Goal: Task Accomplishment & Management: Use online tool/utility

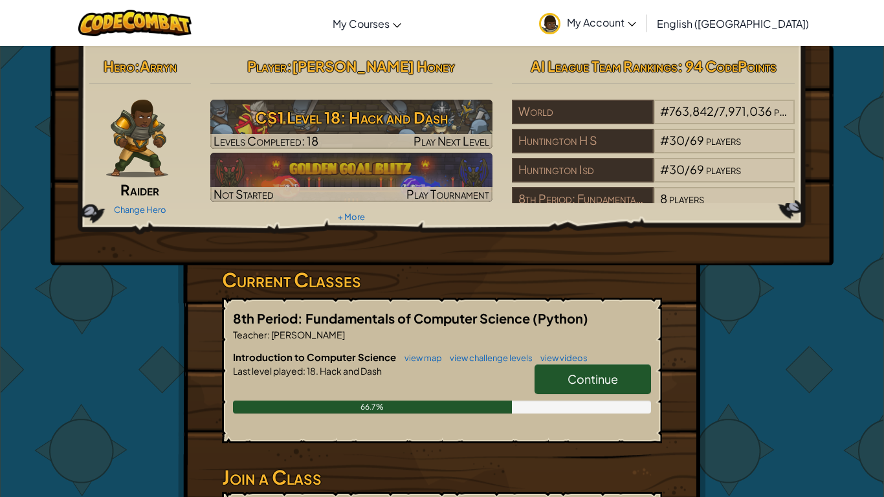
click at [581, 380] on span "Continue" at bounding box center [592, 378] width 50 height 15
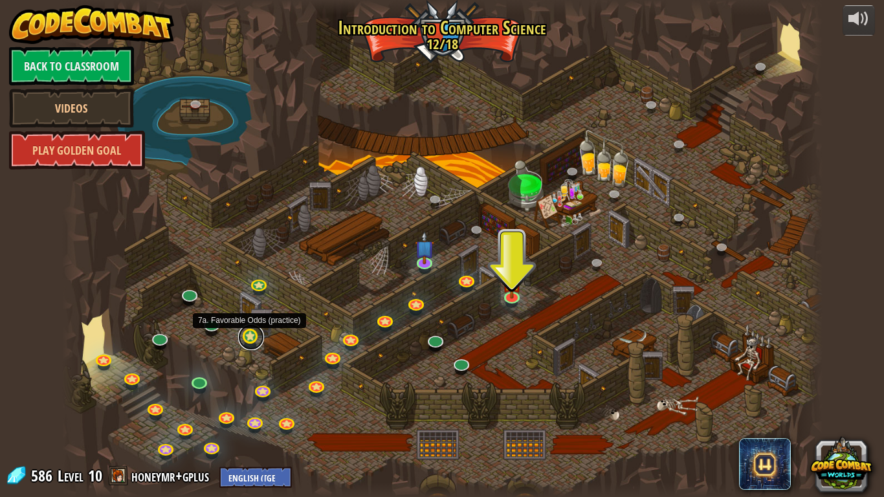
click at [250, 334] on link at bounding box center [251, 337] width 26 height 26
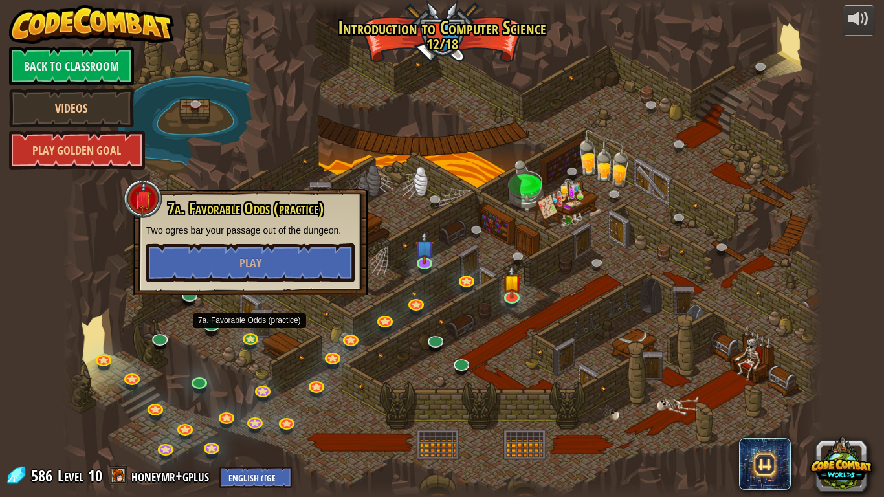
click at [188, 355] on div at bounding box center [442, 248] width 760 height 497
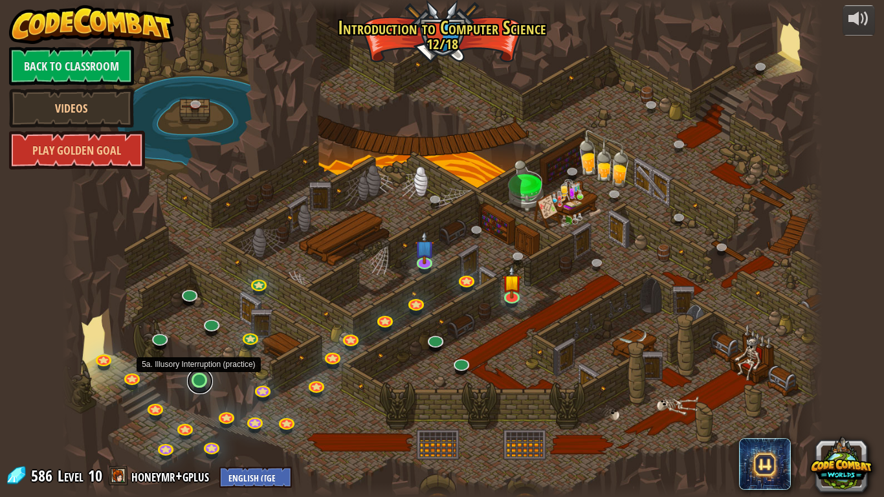
click at [197, 380] on link at bounding box center [200, 381] width 26 height 26
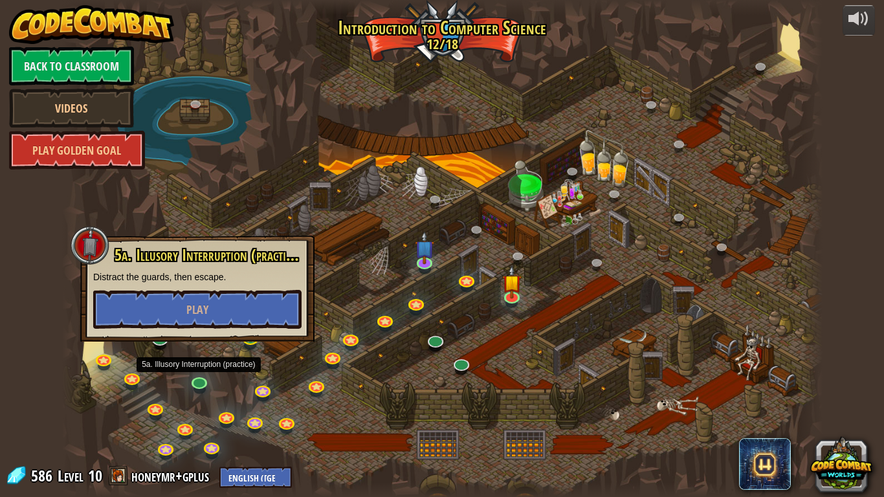
click at [185, 384] on div at bounding box center [442, 248] width 760 height 497
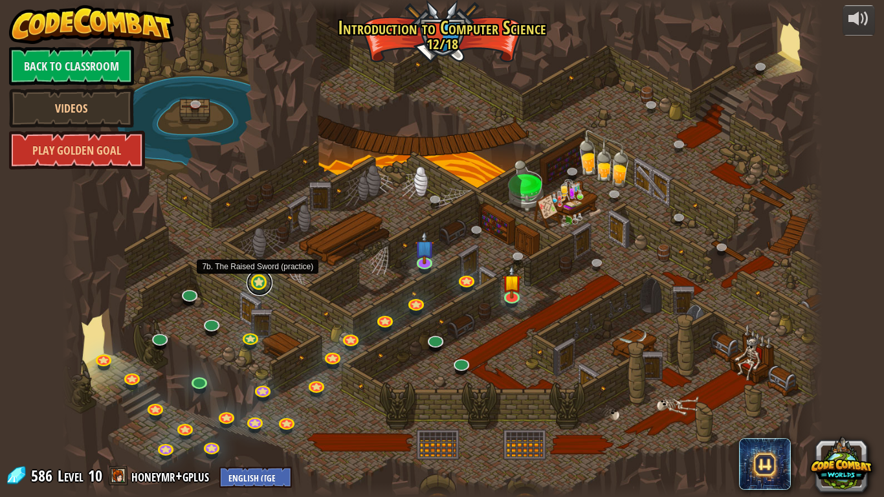
click at [259, 282] on link at bounding box center [259, 283] width 26 height 26
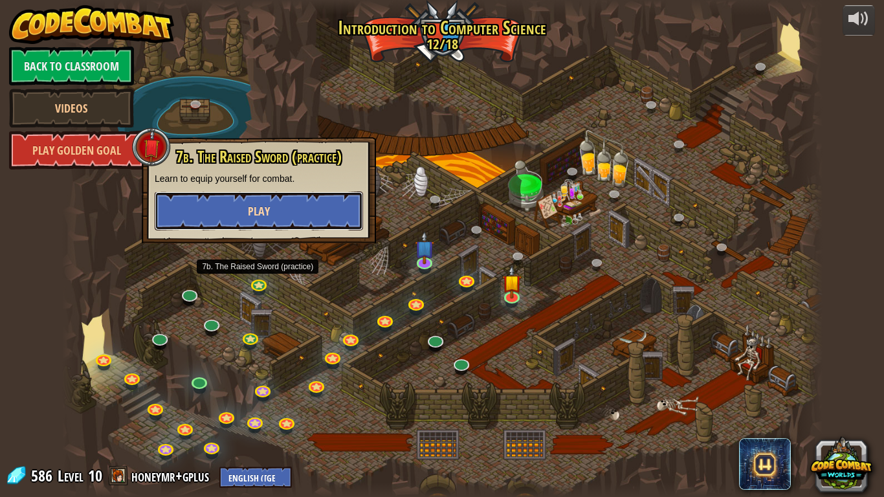
click at [259, 216] on span "Play" at bounding box center [259, 211] width 22 height 16
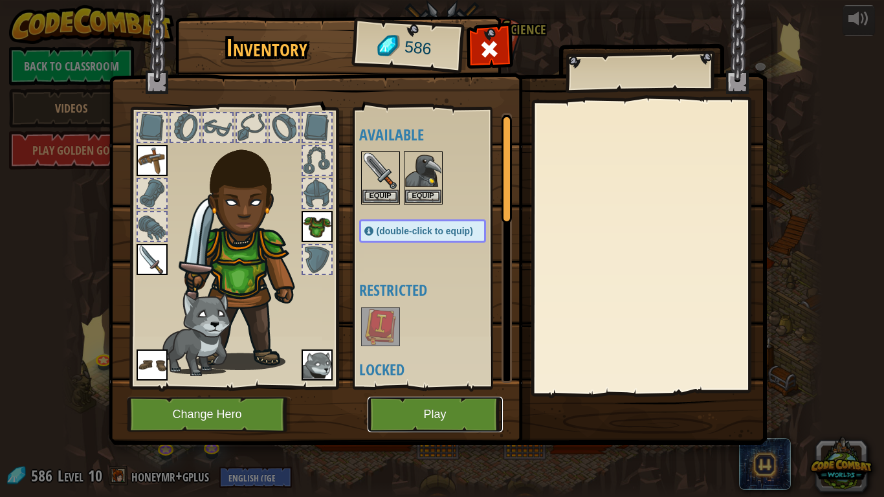
click at [443, 417] on button "Play" at bounding box center [434, 415] width 135 height 36
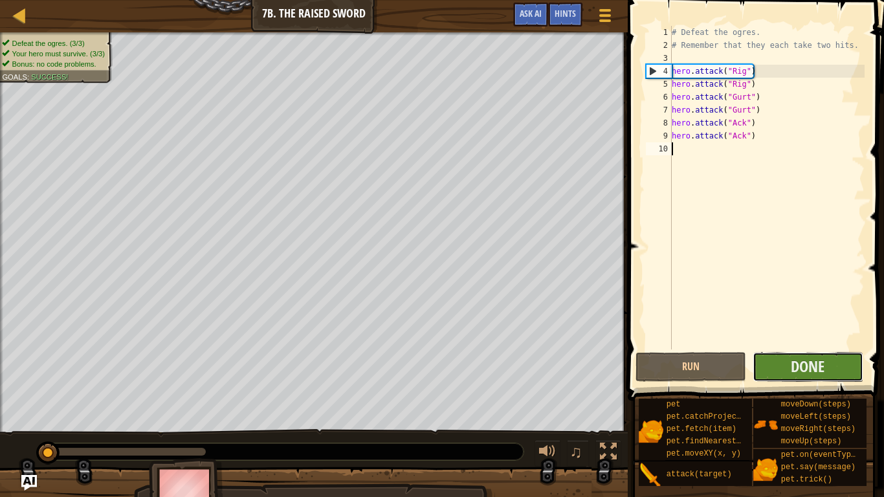
click at [765, 374] on button "Done" at bounding box center [807, 367] width 111 height 30
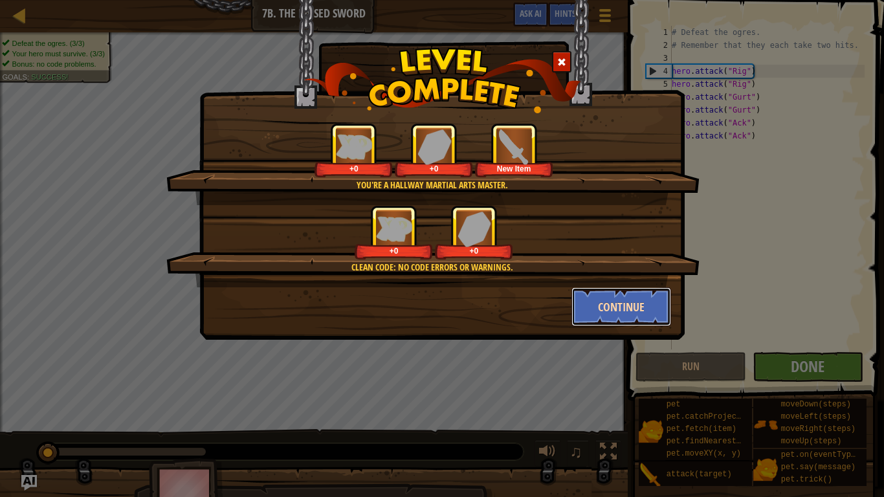
click at [609, 308] on button "Continue" at bounding box center [621, 306] width 100 height 39
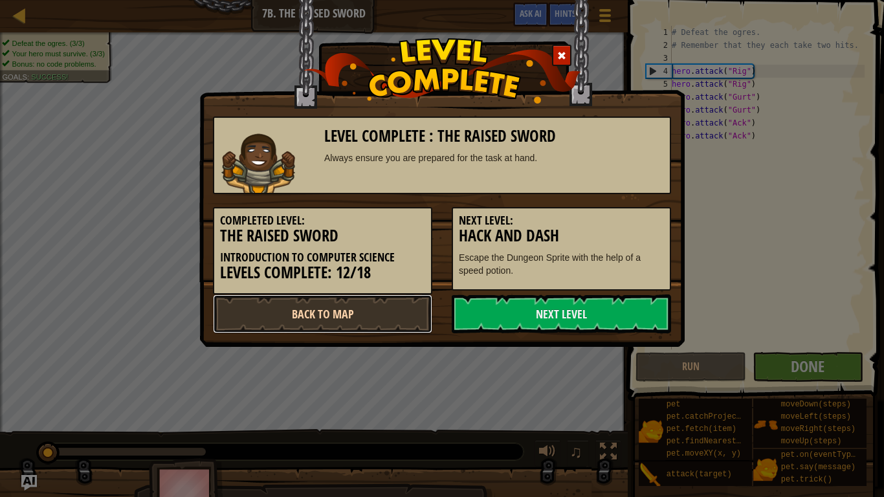
click at [392, 307] on link "Back to Map" at bounding box center [322, 313] width 219 height 39
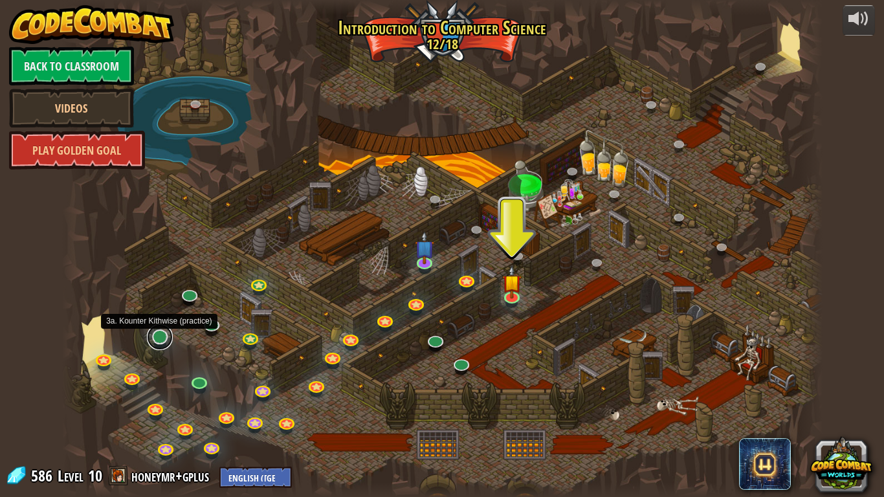
click at [162, 334] on link at bounding box center [160, 337] width 26 height 26
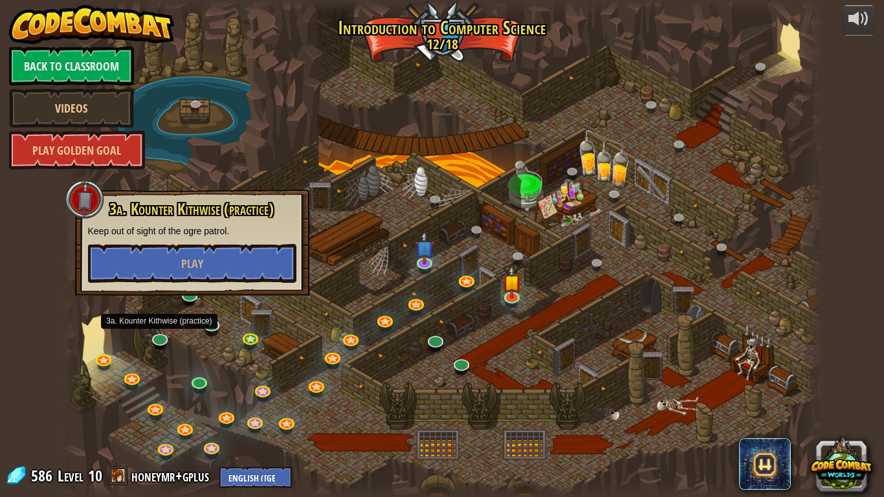
click at [310, 356] on div at bounding box center [442, 248] width 760 height 497
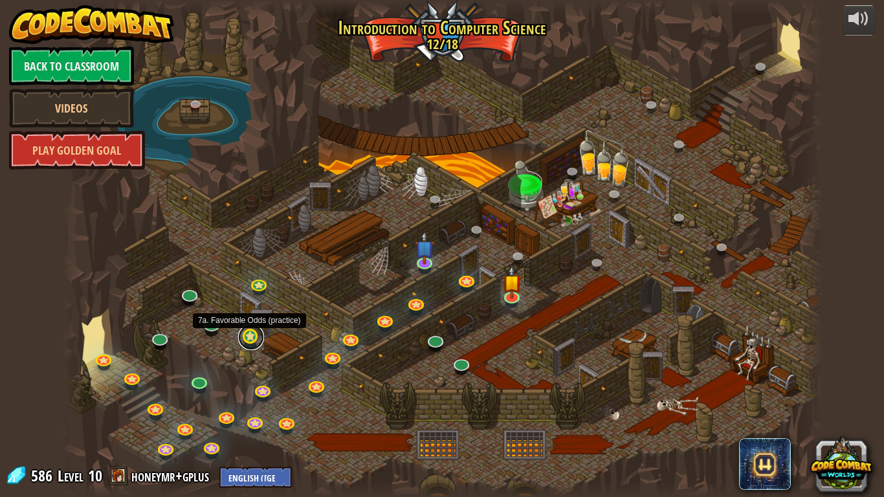
click at [248, 336] on link at bounding box center [251, 337] width 26 height 26
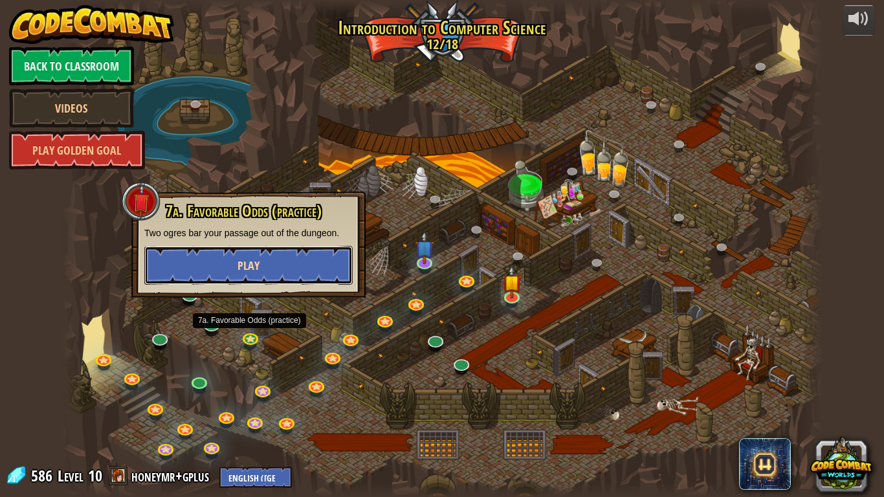
click at [257, 261] on span "Play" at bounding box center [248, 265] width 22 height 16
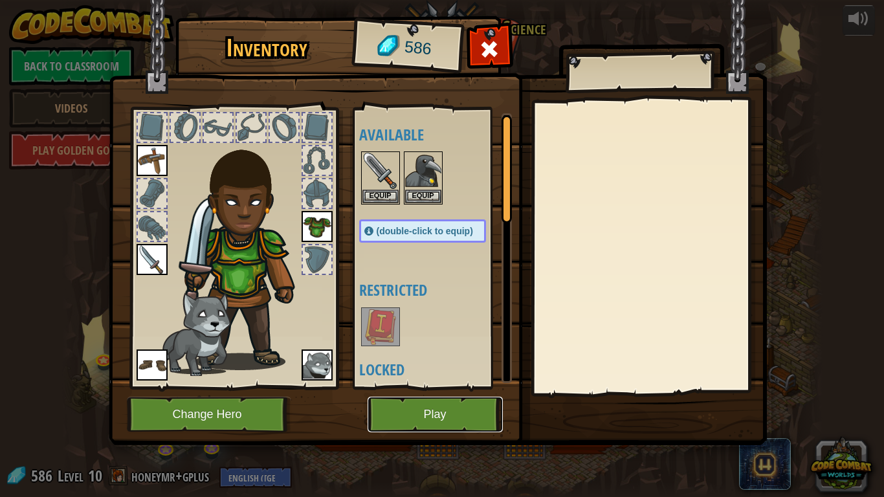
click at [426, 416] on button "Play" at bounding box center [434, 415] width 135 height 36
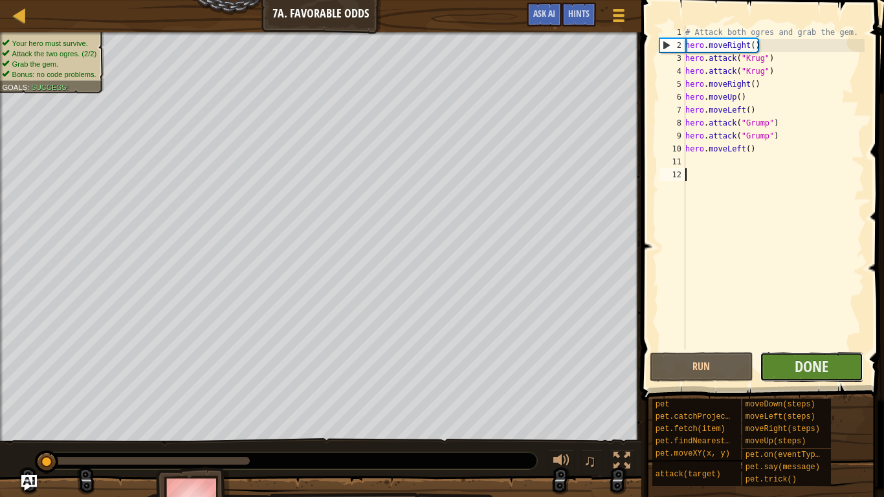
click at [772, 362] on button "Done" at bounding box center [810, 367] width 103 height 30
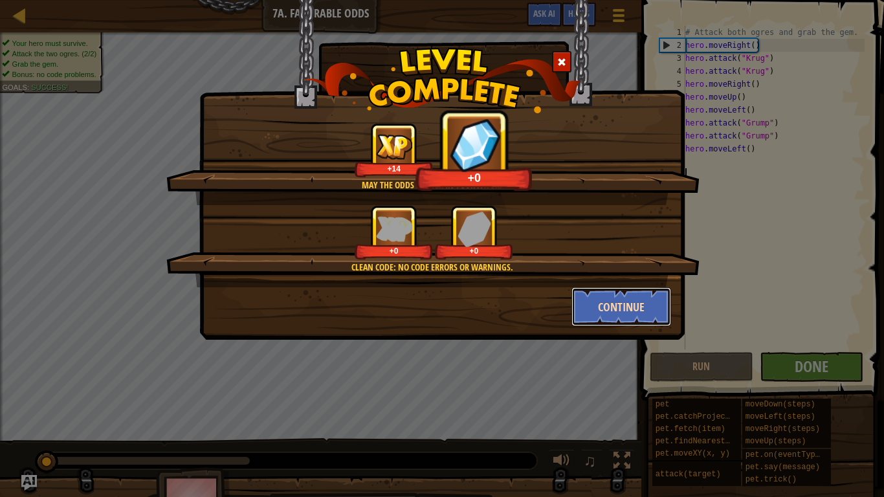
click at [600, 304] on button "Continue" at bounding box center [621, 306] width 100 height 39
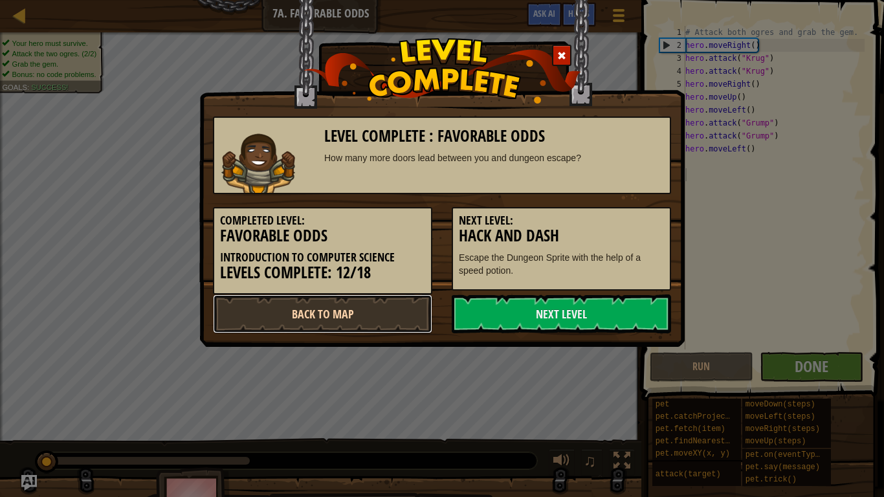
click at [412, 307] on link "Back to Map" at bounding box center [322, 313] width 219 height 39
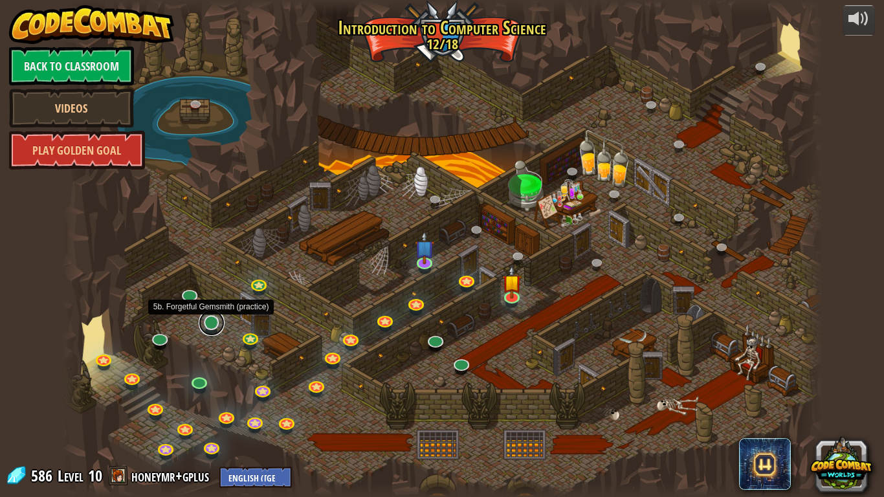
click at [215, 325] on link at bounding box center [212, 323] width 26 height 26
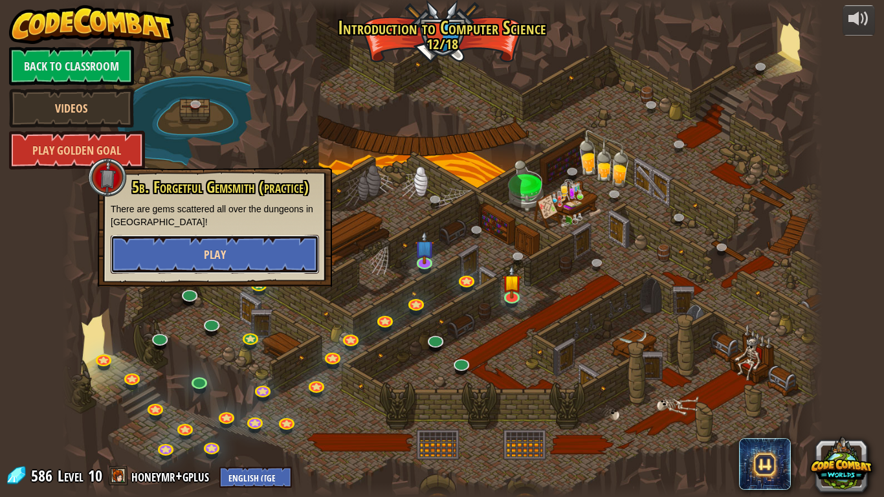
click at [209, 256] on span "Play" at bounding box center [215, 254] width 22 height 16
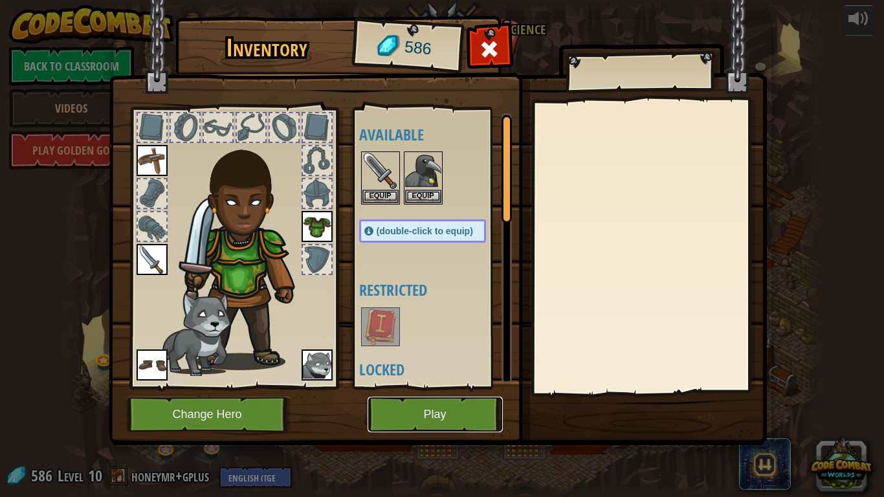
click at [407, 423] on button "Play" at bounding box center [434, 415] width 135 height 36
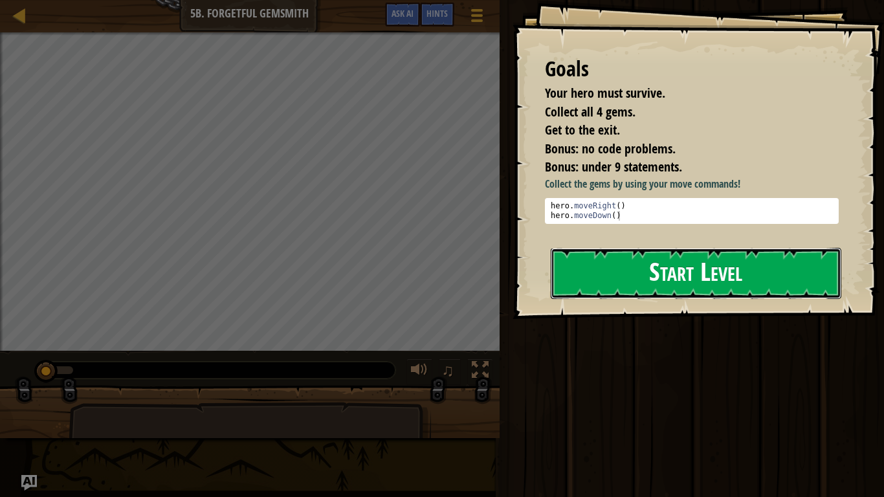
click at [665, 287] on button "Start Level" at bounding box center [695, 273] width 290 height 51
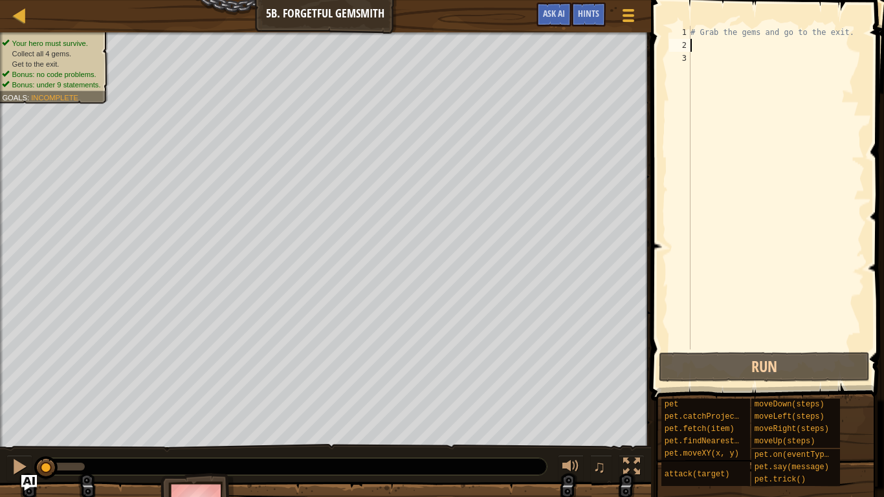
click at [751, 47] on div "# Grab the gems and go to the exit." at bounding box center [776, 200] width 177 height 349
type textarea "h"
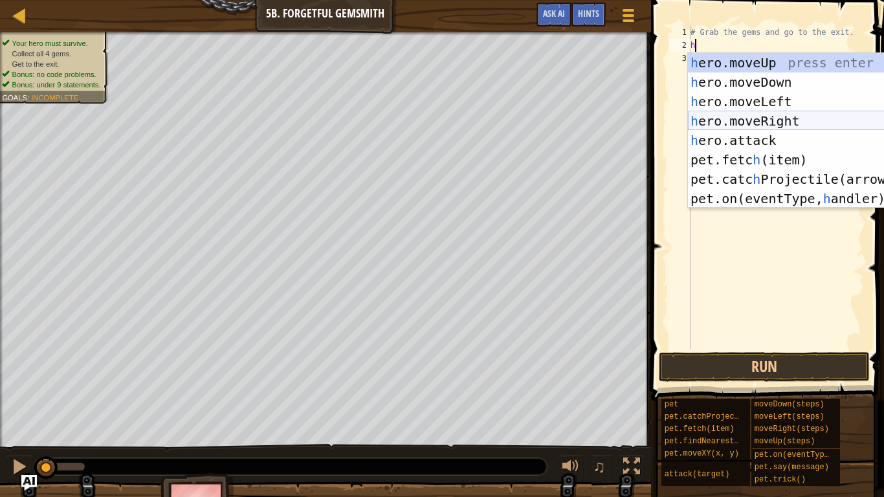
click at [781, 117] on div "h ero.moveUp press enter h ero.moveDown press enter h ero.moveLeft press enter …" at bounding box center [810, 150] width 245 height 194
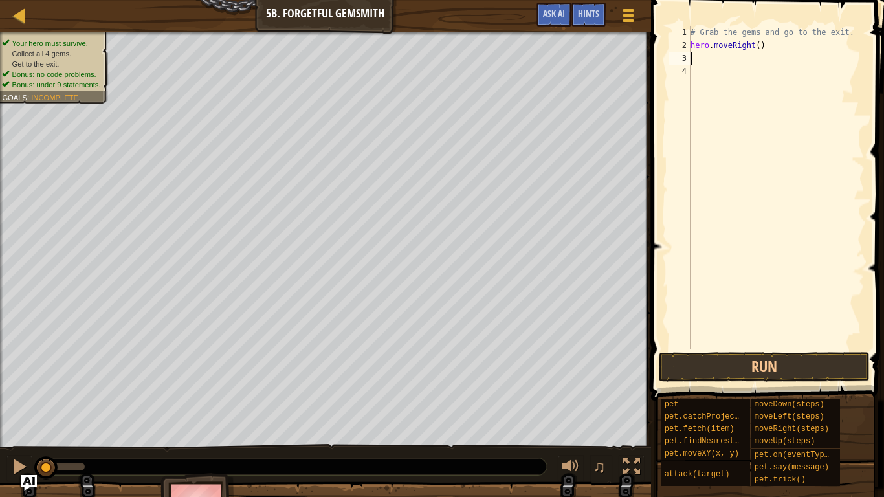
type textarea "h"
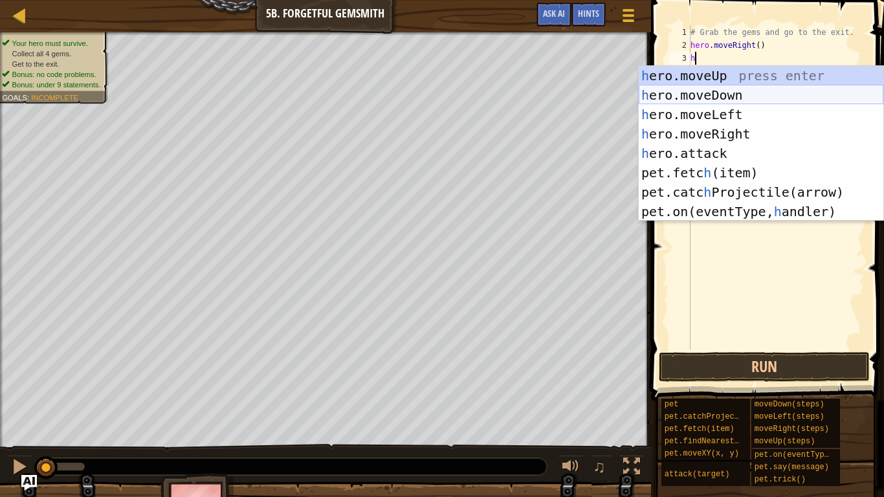
click at [778, 96] on div "h ero.moveUp press enter h ero.moveDown press enter h ero.moveLeft press enter …" at bounding box center [760, 163] width 245 height 194
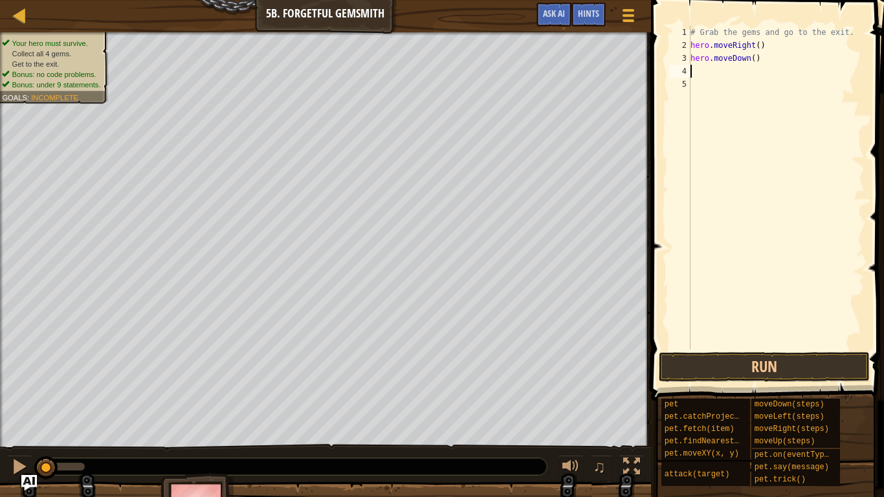
type textarea "h"
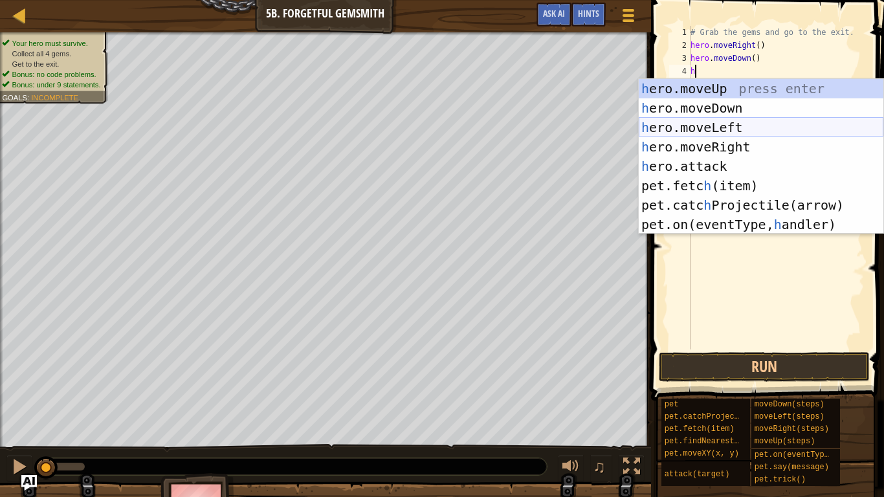
click at [741, 131] on div "h ero.moveUp press enter h ero.moveDown press enter h ero.moveLeft press enter …" at bounding box center [760, 176] width 245 height 194
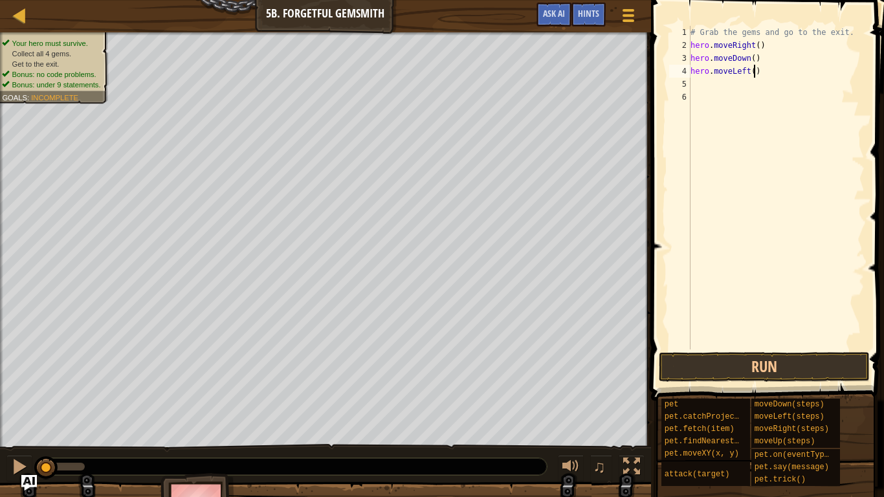
click at [753, 71] on div "# Grab the gems and go to the exit. hero . moveRight ( ) hero . moveDown ( ) he…" at bounding box center [776, 200] width 177 height 349
type textarea "hero.moveLeft(2)"
click at [765, 88] on div "# Grab the gems and go to the exit. hero . moveRight ( ) hero . moveDown ( ) he…" at bounding box center [776, 200] width 177 height 349
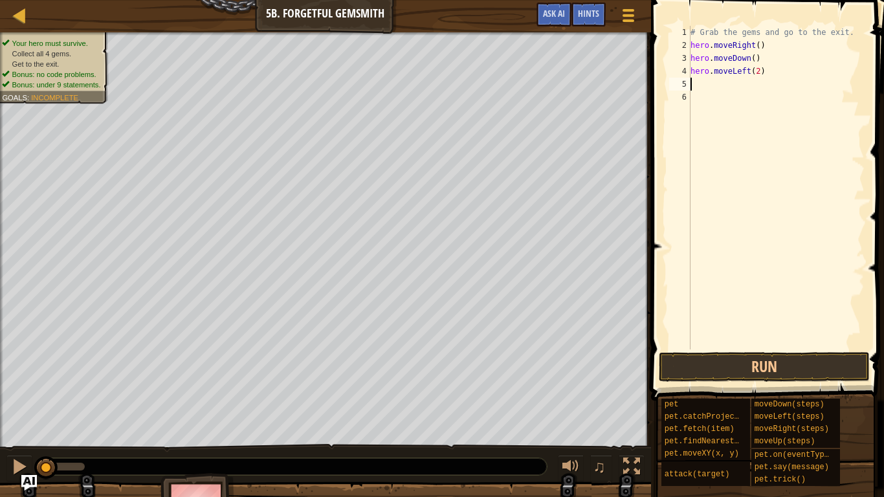
type textarea "h"
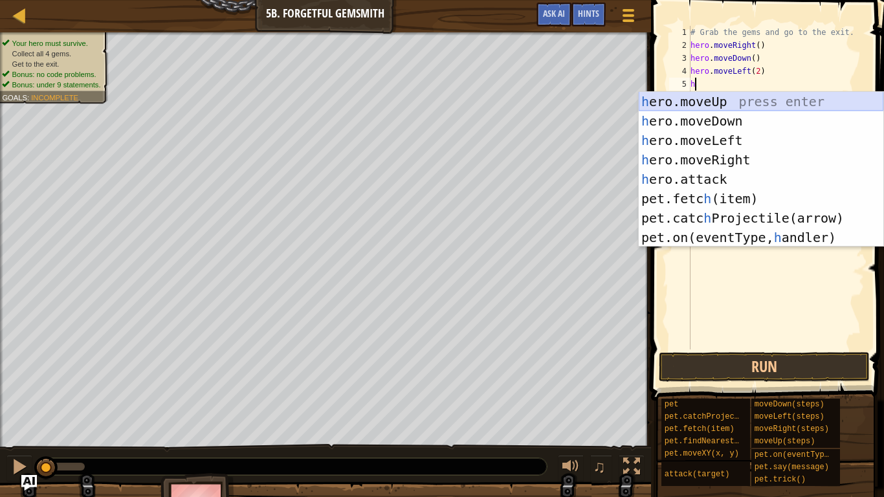
click at [762, 101] on div "h ero.moveUp press enter h ero.moveDown press enter h ero.moveLeft press enter …" at bounding box center [760, 189] width 245 height 194
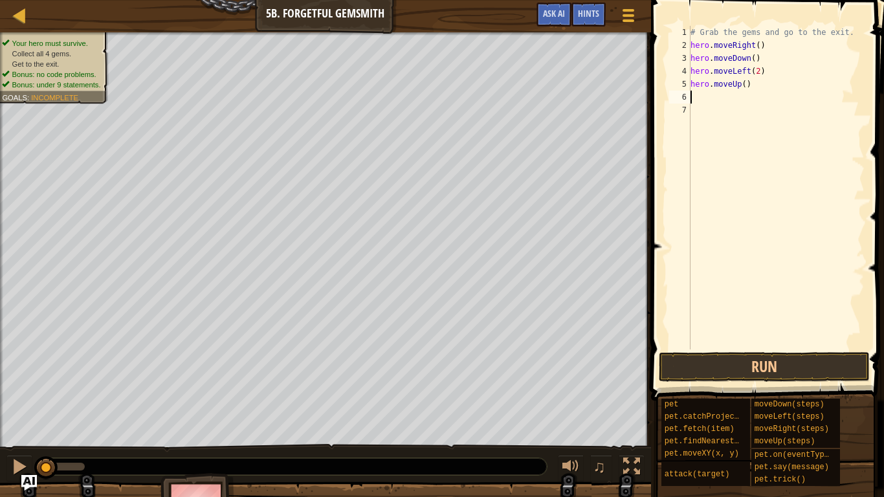
type textarea "h"
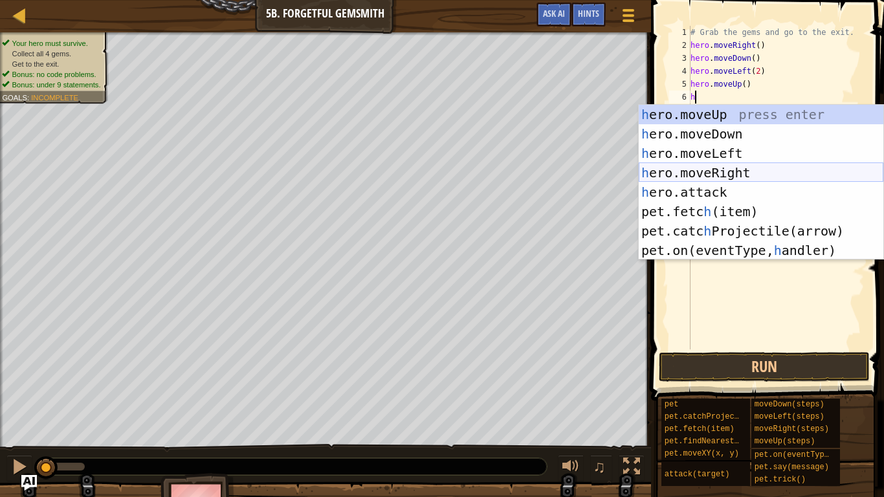
click at [741, 175] on div "h ero.moveUp press enter h ero.moveDown press enter h ero.moveLeft press enter …" at bounding box center [760, 202] width 245 height 194
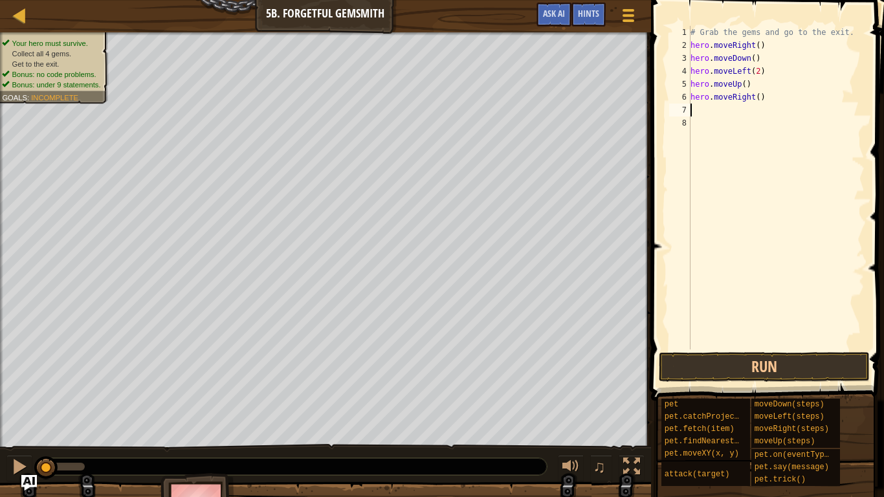
click at [748, 72] on div "# Grab the gems and go to the exit. hero . moveRight ( ) hero . moveDown ( ) he…" at bounding box center [776, 200] width 177 height 349
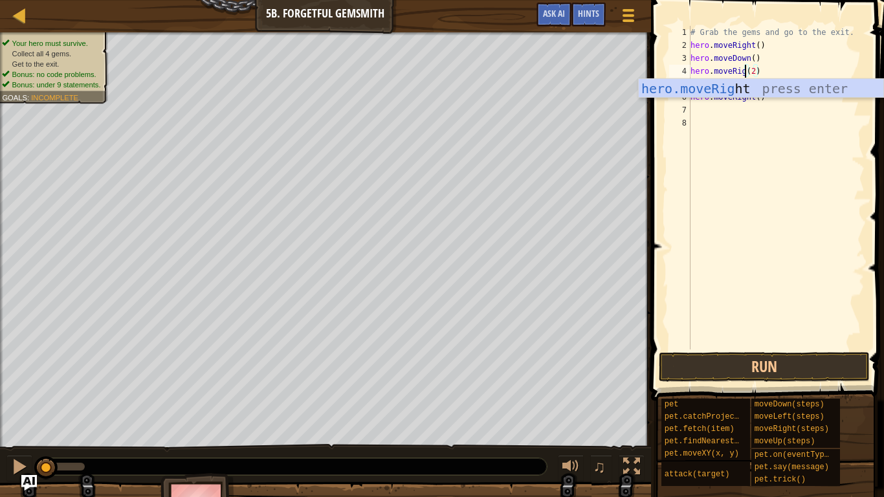
scroll to position [6, 9]
click at [794, 80] on div "hero.moveRight press enter" at bounding box center [760, 108] width 245 height 58
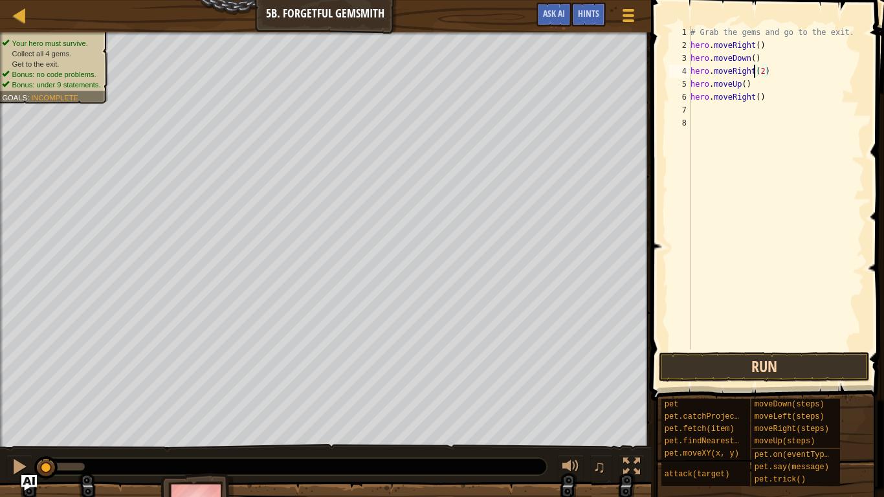
type textarea "hero.moveRight(2)"
click at [800, 354] on button "Run" at bounding box center [763, 367] width 211 height 30
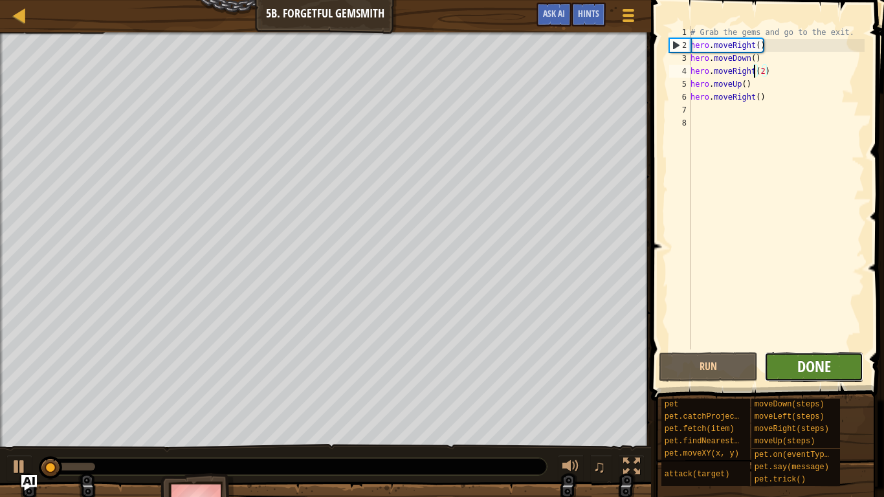
click at [803, 360] on span "Done" at bounding box center [814, 366] width 34 height 21
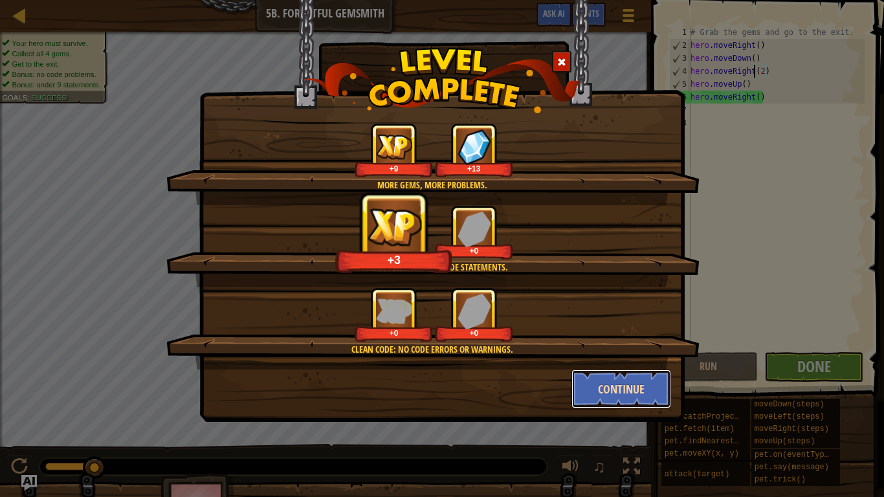
click at [664, 401] on button "Continue" at bounding box center [621, 388] width 100 height 39
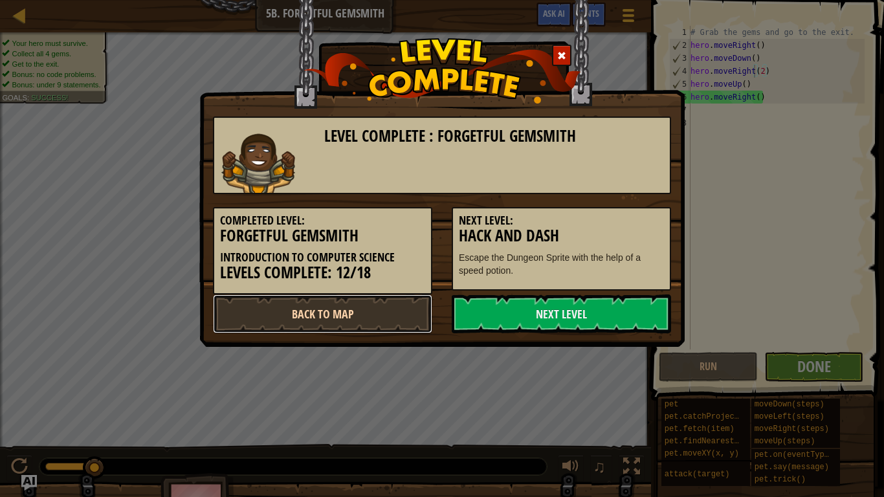
click at [338, 322] on link "Back to Map" at bounding box center [322, 313] width 219 height 39
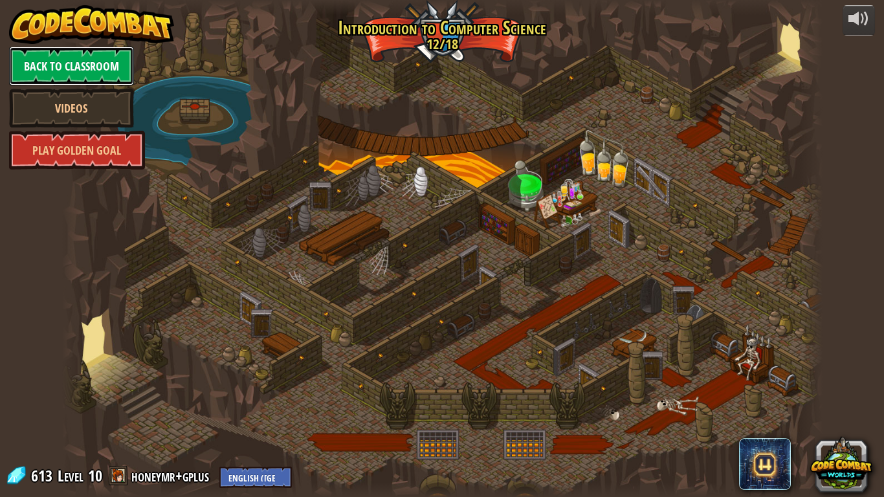
click at [96, 71] on link "Back to Classroom" at bounding box center [71, 66] width 125 height 39
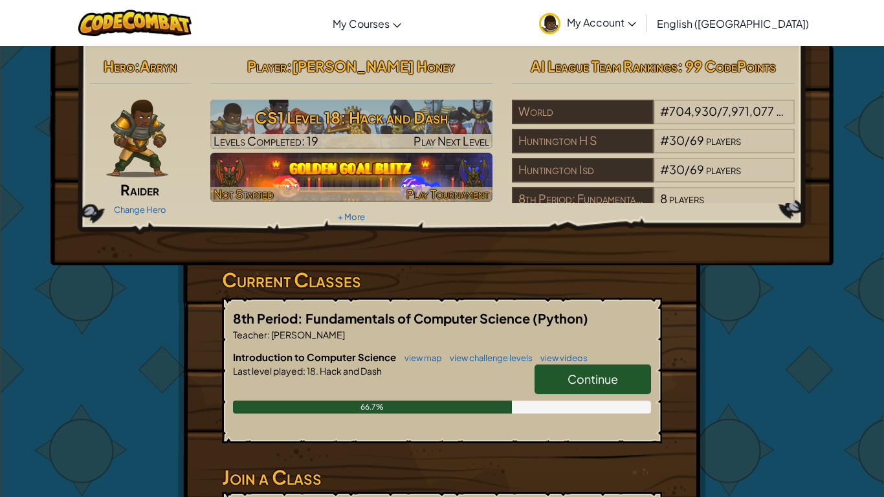
click at [468, 166] on img at bounding box center [351, 177] width 283 height 49
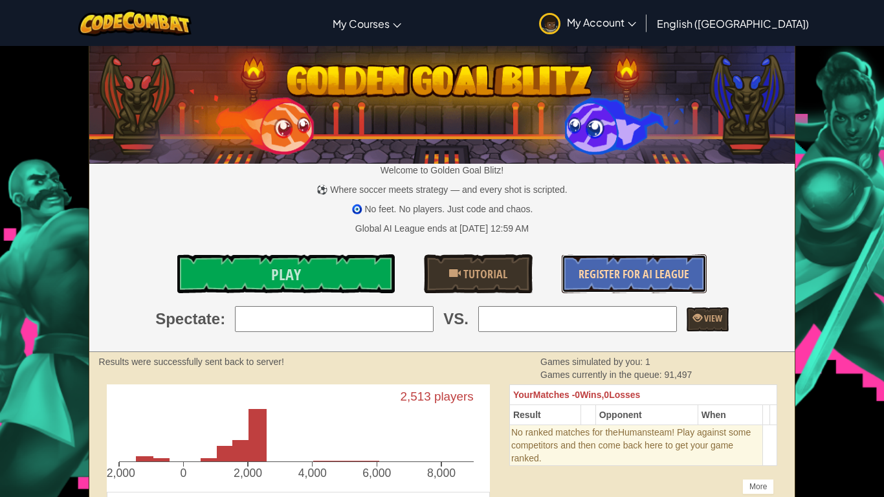
click at [669, 254] on link "Register for AI League" at bounding box center [633, 273] width 145 height 39
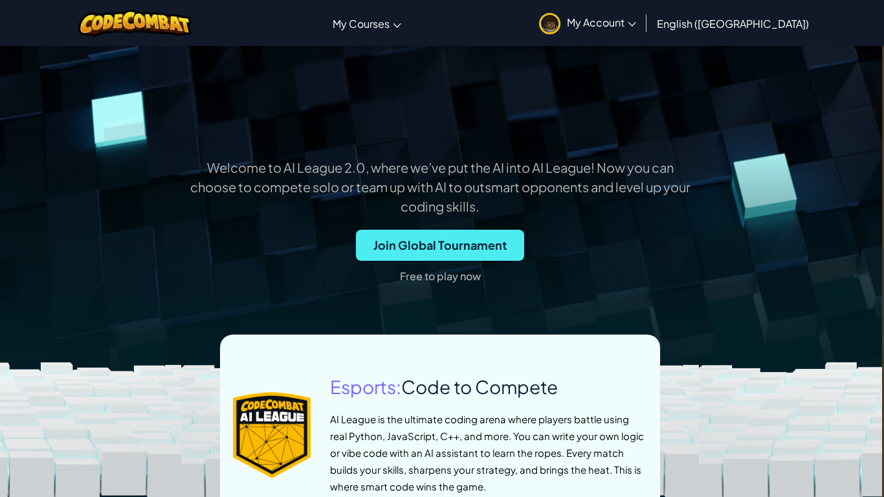
scroll to position [0, 2]
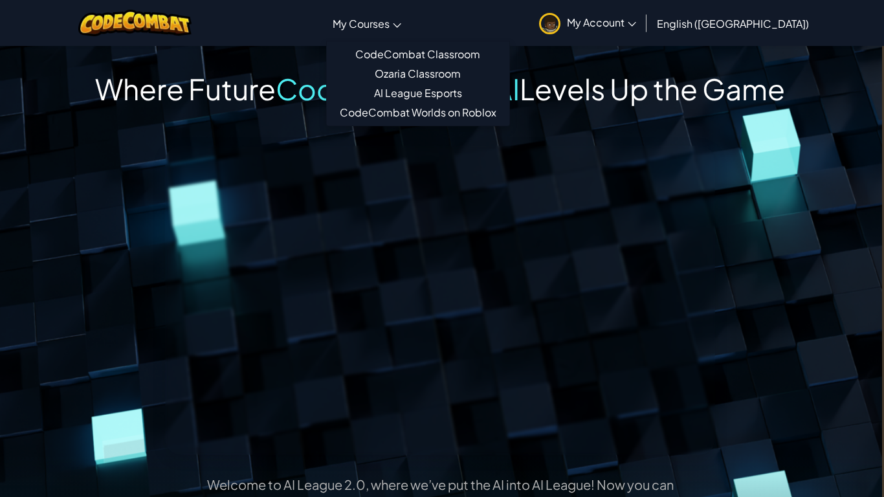
click at [389, 25] on span "My Courses" at bounding box center [360, 24] width 57 height 14
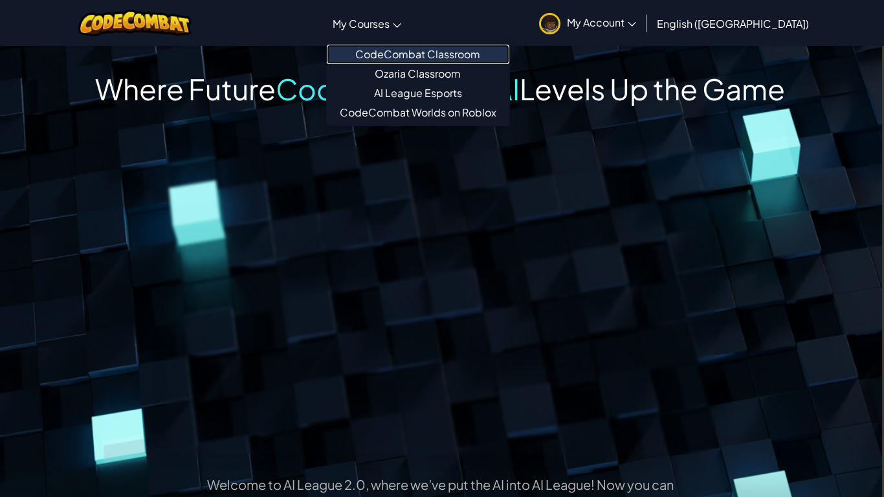
click at [449, 53] on link "CodeCombat Classroom" at bounding box center [418, 54] width 182 height 19
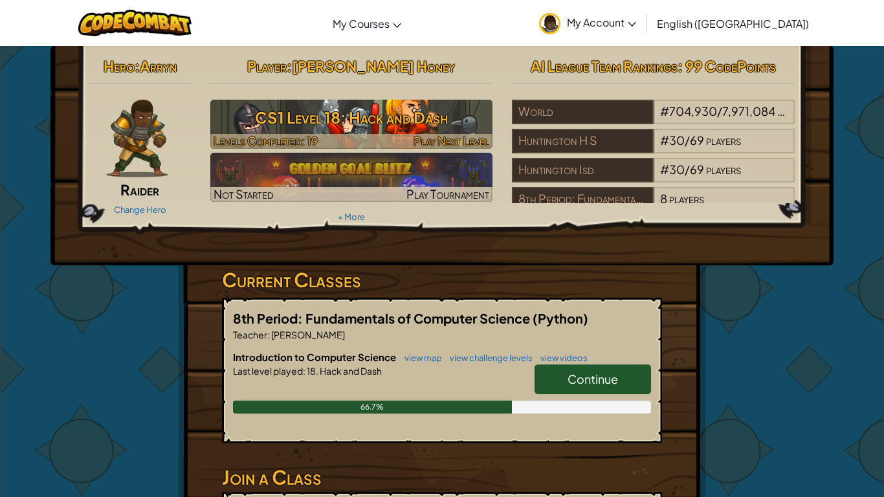
click at [484, 109] on h3 "CS1 Level 18: Hack and Dash" at bounding box center [351, 117] width 283 height 29
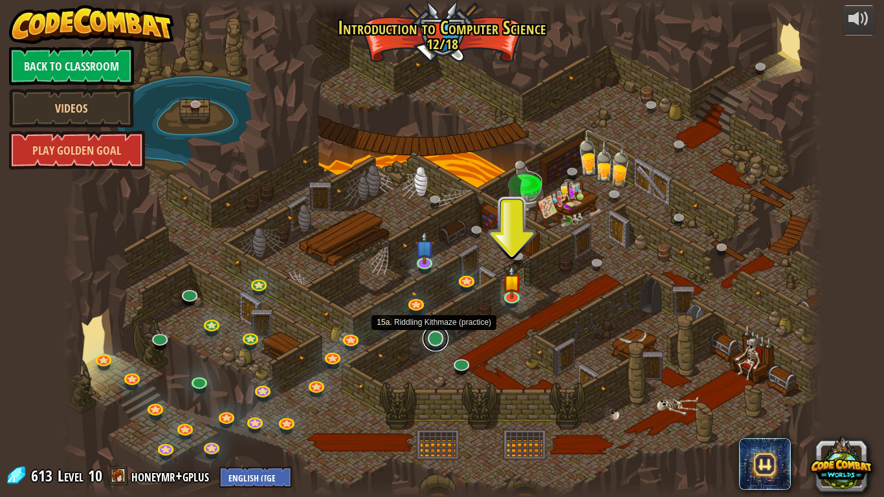
click at [436, 345] on link at bounding box center [435, 338] width 26 height 26
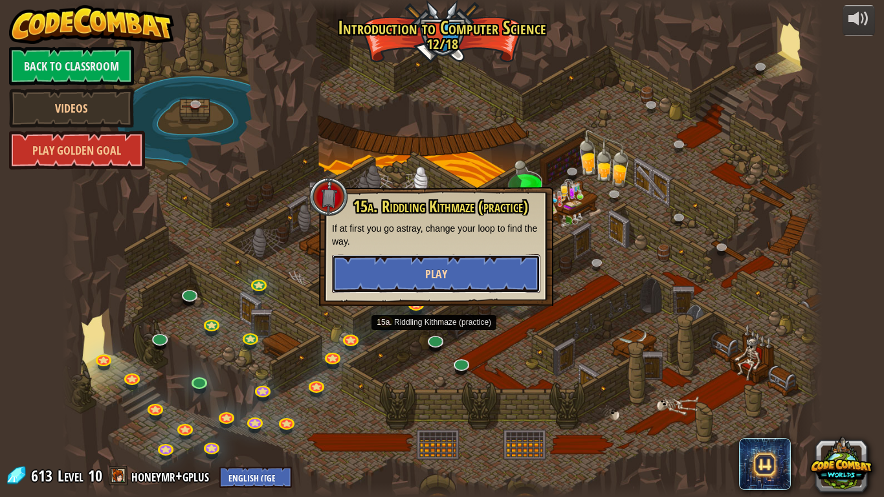
click at [450, 265] on button "Play" at bounding box center [436, 273] width 208 height 39
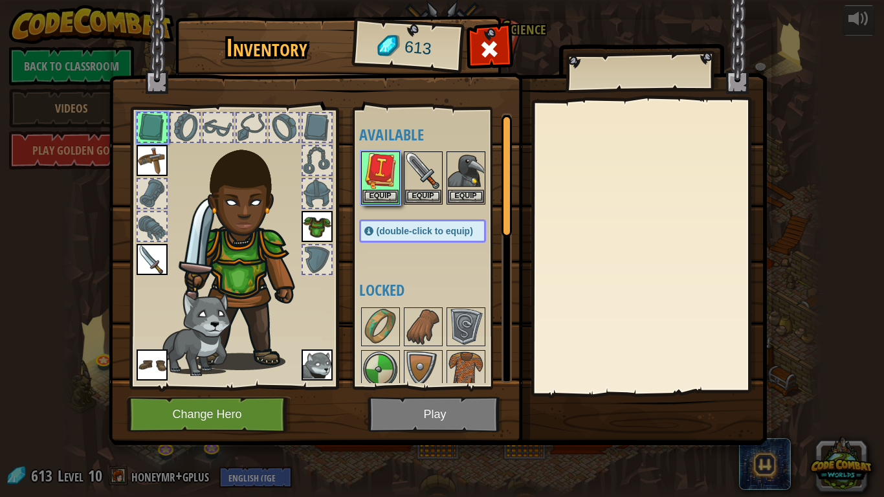
click at [437, 417] on img at bounding box center [438, 210] width 658 height 470
click at [386, 195] on button "Equip" at bounding box center [380, 196] width 36 height 14
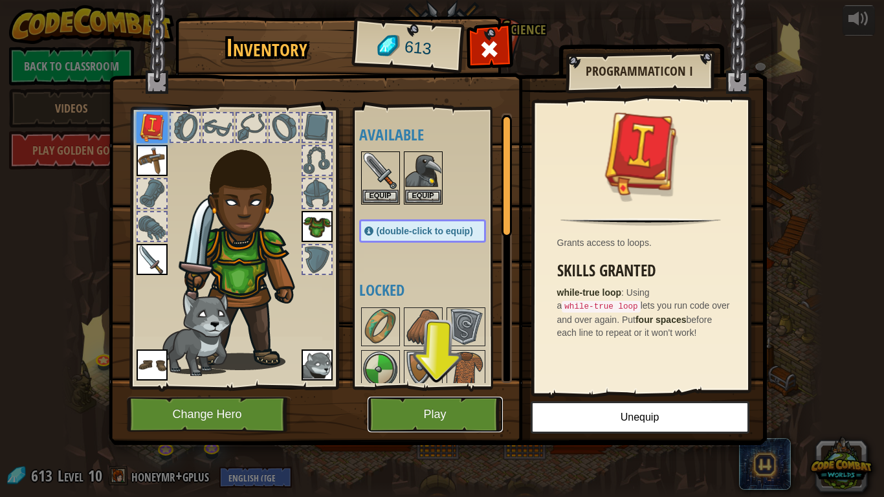
click at [448, 410] on button "Play" at bounding box center [434, 415] width 135 height 36
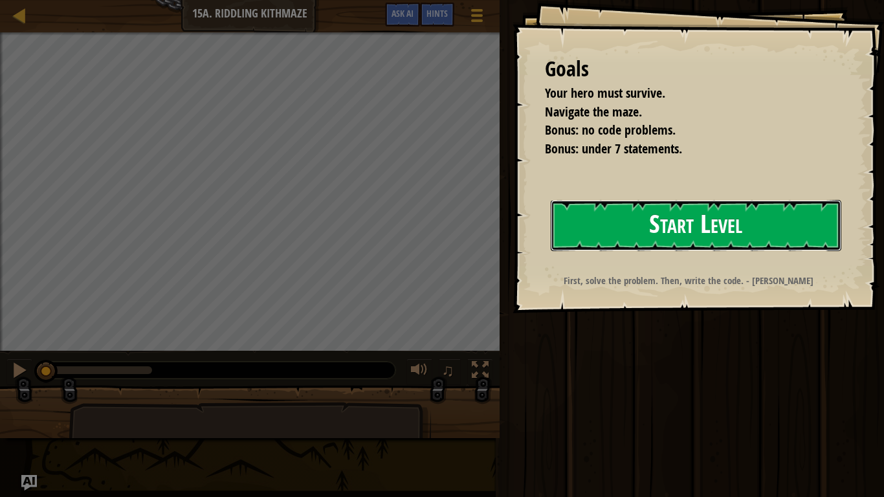
click at [640, 221] on button "Start Level" at bounding box center [695, 225] width 290 height 51
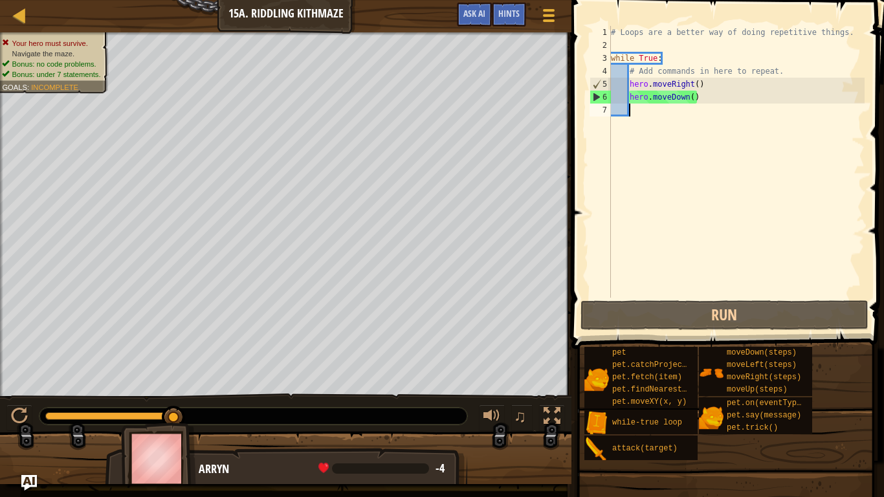
click at [695, 84] on div "# Loops are a better way of doing repetitive things. while True : # Add command…" at bounding box center [736, 175] width 256 height 298
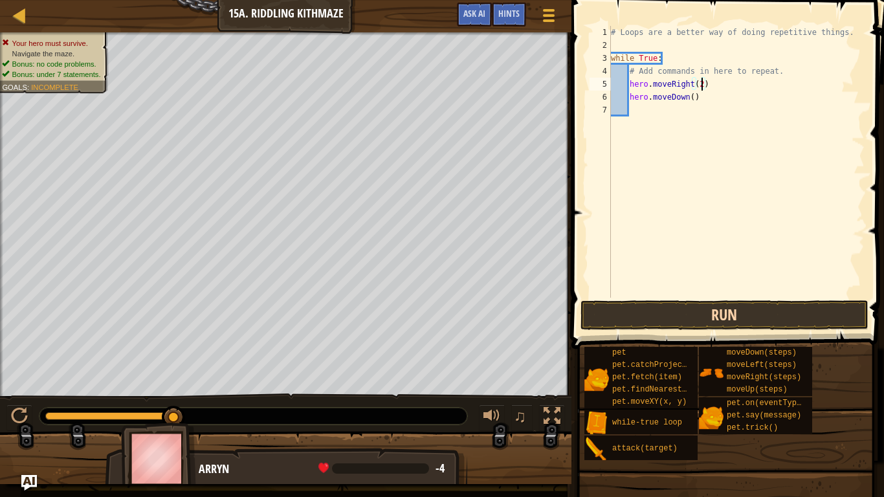
type textarea "hero.moveRight(2)"
click at [704, 312] on button "Run" at bounding box center [724, 315] width 288 height 30
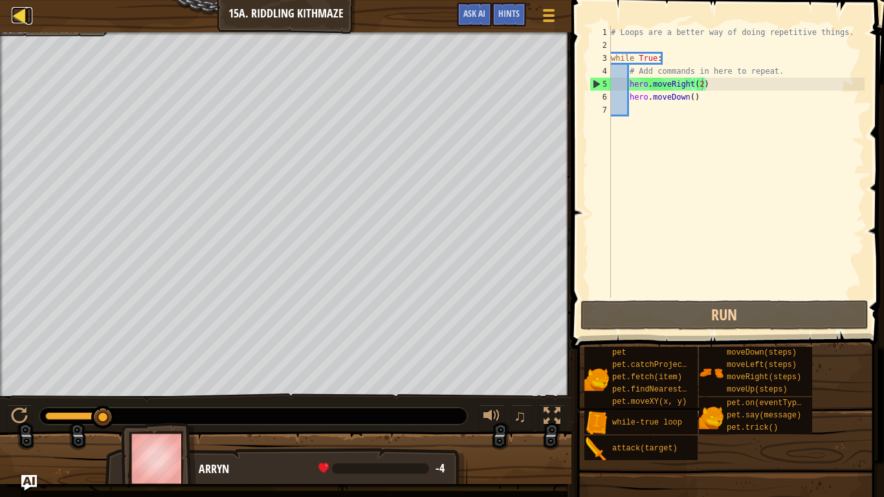
click at [25, 16] on div at bounding box center [20, 15] width 16 height 16
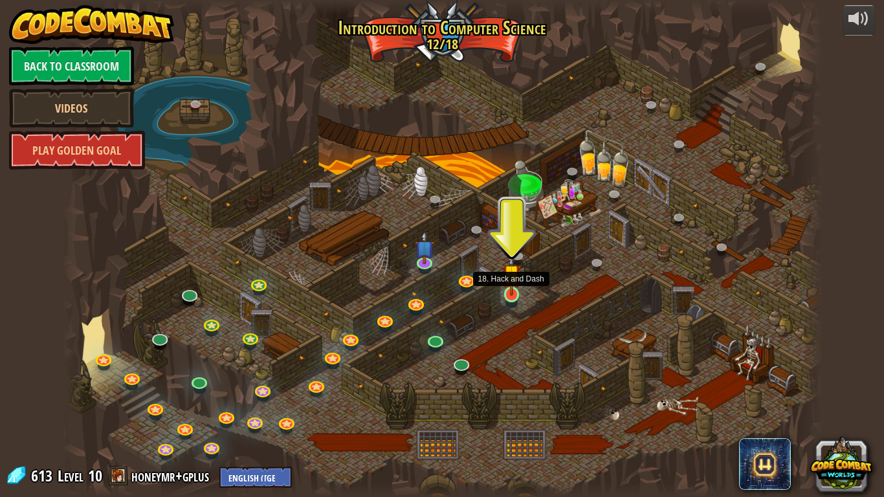
click at [514, 294] on img at bounding box center [511, 274] width 19 height 44
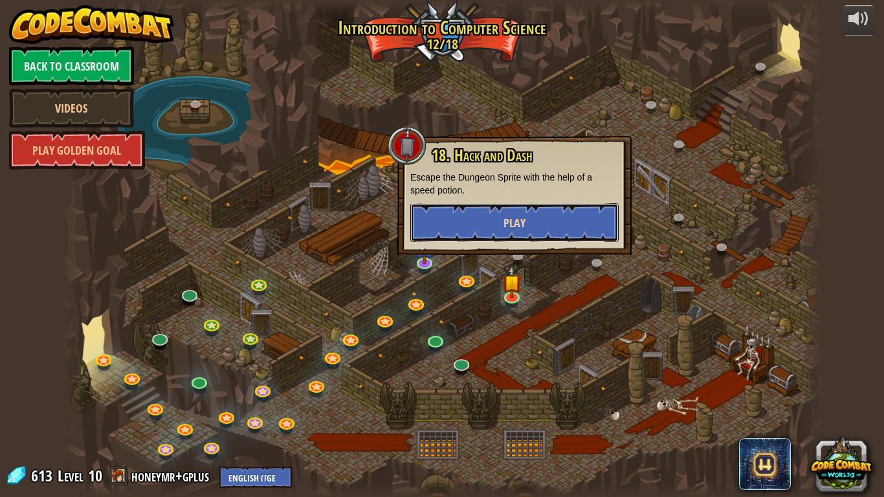
click at [474, 232] on button "Play" at bounding box center [514, 222] width 208 height 39
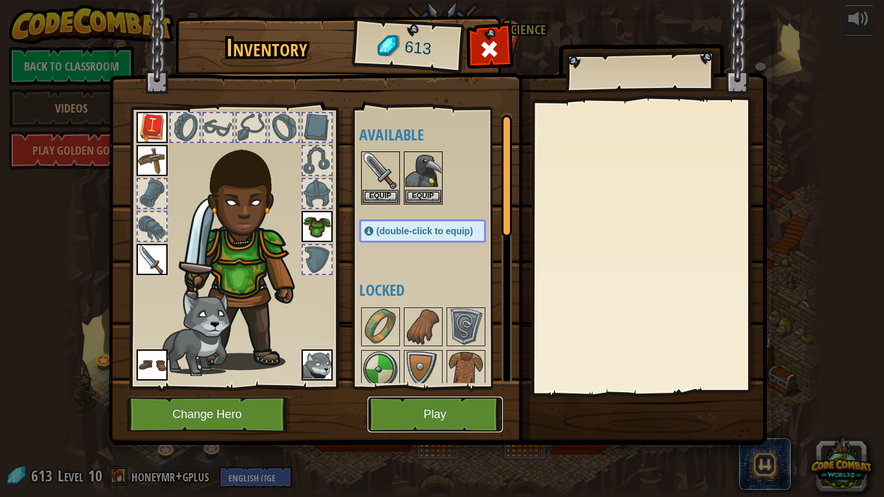
click at [437, 410] on button "Play" at bounding box center [434, 415] width 135 height 36
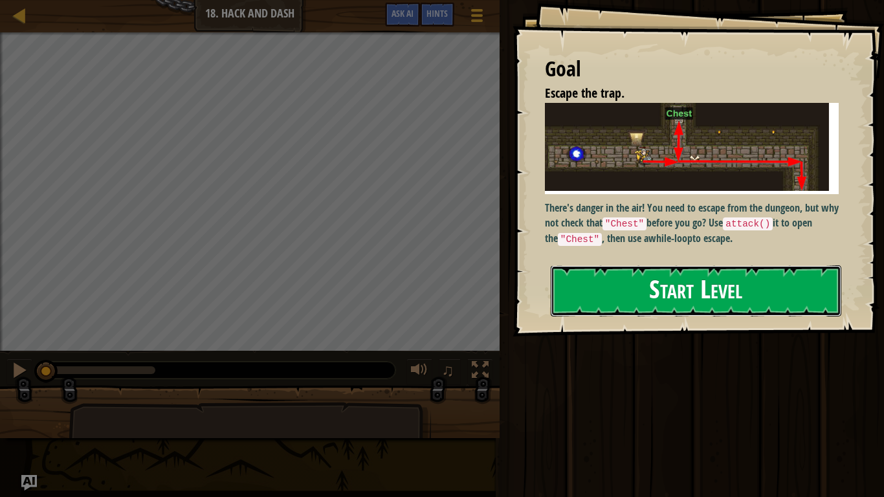
click at [715, 303] on button "Start Level" at bounding box center [695, 290] width 290 height 51
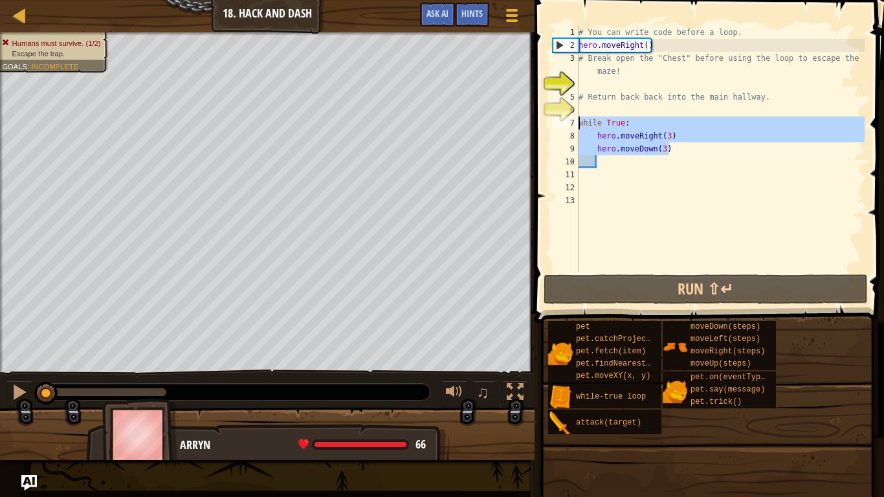
drag, startPoint x: 680, startPoint y: 146, endPoint x: 577, endPoint y: 118, distance: 107.3
click at [577, 118] on div "1 2 3 4 5 6 7 8 9 10 11 12 13 # You can write code before a loop. hero . moveRi…" at bounding box center [707, 149] width 314 height 246
type textarea "while True: hero.moveRight(3)"
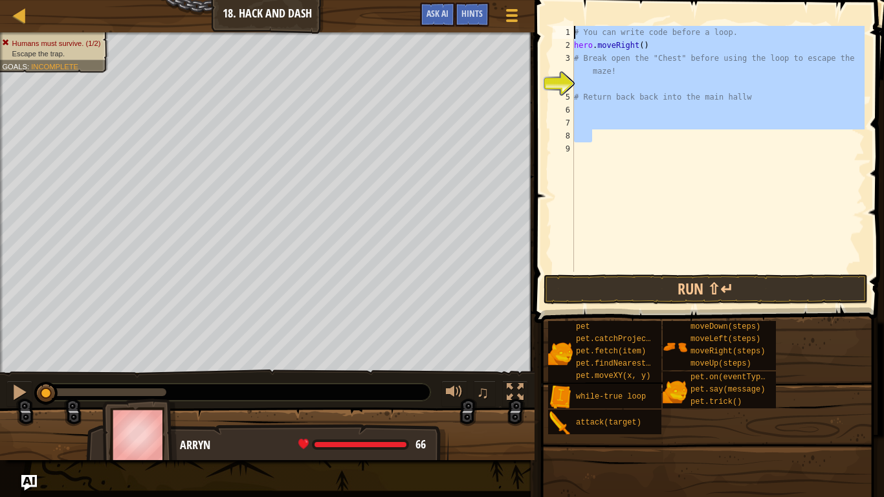
drag, startPoint x: 620, startPoint y: 141, endPoint x: 494, endPoint y: 28, distance: 170.0
click at [494, 28] on div "Map Introduction to Computer Science 18. Hack and Dash Game Menu Done Hints Ask…" at bounding box center [442, 248] width 884 height 497
type textarea "# You can write code before a loop. hero.moveRight()"
click at [664, 142] on div "# You can write code before a loop. hero . moveRight ( ) # Break open the "Ches…" at bounding box center [717, 149] width 293 height 246
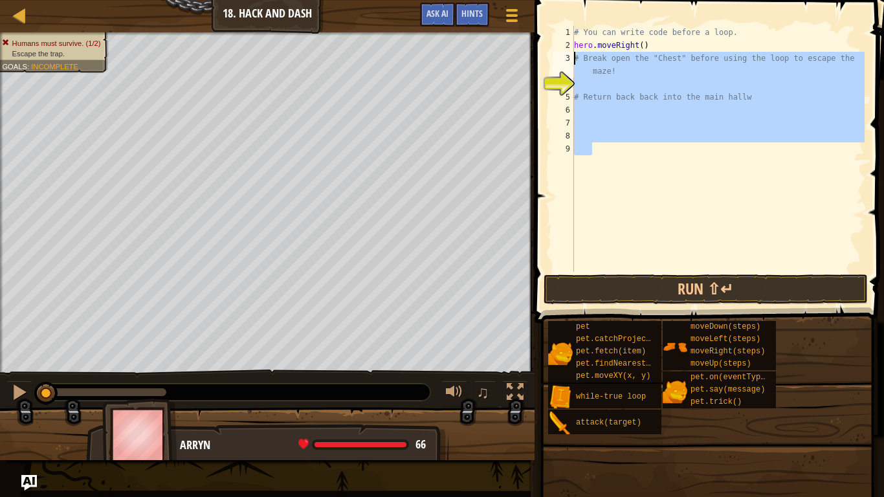
drag, startPoint x: 710, startPoint y: 188, endPoint x: 563, endPoint y: 60, distance: 194.4
click at [563, 60] on div "1 2 3 4 5 6 7 8 9 # You can write code before a loop. hero . moveRight ( ) # Br…" at bounding box center [707, 149] width 314 height 246
type textarea "# Break open the "Chest" before using the loop to escape the maze!"
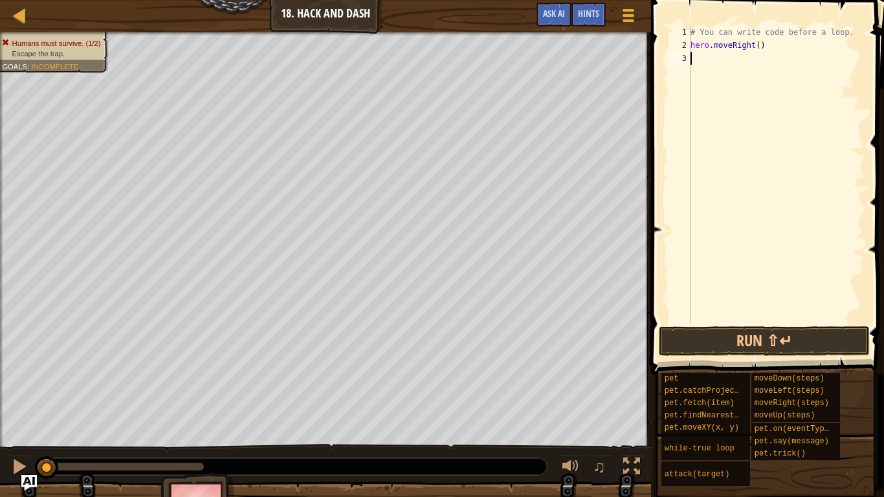
type textarea "h"
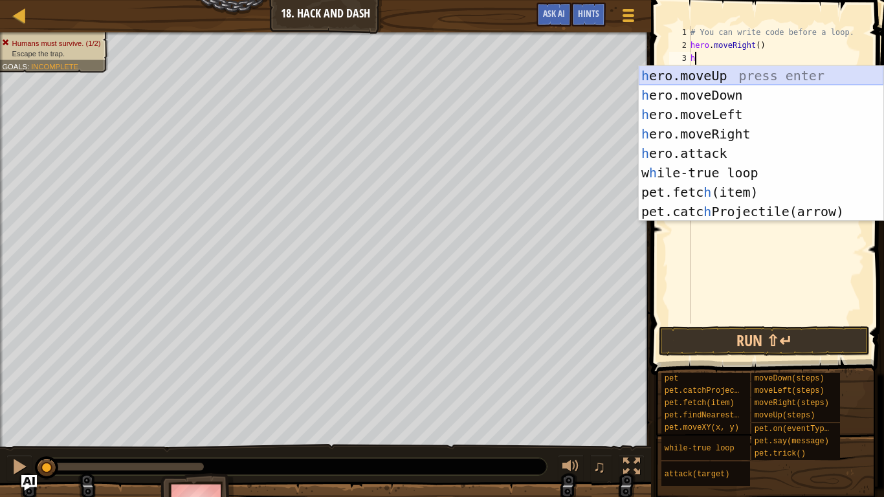
click at [728, 78] on div "h ero.moveUp press enter h ero.moveDown press enter h ero.moveLeft press enter …" at bounding box center [760, 163] width 245 height 194
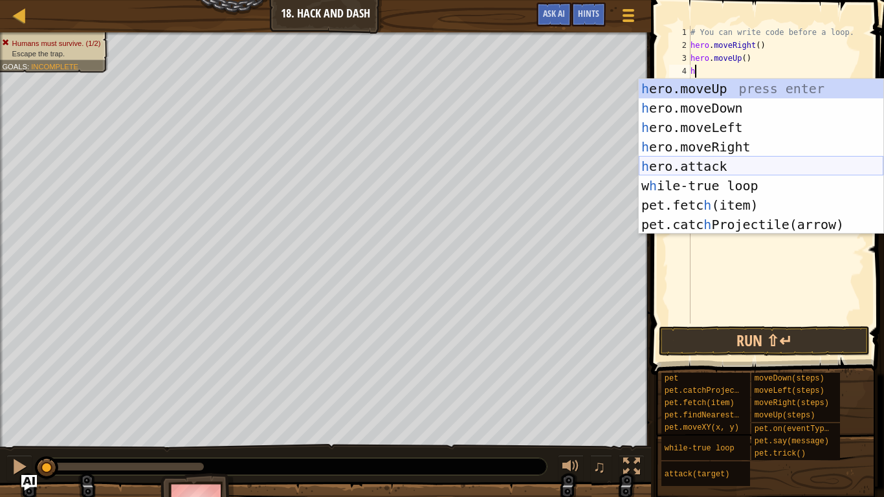
click at [770, 168] on div "h ero.moveUp press enter h ero.moveDown press enter h ero.moveLeft press enter …" at bounding box center [760, 176] width 245 height 194
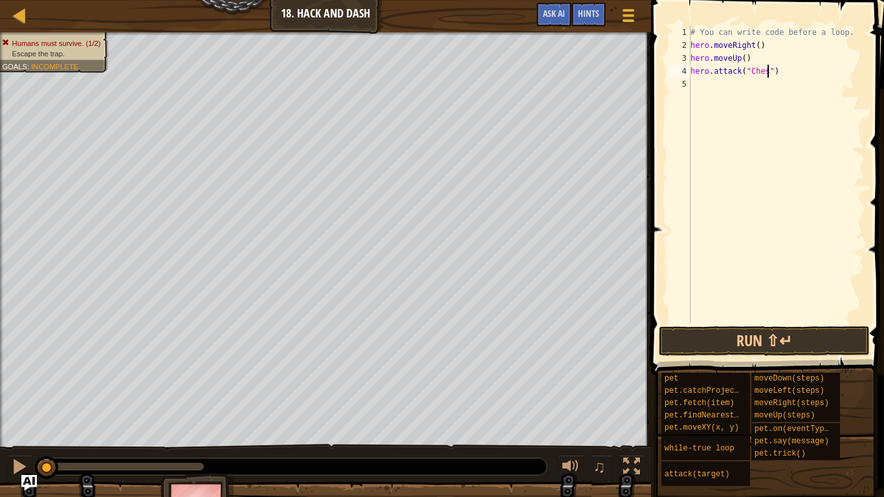
scroll to position [6, 12]
type textarea "hero.attack("Chest")"
click at [759, 334] on button "Run ⇧↵" at bounding box center [763, 341] width 211 height 30
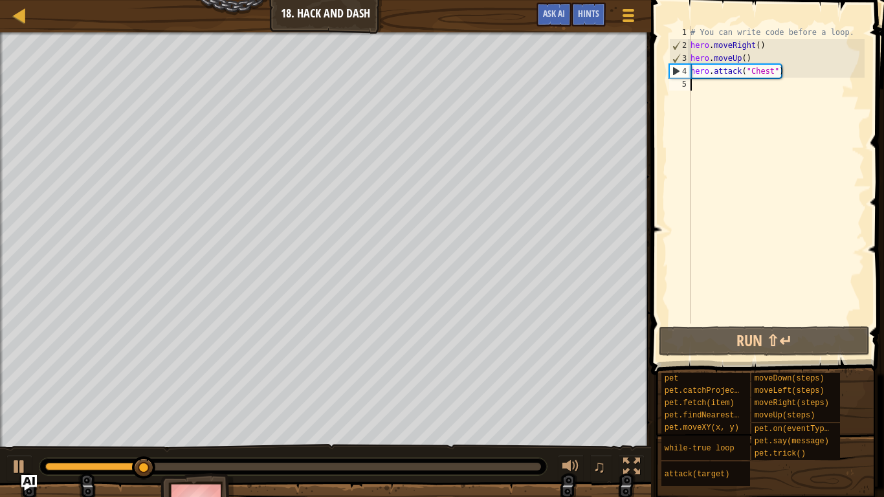
click at [762, 91] on div "# You can write code before a loop. hero . moveRight ( ) hero . moveUp ( ) hero…" at bounding box center [776, 187] width 177 height 323
type textarea "h"
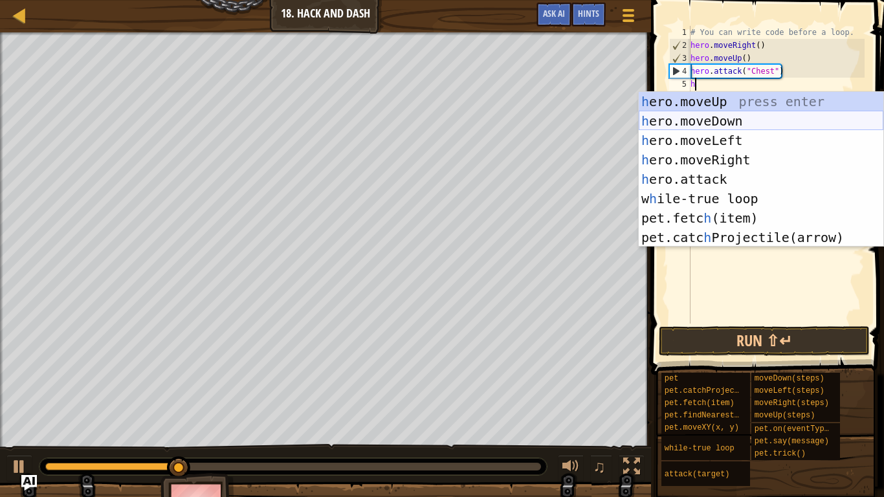
click at [770, 122] on div "h ero.moveUp press enter h ero.moveDown press enter h ero.moveLeft press enter …" at bounding box center [760, 189] width 245 height 194
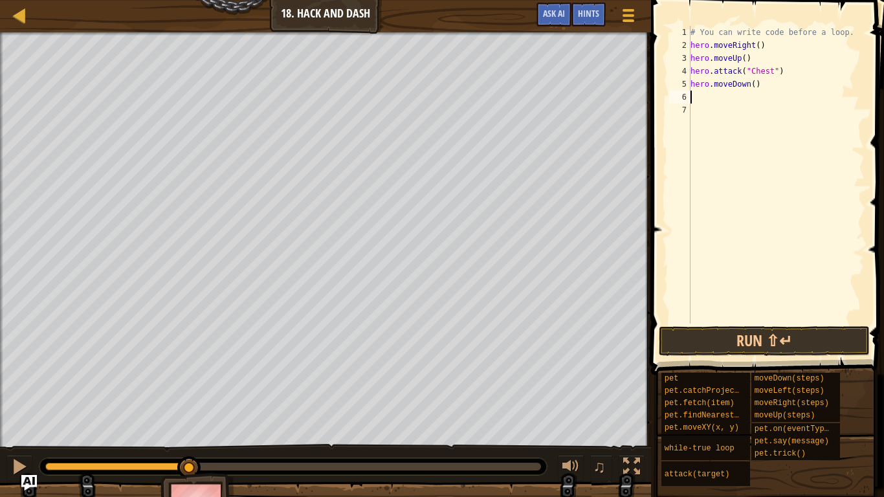
type textarea "h"
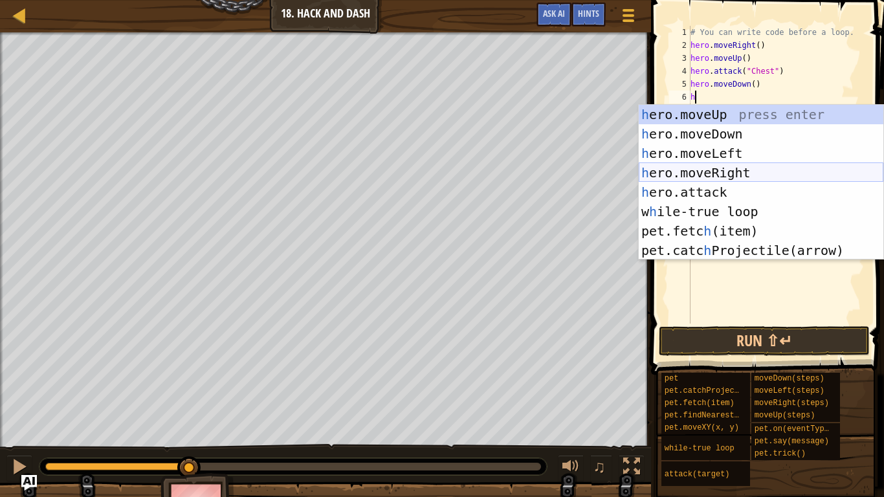
click at [745, 175] on div "h ero.moveUp press enter h ero.moveDown press enter h ero.moveLeft press enter …" at bounding box center [760, 202] width 245 height 194
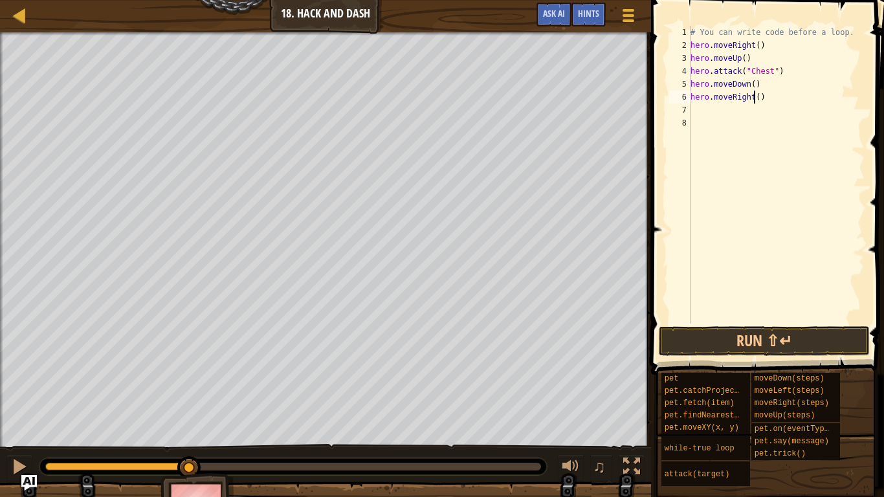
click at [756, 99] on div "# You can write code before a loop. hero . moveRight ( ) hero . moveUp ( ) hero…" at bounding box center [776, 187] width 177 height 323
click at [757, 99] on div "# You can write code before a loop. hero . moveRight ( ) hero . moveUp ( ) hero…" at bounding box center [776, 187] width 177 height 323
type textarea "hero.moveRight(3)"
click at [729, 347] on button "Run ⇧↵" at bounding box center [763, 341] width 211 height 30
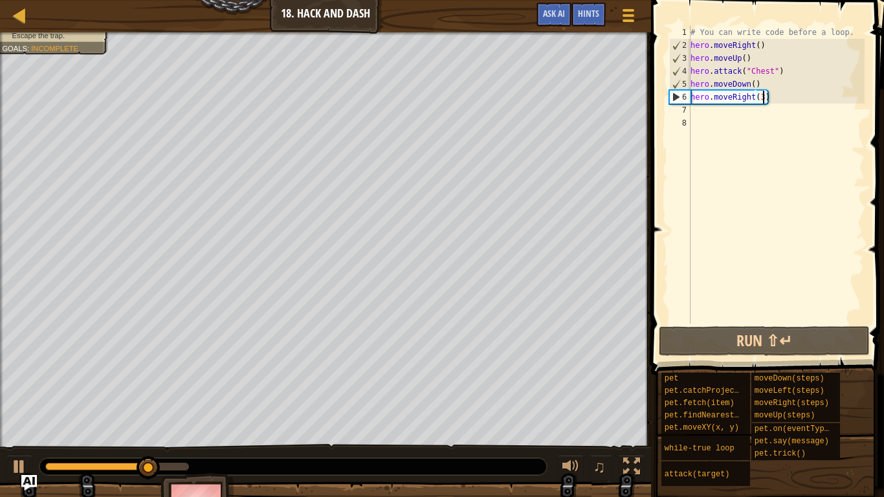
click at [741, 113] on div "# You can write code before a loop. hero . moveRight ( ) hero . moveUp ( ) hero…" at bounding box center [776, 187] width 177 height 323
type textarea "h"
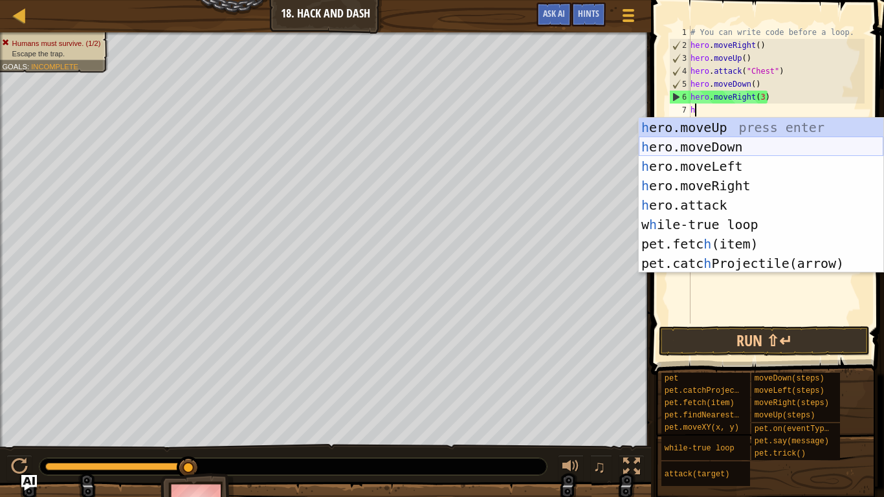
click at [759, 147] on div "h ero.moveUp press enter h ero.moveDown press enter h ero.moveLeft press enter …" at bounding box center [760, 215] width 245 height 194
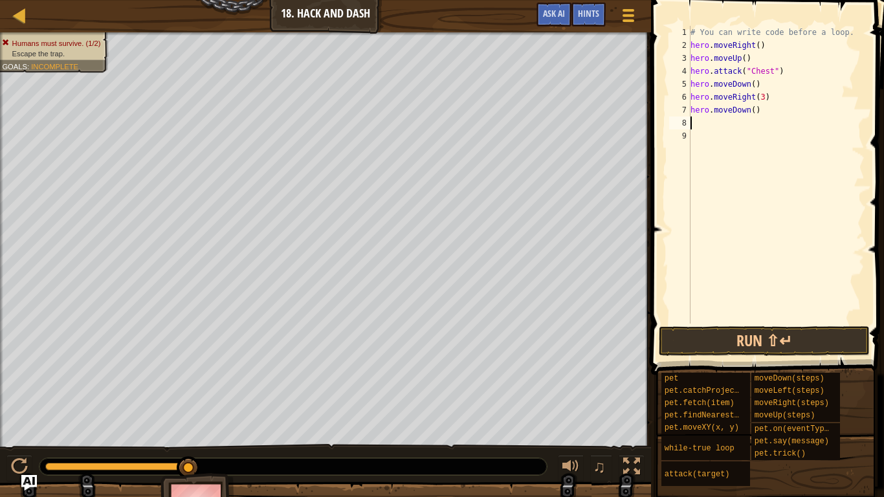
click at [754, 111] on div "# You can write code before a loop. hero . moveRight ( ) hero . moveUp ( ) hero…" at bounding box center [776, 187] width 177 height 323
type textarea "hero.moveDown(3)"
click at [743, 125] on div "# You can write code before a loop. hero . moveRight ( ) hero . moveUp ( ) hero…" at bounding box center [776, 187] width 177 height 323
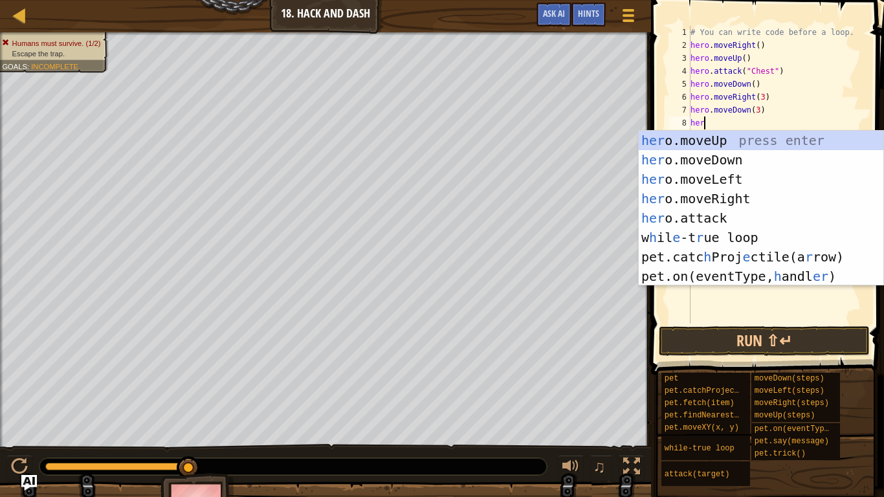
type textarea "hero"
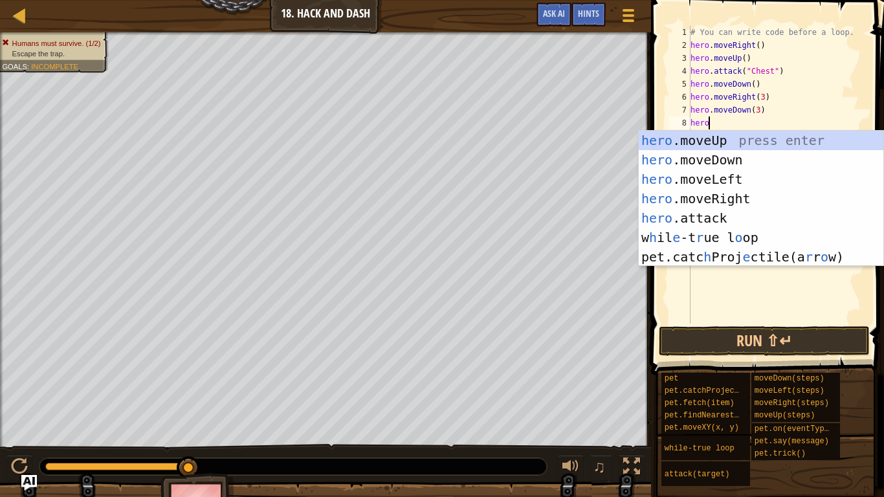
scroll to position [6, 2]
click at [759, 190] on div "hero .moveUp press enter hero .moveDown press enter hero .moveLeft press enter …" at bounding box center [760, 218] width 245 height 175
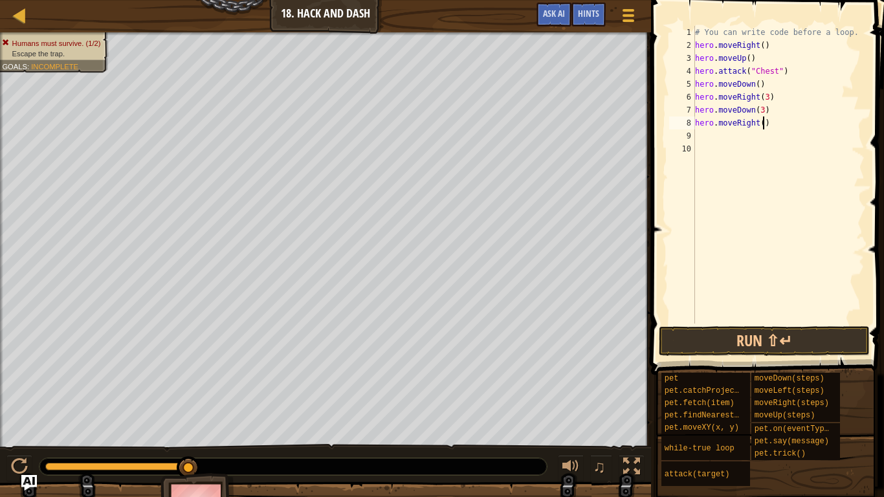
click at [761, 124] on div "# You can write code before a loop. hero . moveRight ( ) hero . moveUp ( ) hero…" at bounding box center [778, 187] width 172 height 323
click at [784, 329] on button "Run ⇧↵" at bounding box center [763, 341] width 211 height 30
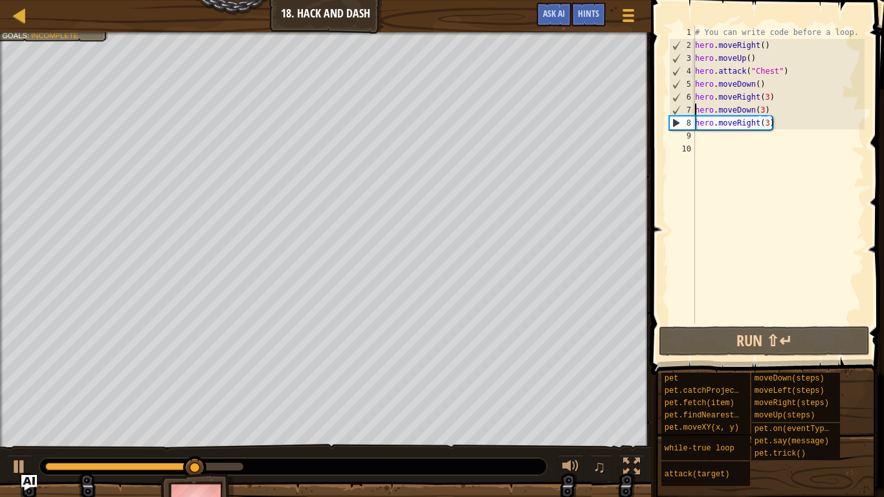
click at [695, 109] on div "# You can write code before a loop. hero . moveRight ( ) hero . moveUp ( ) hero…" at bounding box center [778, 187] width 172 height 323
type textarea "hero.moveDown(3)"
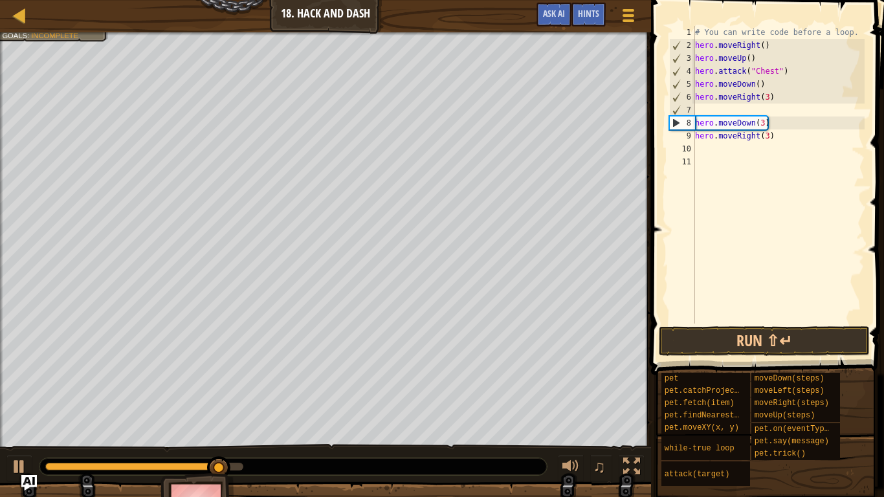
scroll to position [6, 0]
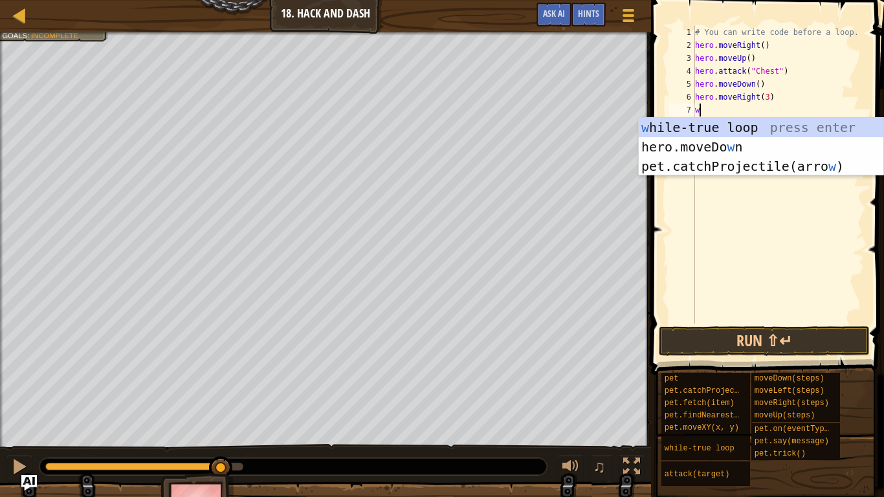
type textarea "wi"
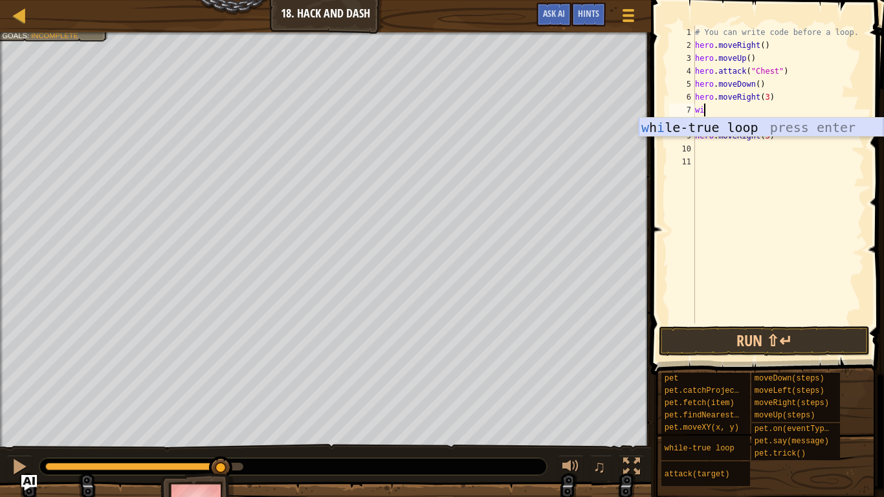
click at [715, 120] on div "w h i le-true loop press enter" at bounding box center [760, 147] width 245 height 58
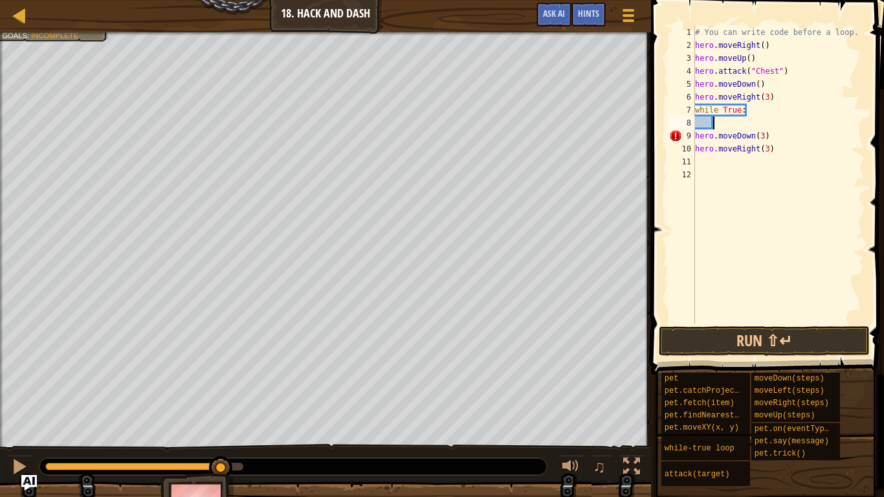
click at [722, 138] on div "# You can write code before a loop. hero . moveRight ( ) hero . moveUp ( ) hero…" at bounding box center [778, 187] width 172 height 323
type textarea "hero.moveRight(3)"
click at [734, 120] on div "# You can write code before a loop. hero . moveRight ( ) hero . moveUp ( ) hero…" at bounding box center [778, 187] width 172 height 323
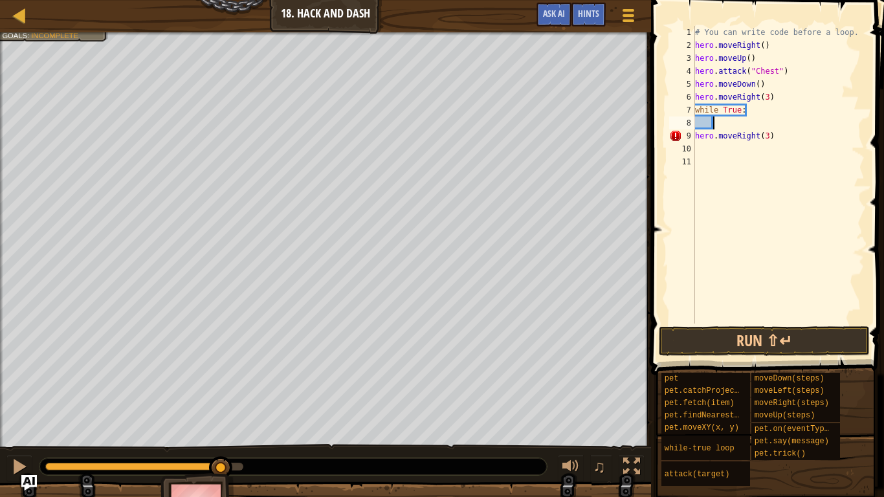
paste textarea
click at [725, 151] on div "# You can write code before a loop. hero . moveRight ( ) hero . moveUp ( ) hero…" at bounding box center [778, 187] width 172 height 323
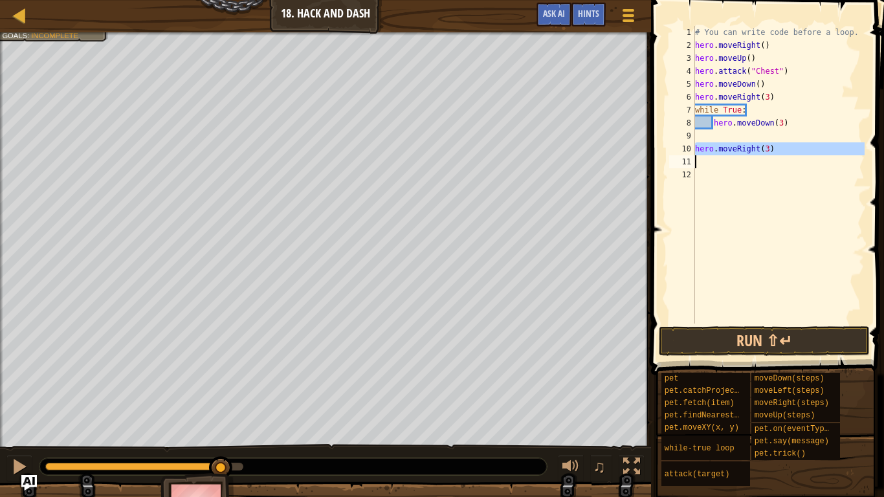
click at [801, 118] on div "# You can write code before a loop. hero . moveRight ( ) hero . moveUp ( ) hero…" at bounding box center [778, 187] width 172 height 323
type textarea "hero.moveDown(3)"
click at [719, 162] on div "# You can write code before a loop. hero . moveRight ( ) hero . moveUp ( ) hero…" at bounding box center [778, 187] width 172 height 323
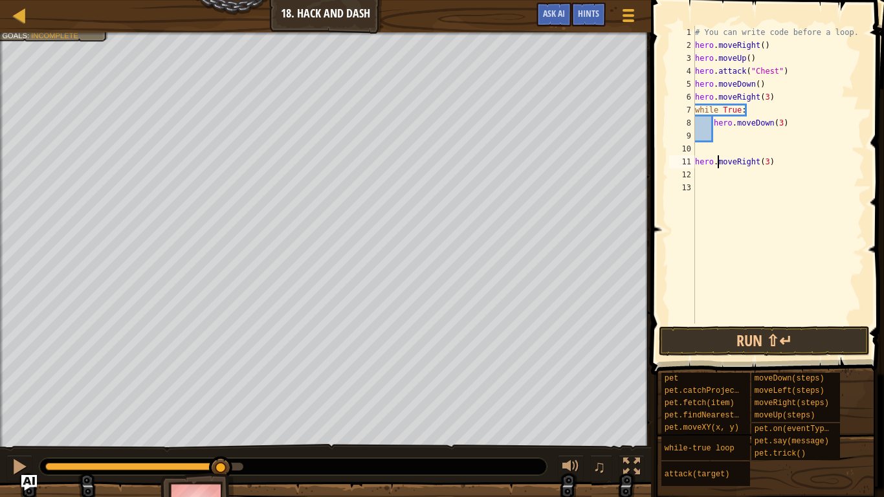
type textarea "hero.moveRight(3)"
click at [728, 136] on div "# You can write code before a loop. hero . moveRight ( ) hero . moveUp ( ) hero…" at bounding box center [778, 187] width 172 height 323
paste textarea
click at [722, 170] on div "# You can write code before a loop. hero . moveRight ( ) hero . moveUp ( ) hero…" at bounding box center [778, 187] width 172 height 323
type textarea "hero.moveRight(3)"
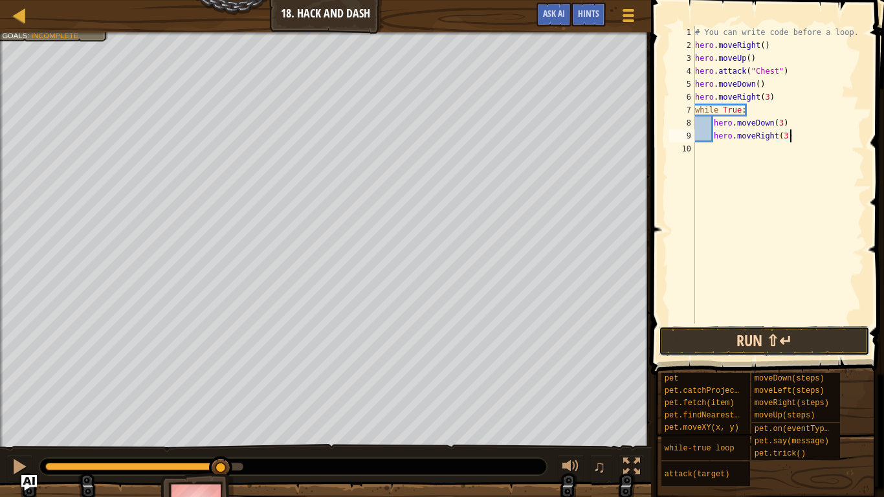
click at [759, 332] on button "Run ⇧↵" at bounding box center [763, 341] width 211 height 30
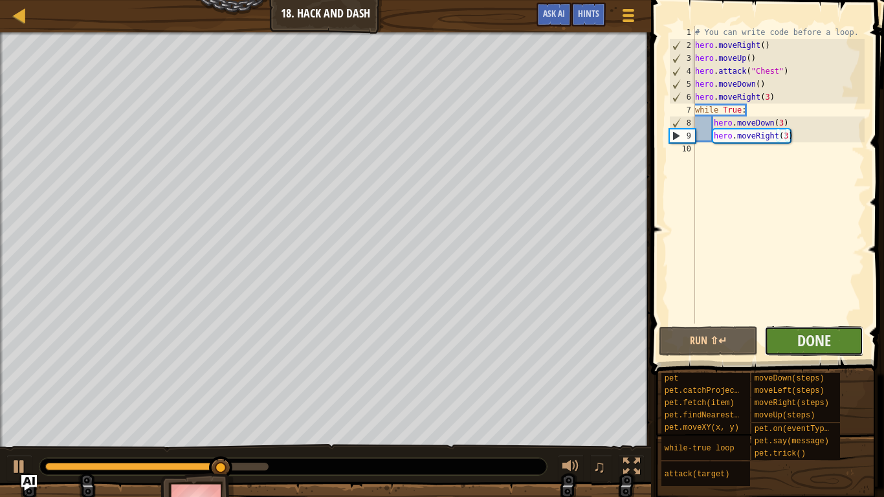
click at [783, 344] on button "Done" at bounding box center [813, 341] width 99 height 30
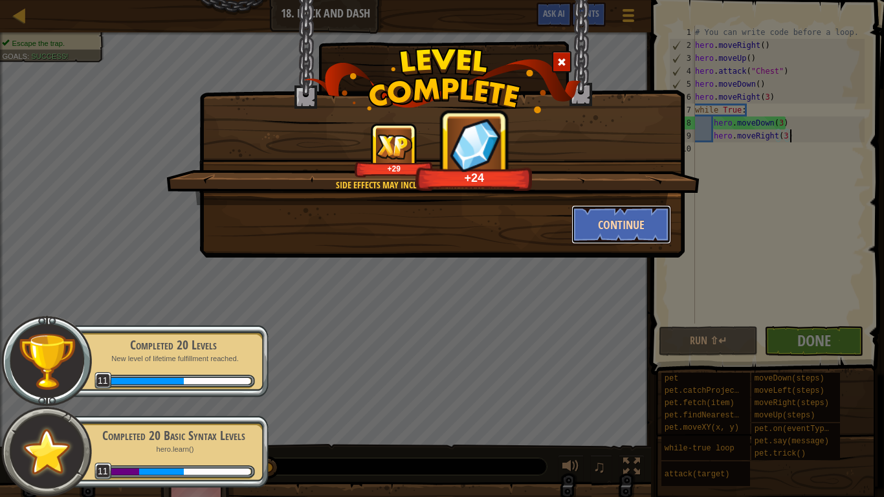
click at [616, 232] on button "Continue" at bounding box center [621, 224] width 100 height 39
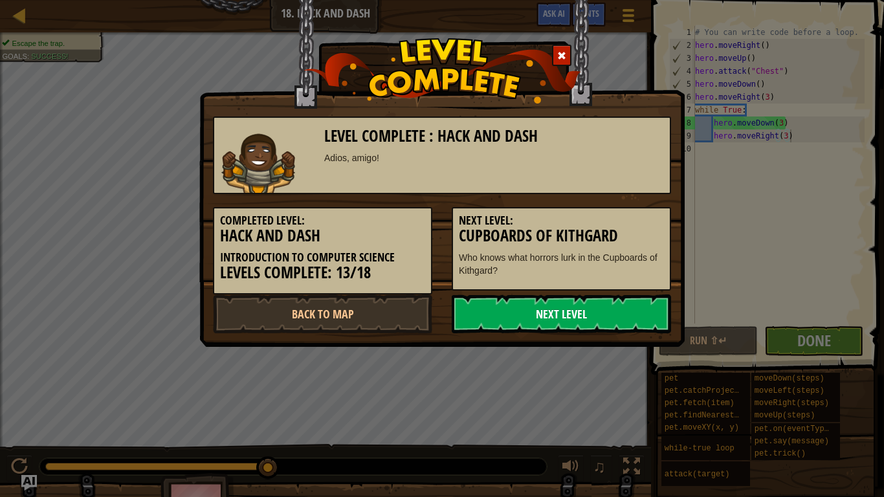
click at [530, 320] on link "Next Level" at bounding box center [561, 313] width 219 height 39
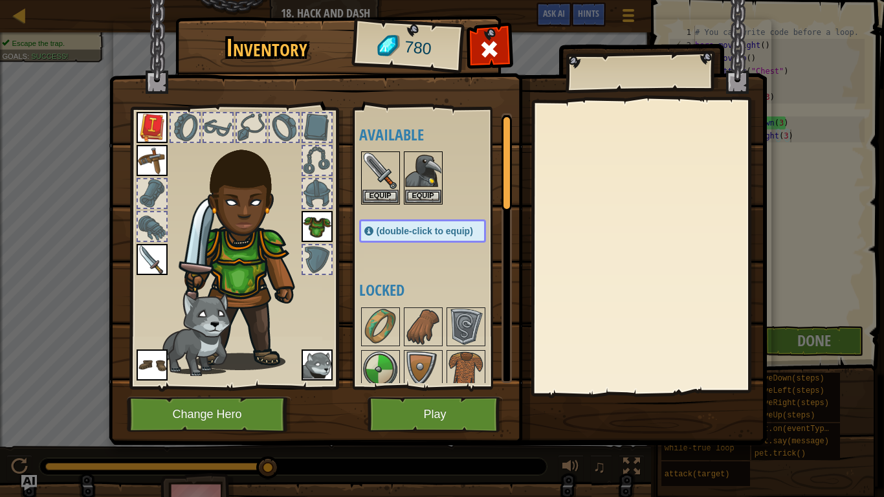
click at [321, 219] on img at bounding box center [316, 226] width 31 height 31
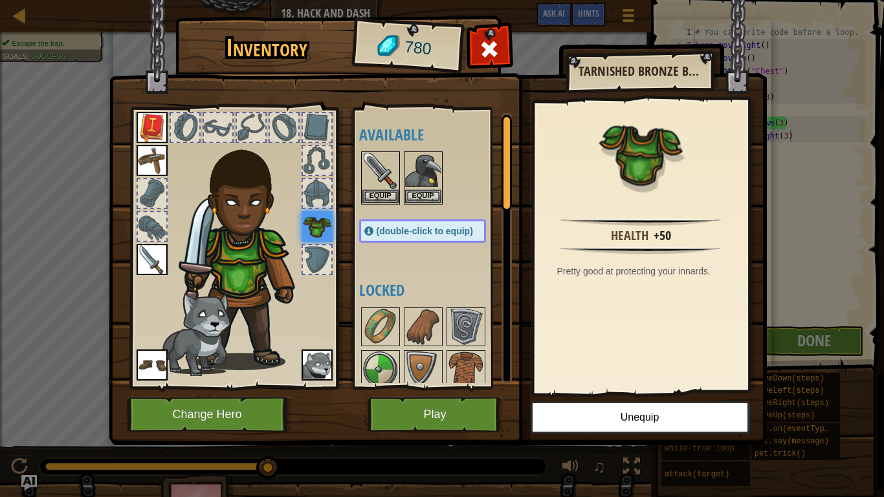
click at [322, 245] on div at bounding box center [317, 259] width 28 height 28
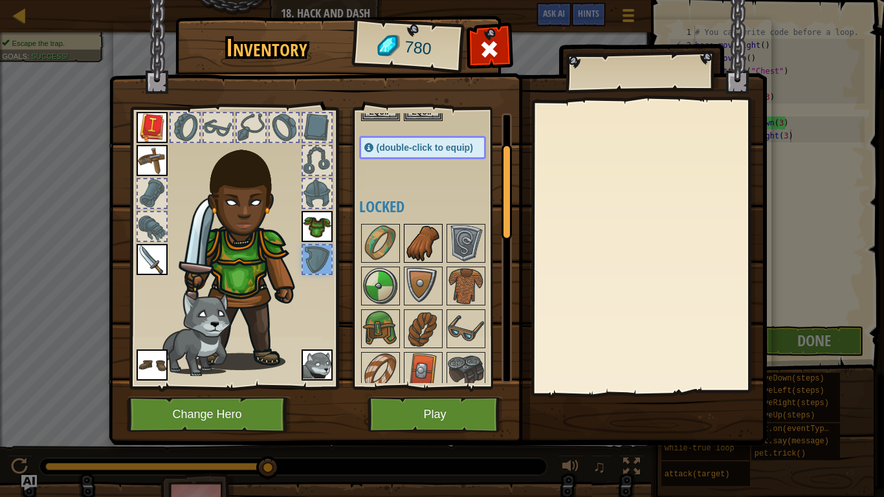
scroll to position [85, 0]
click at [377, 283] on img at bounding box center [380, 285] width 36 height 36
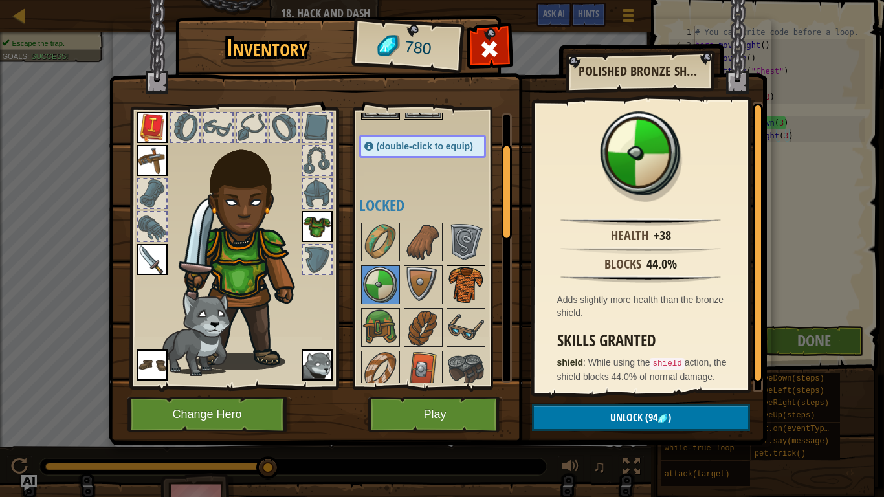
click at [461, 280] on img at bounding box center [466, 285] width 36 height 36
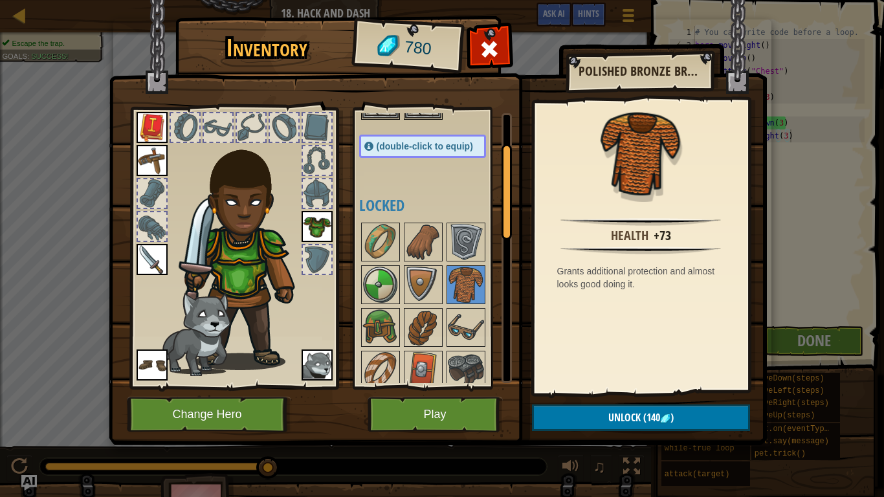
click at [325, 217] on img at bounding box center [316, 226] width 31 height 31
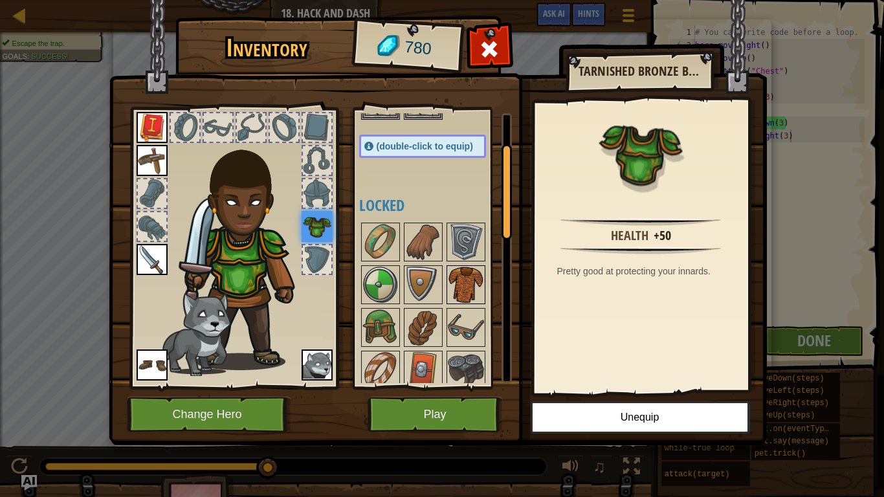
click at [455, 283] on img at bounding box center [466, 285] width 36 height 36
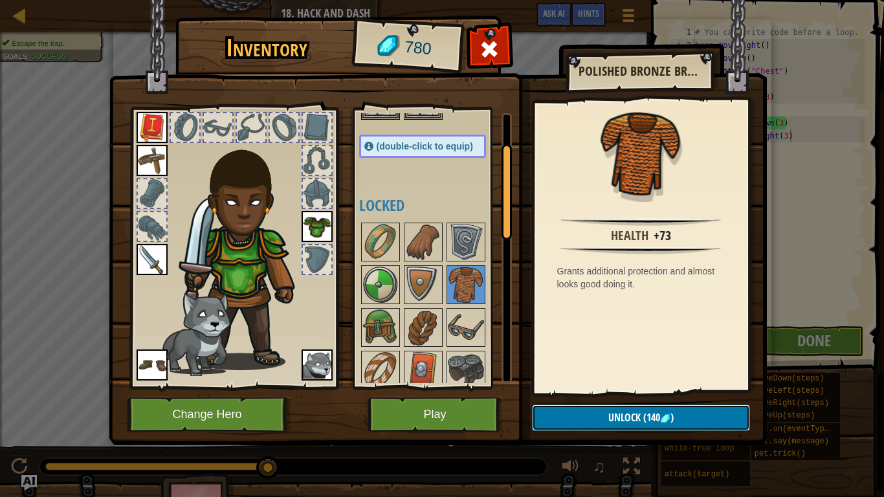
click at [574, 410] on button "Unlock (140 )" at bounding box center [641, 417] width 218 height 27
click at [572, 408] on button "Confirm" at bounding box center [641, 417] width 218 height 27
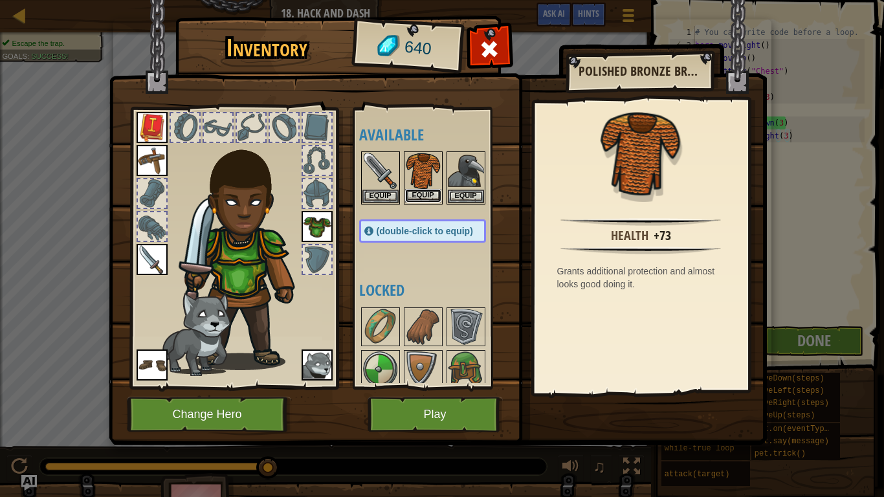
click at [429, 196] on button "Equip" at bounding box center [423, 196] width 36 height 14
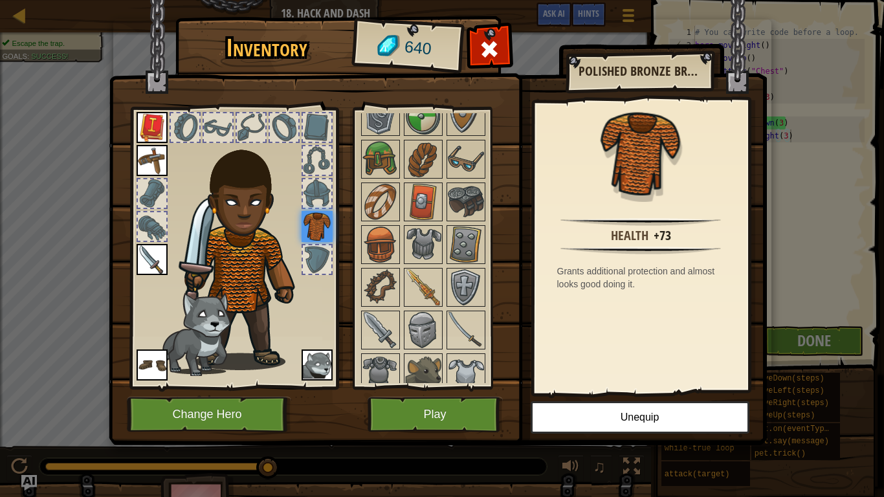
scroll to position [252, 0]
click at [428, 287] on img at bounding box center [423, 288] width 36 height 36
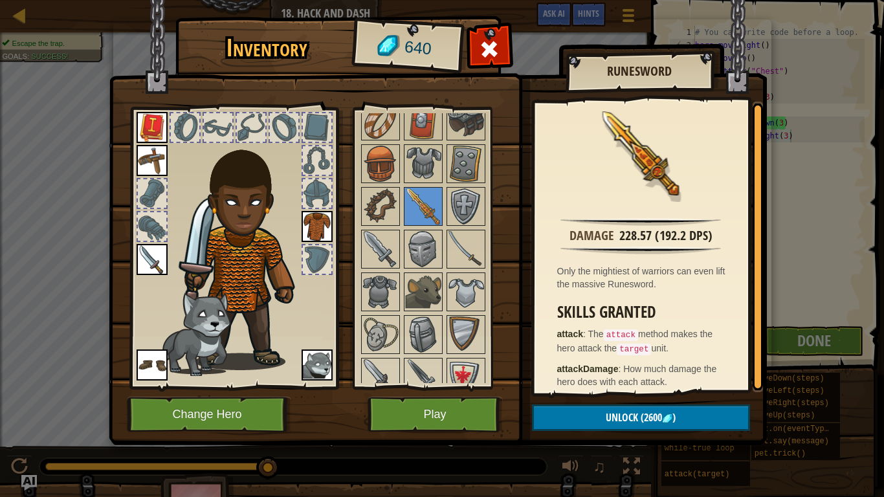
scroll to position [339, 0]
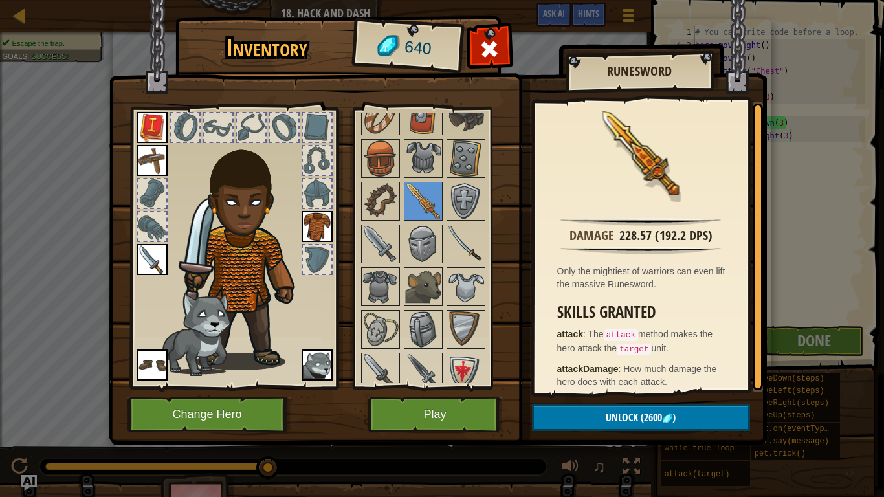
click at [463, 246] on img at bounding box center [466, 244] width 36 height 36
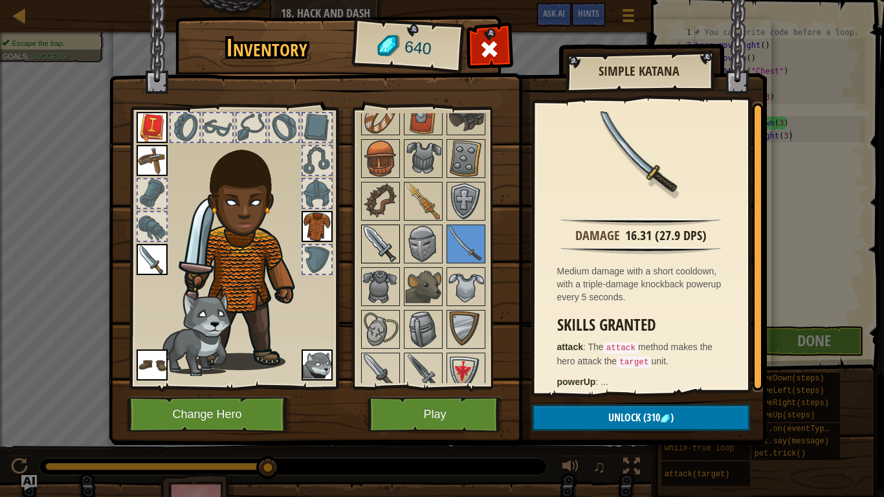
click at [382, 244] on img at bounding box center [380, 244] width 36 height 36
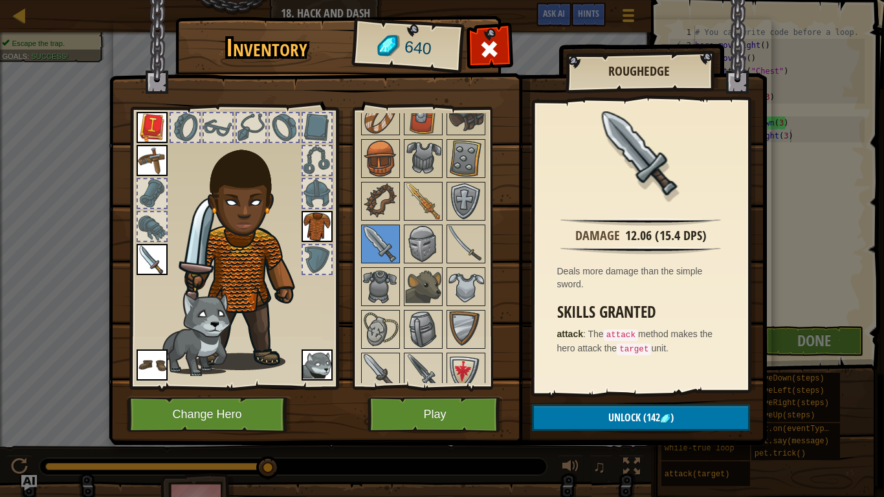
click at [141, 253] on img at bounding box center [151, 259] width 31 height 31
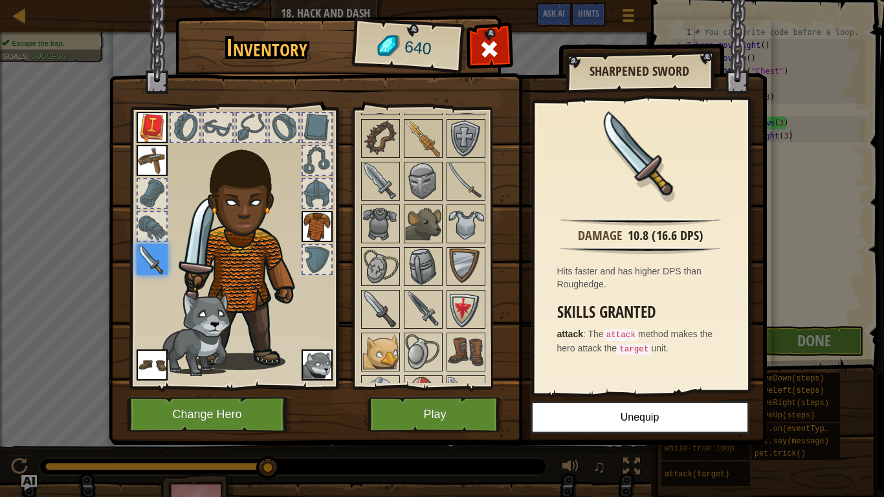
scroll to position [417, 0]
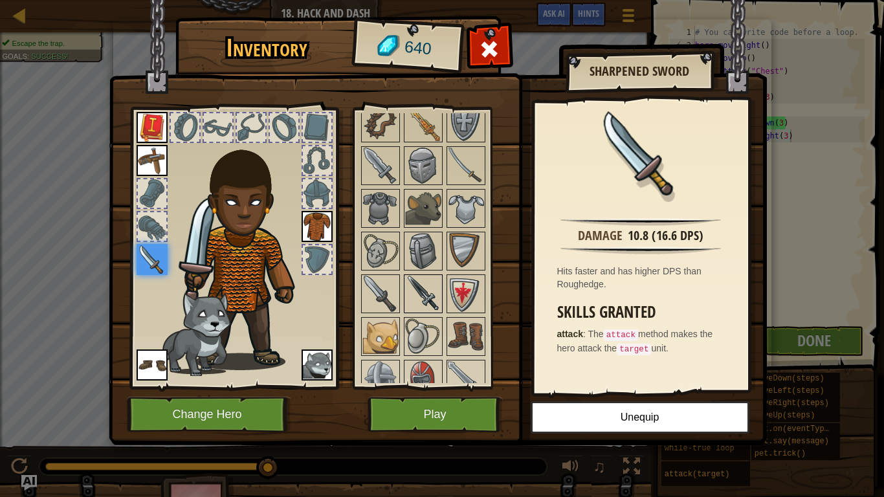
click at [415, 303] on img at bounding box center [423, 294] width 36 height 36
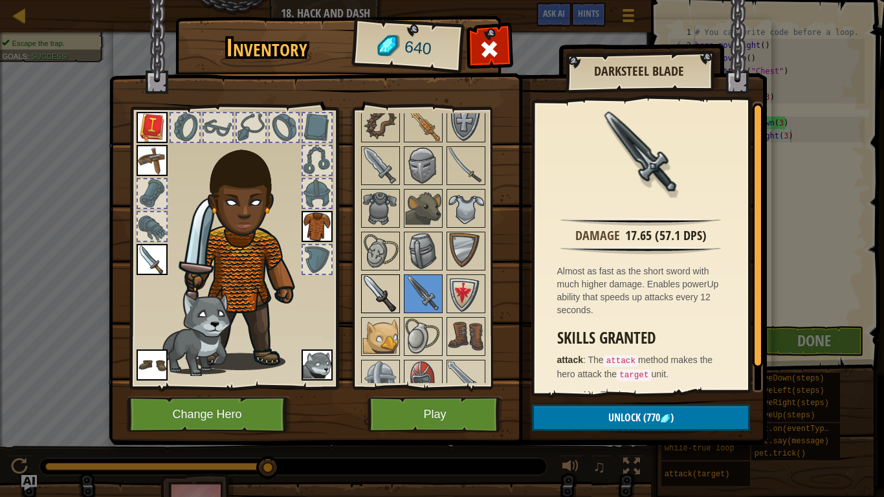
click at [386, 296] on img at bounding box center [380, 294] width 36 height 36
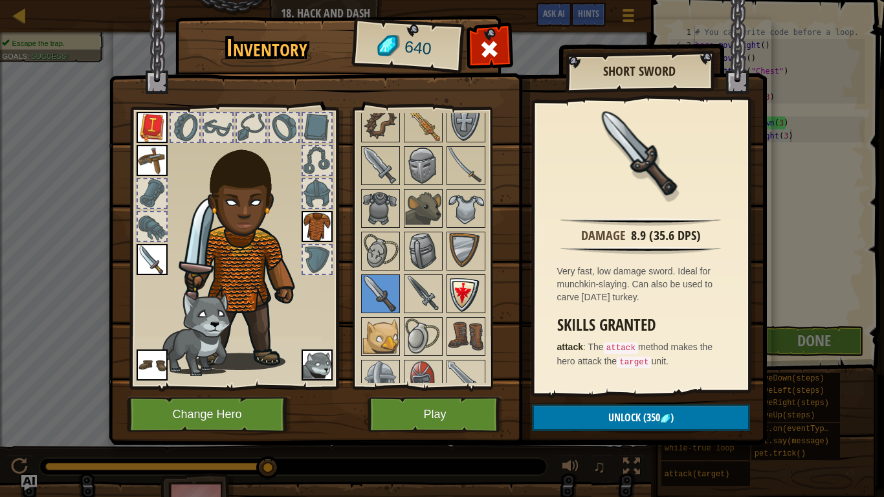
click at [471, 301] on img at bounding box center [466, 294] width 36 height 36
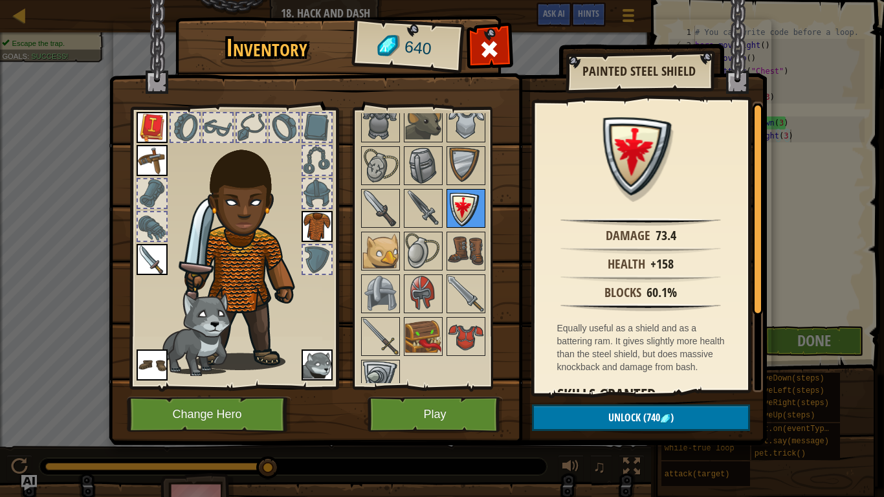
scroll to position [520, 0]
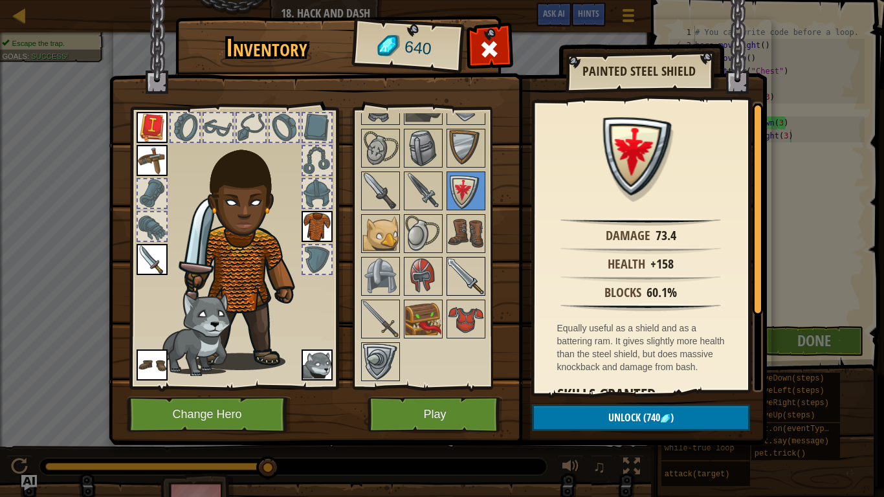
click at [463, 287] on img at bounding box center [466, 276] width 36 height 36
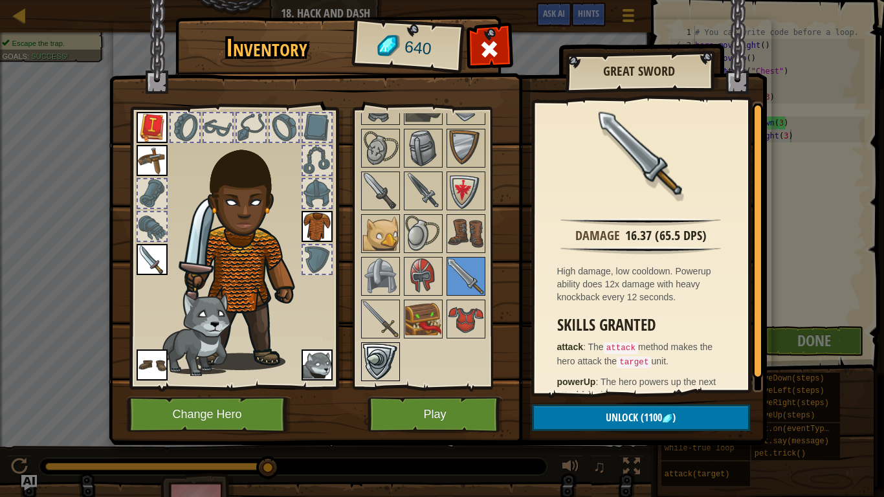
click at [375, 346] on img at bounding box center [380, 361] width 36 height 36
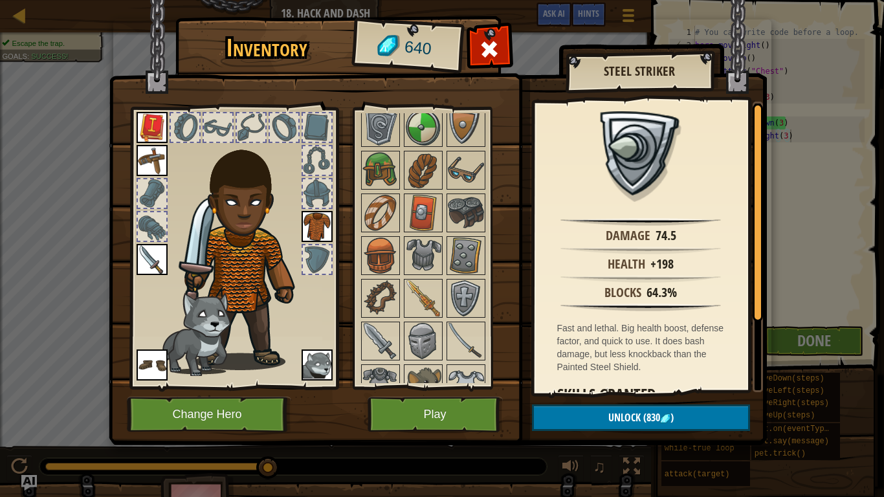
scroll to position [223, 0]
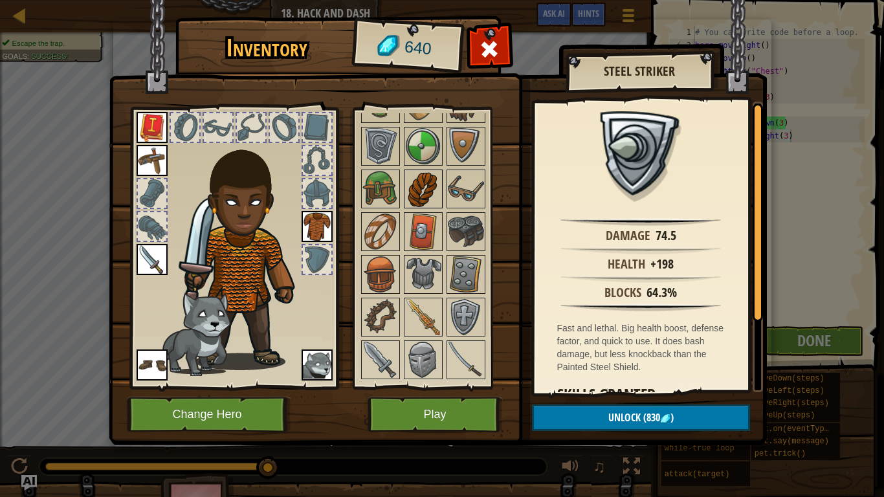
click at [426, 196] on img at bounding box center [423, 189] width 36 height 36
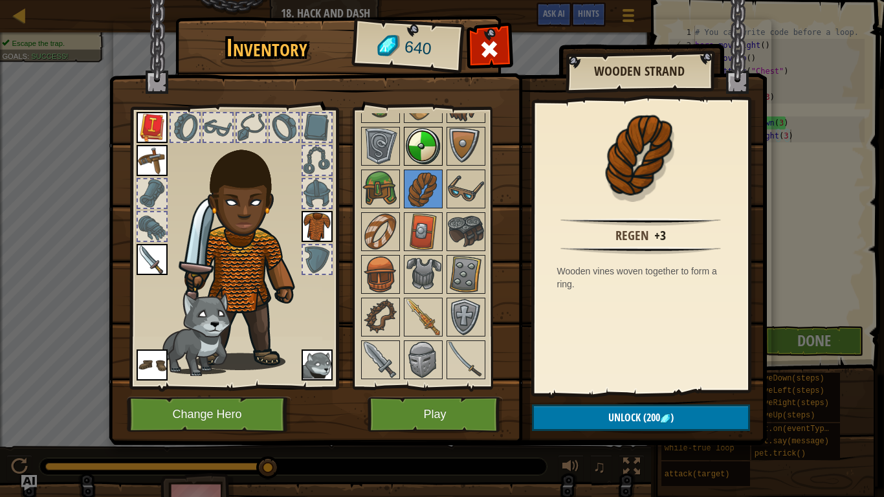
click at [415, 140] on img at bounding box center [423, 146] width 36 height 36
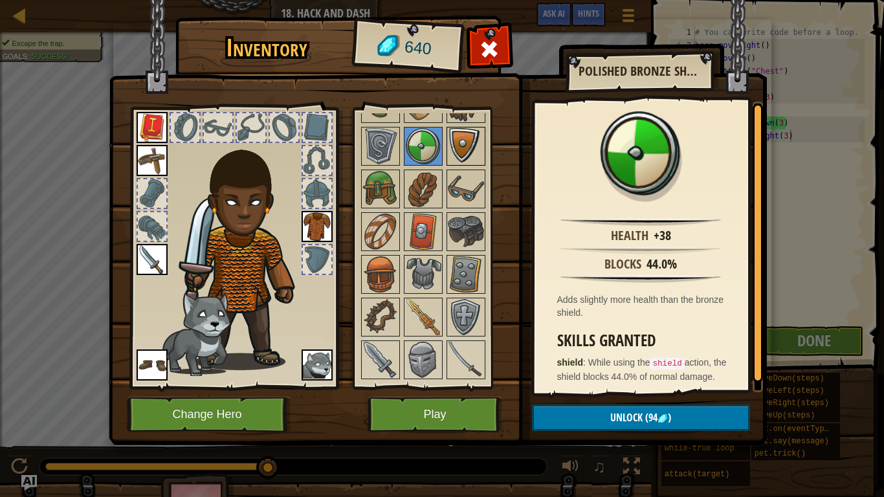
click at [446, 147] on div at bounding box center [465, 146] width 39 height 39
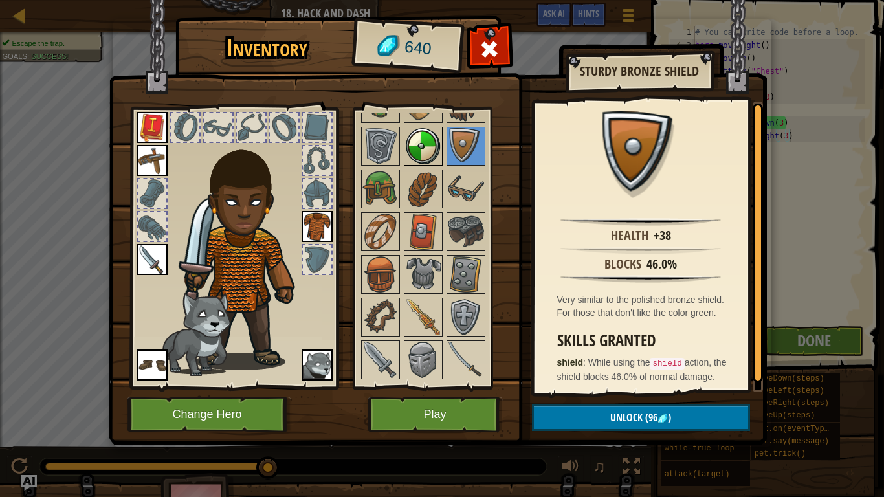
click at [411, 144] on img at bounding box center [423, 146] width 36 height 36
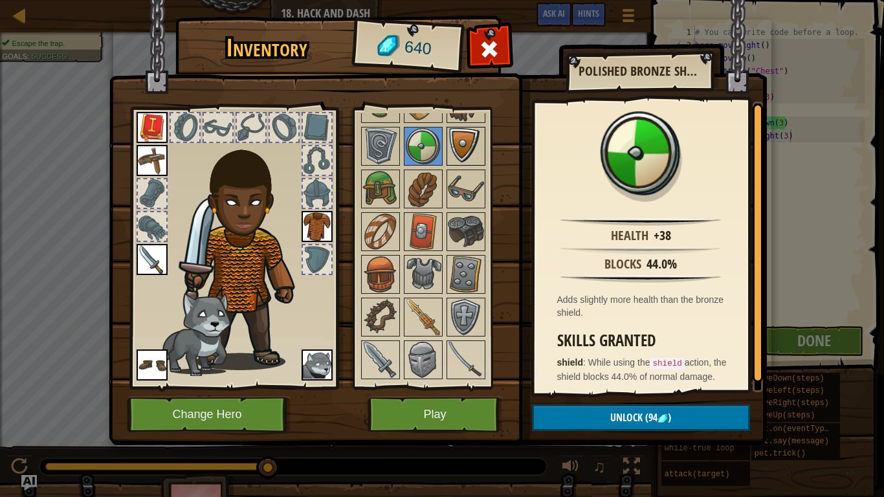
click at [461, 153] on img at bounding box center [466, 146] width 36 height 36
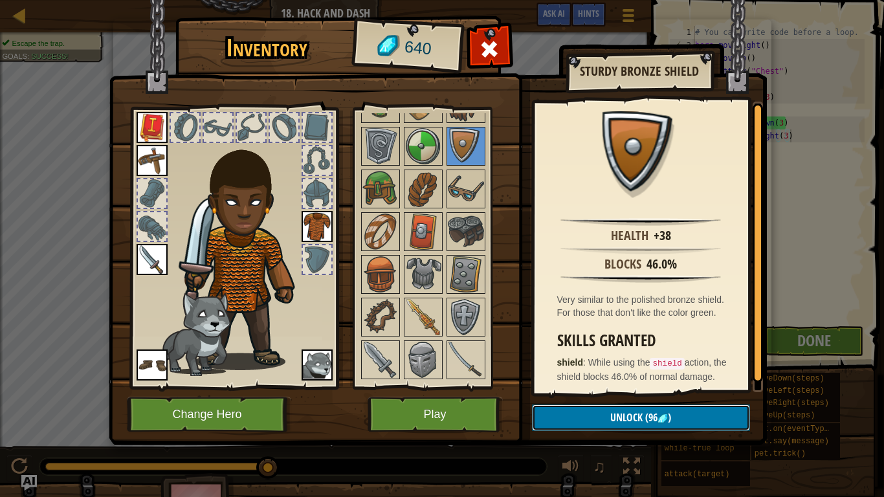
click at [594, 413] on button "Unlock (96 )" at bounding box center [641, 417] width 218 height 27
click at [600, 414] on button "Confirm" at bounding box center [641, 417] width 218 height 27
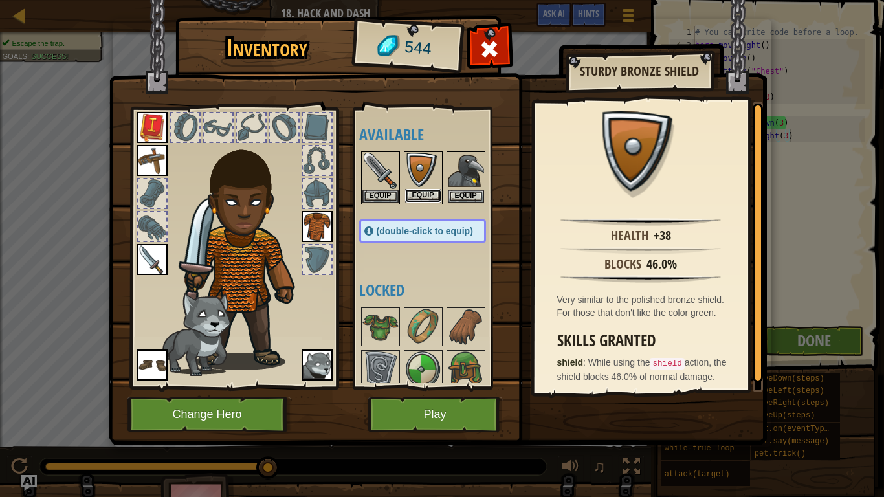
click at [428, 193] on button "Equip" at bounding box center [423, 196] width 36 height 14
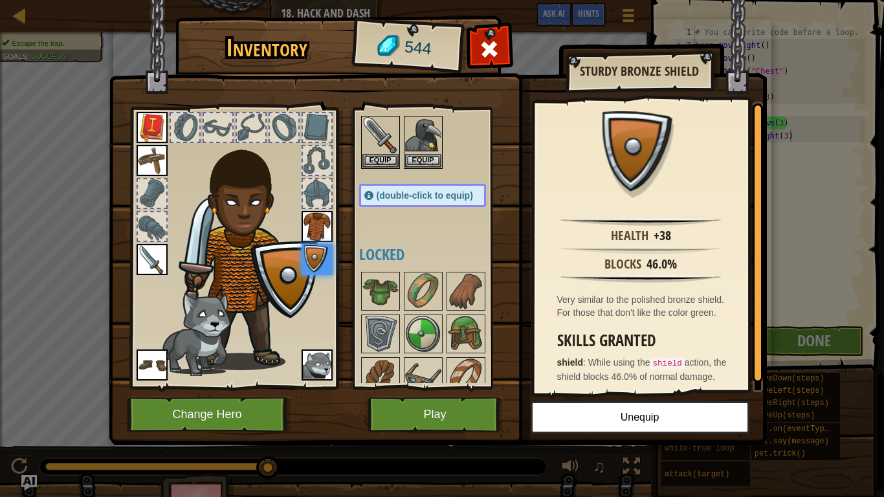
scroll to position [40, 0]
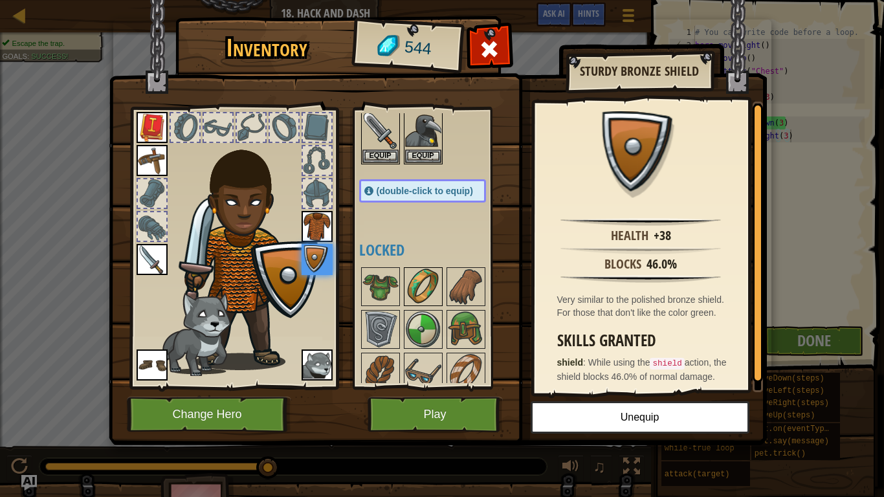
click at [430, 299] on img at bounding box center [423, 286] width 36 height 36
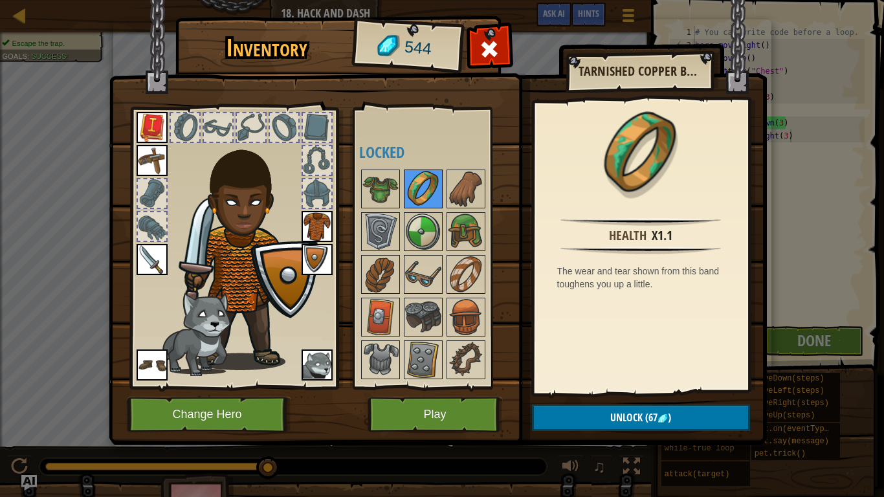
scroll to position [139, 0]
click at [473, 267] on img at bounding box center [466, 273] width 36 height 36
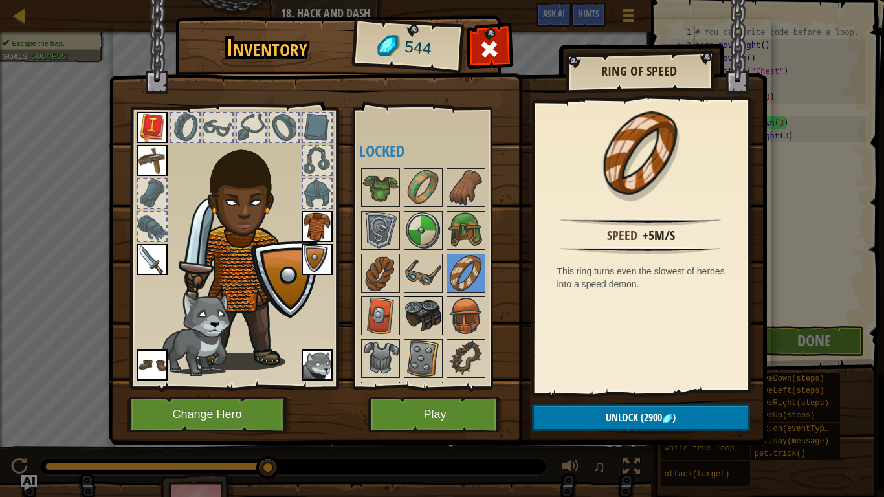
click at [406, 305] on img at bounding box center [423, 316] width 36 height 36
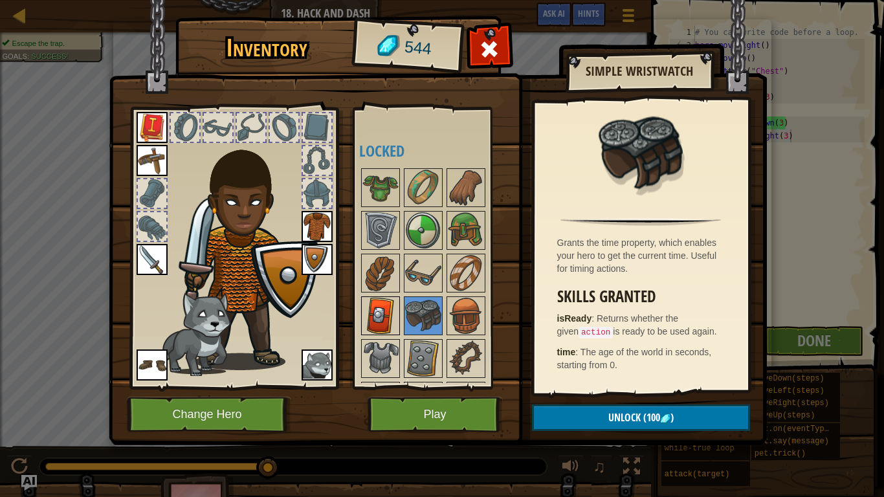
click at [376, 310] on img at bounding box center [380, 316] width 36 height 36
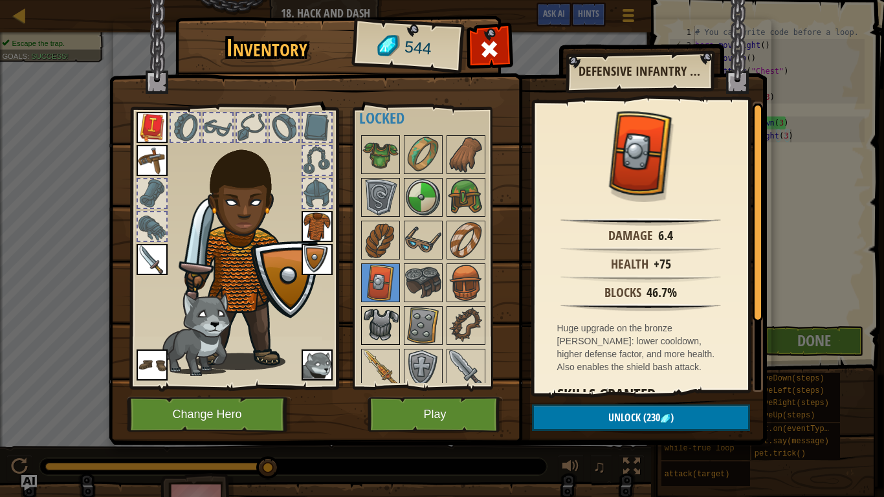
scroll to position [173, 0]
click at [380, 338] on img at bounding box center [380, 325] width 36 height 36
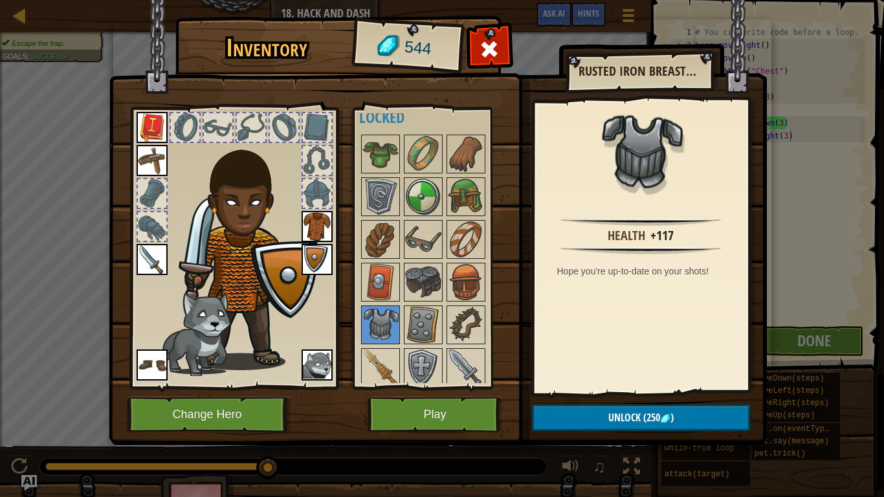
click at [316, 230] on img at bounding box center [316, 226] width 31 height 31
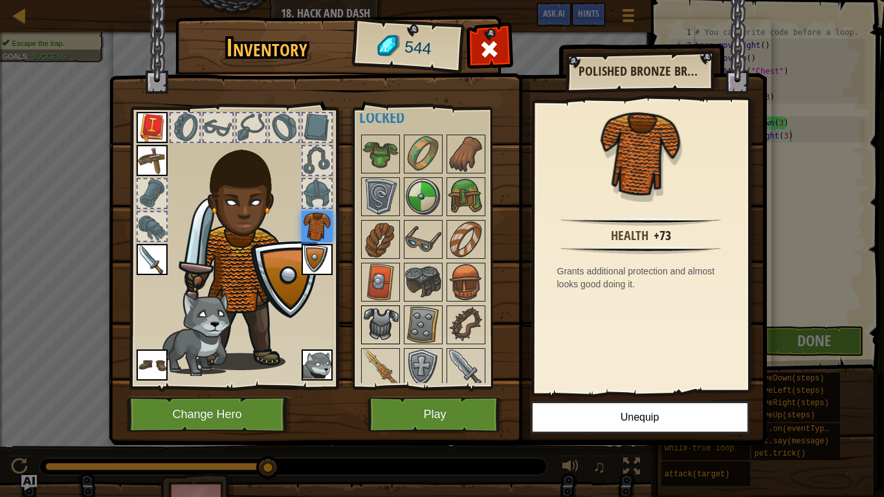
click at [378, 307] on img at bounding box center [380, 325] width 36 height 36
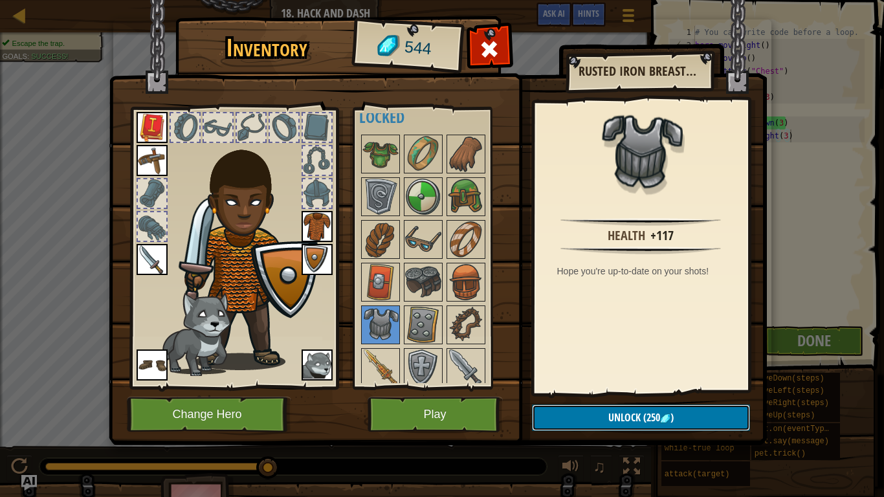
click at [592, 424] on button "Unlock (250 )" at bounding box center [641, 417] width 218 height 27
click at [592, 424] on button "Confirm" at bounding box center [641, 417] width 218 height 27
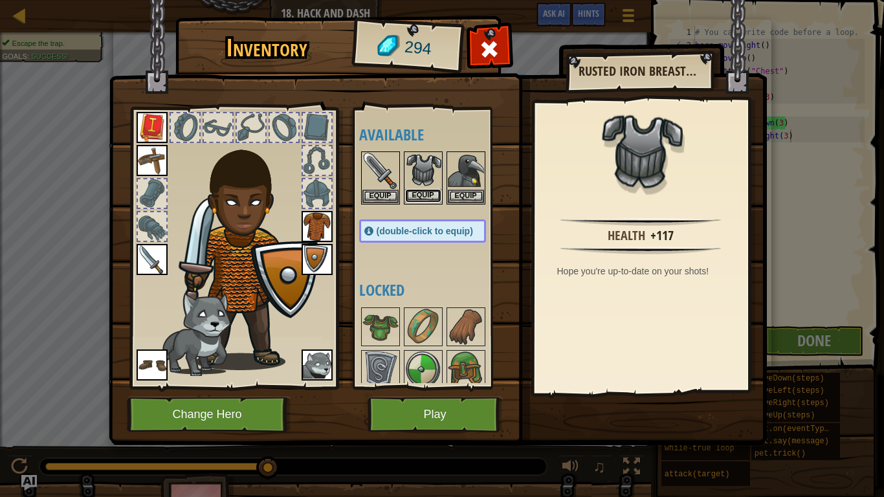
click at [433, 190] on button "Equip" at bounding box center [423, 196] width 36 height 14
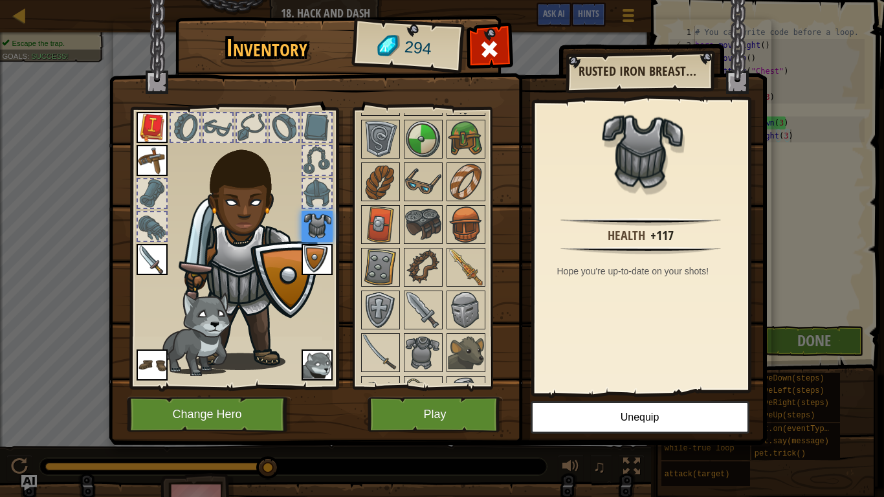
scroll to position [233, 0]
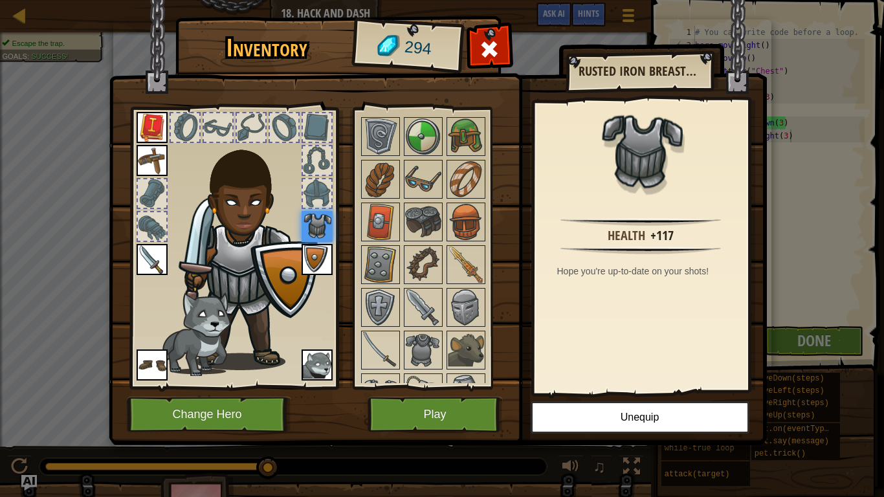
click at [422, 278] on img at bounding box center [423, 264] width 36 height 36
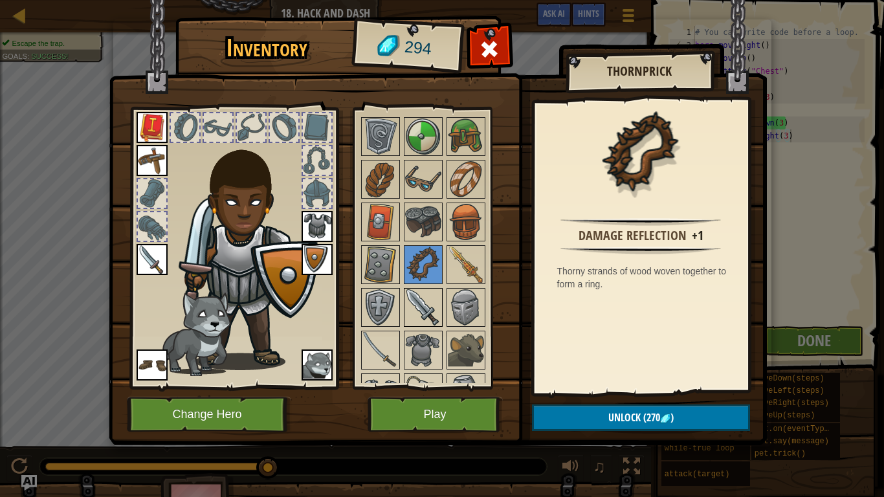
click at [425, 310] on img at bounding box center [423, 307] width 36 height 36
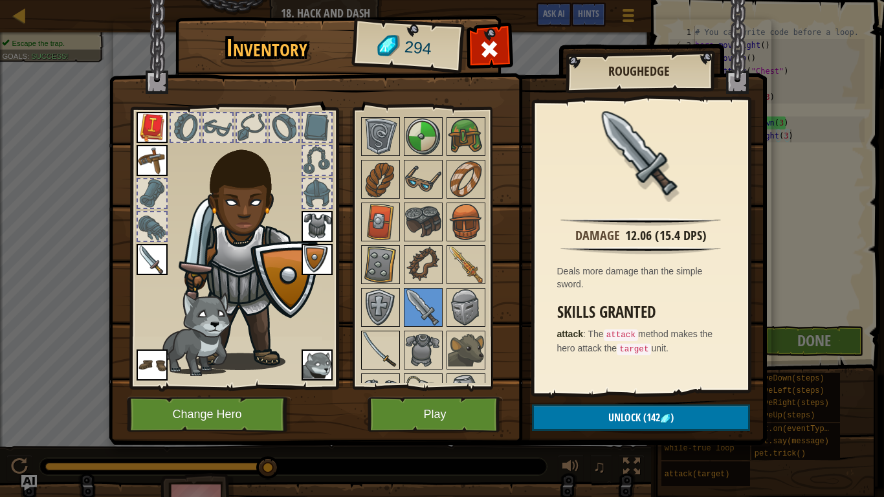
click at [391, 340] on img at bounding box center [380, 350] width 36 height 36
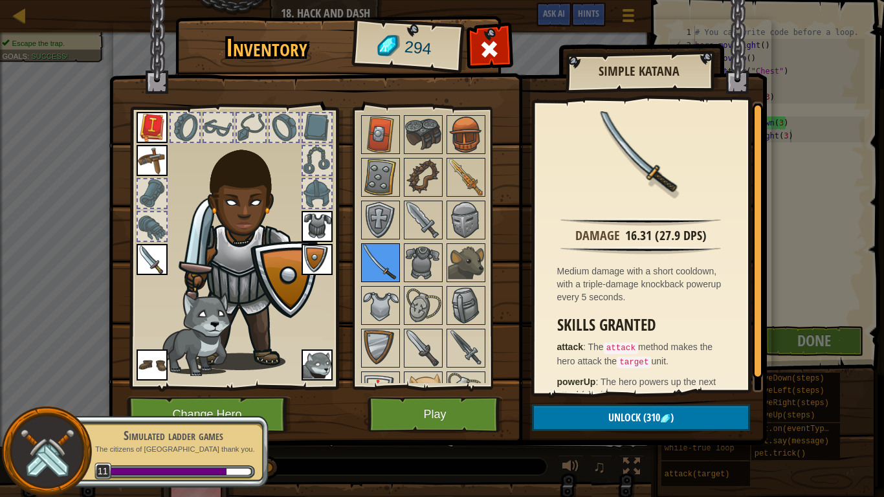
scroll to position [324, 0]
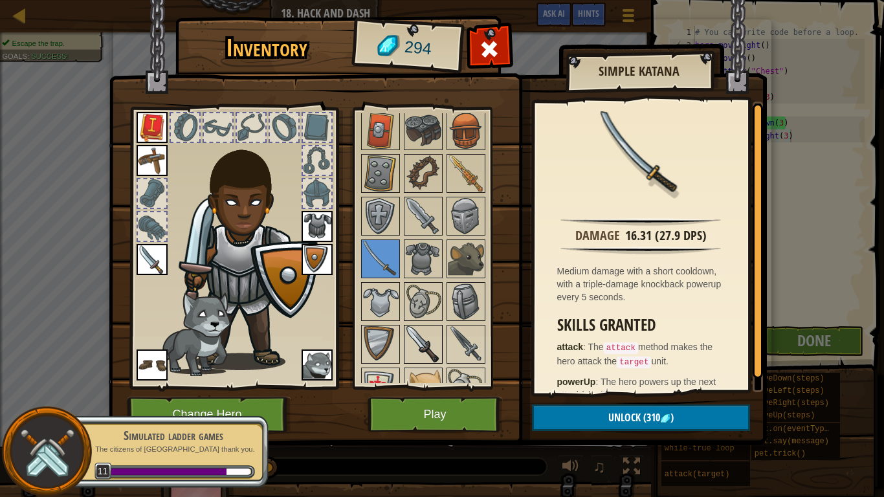
click at [426, 341] on img at bounding box center [423, 344] width 36 height 36
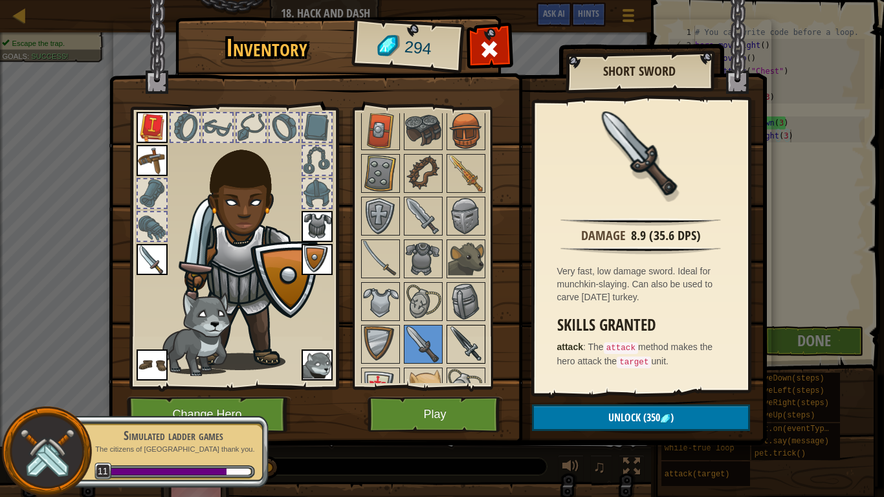
click at [462, 344] on img at bounding box center [466, 344] width 36 height 36
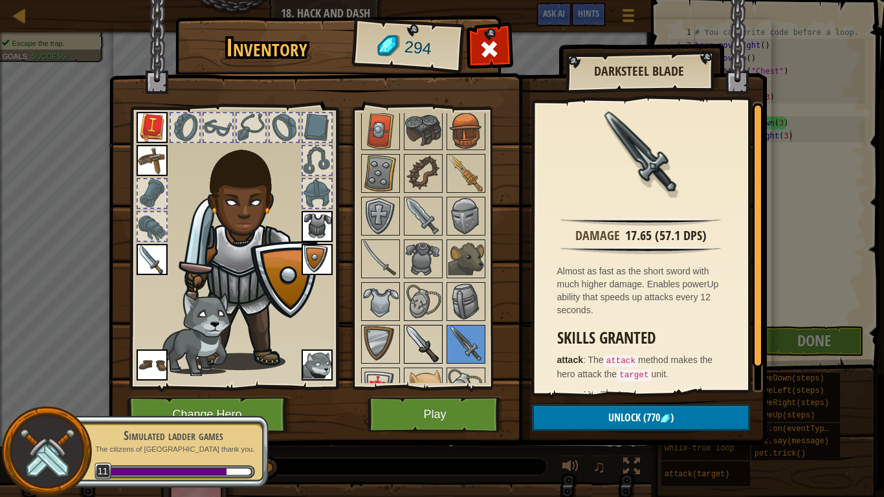
click at [430, 343] on img at bounding box center [423, 344] width 36 height 36
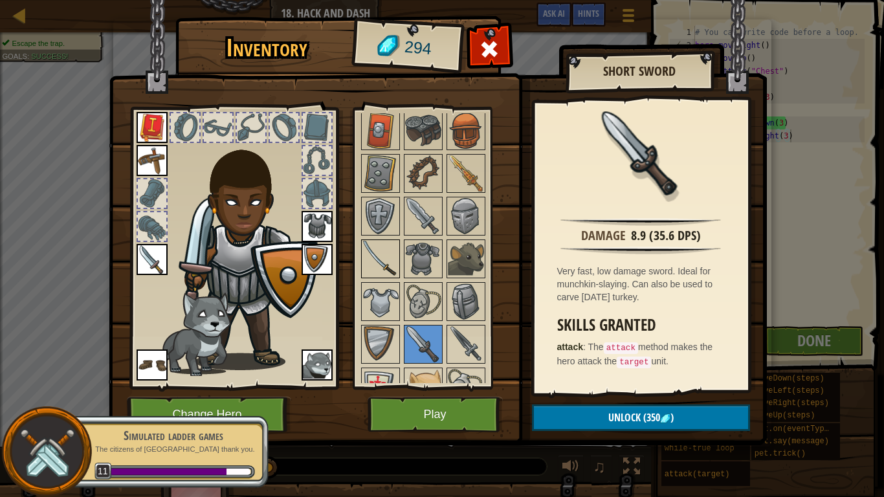
click at [382, 262] on img at bounding box center [380, 259] width 36 height 36
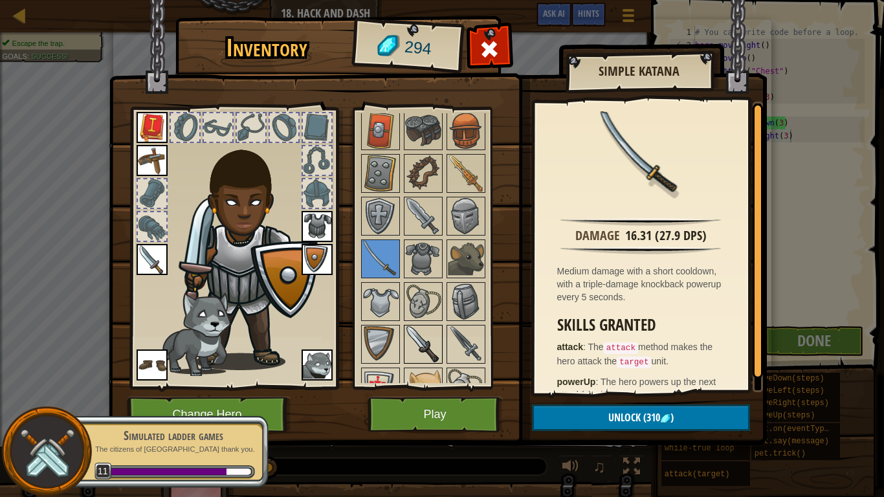
click at [430, 338] on img at bounding box center [423, 344] width 36 height 36
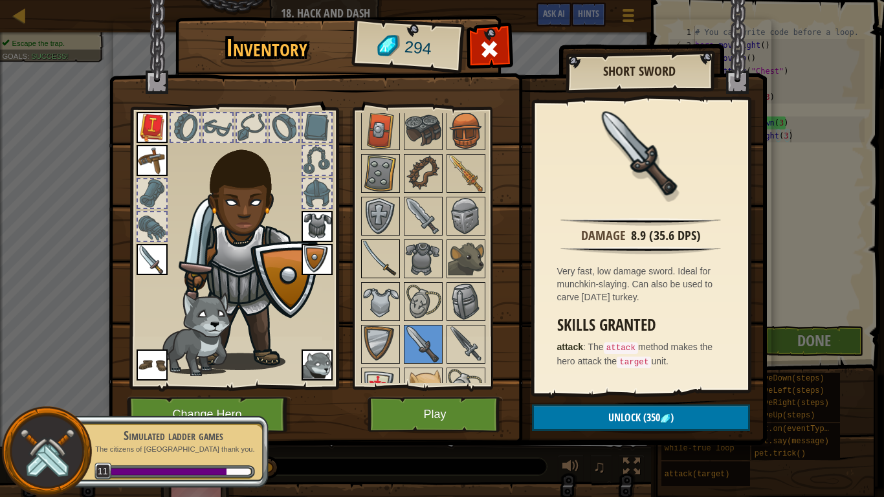
click at [375, 260] on img at bounding box center [380, 259] width 36 height 36
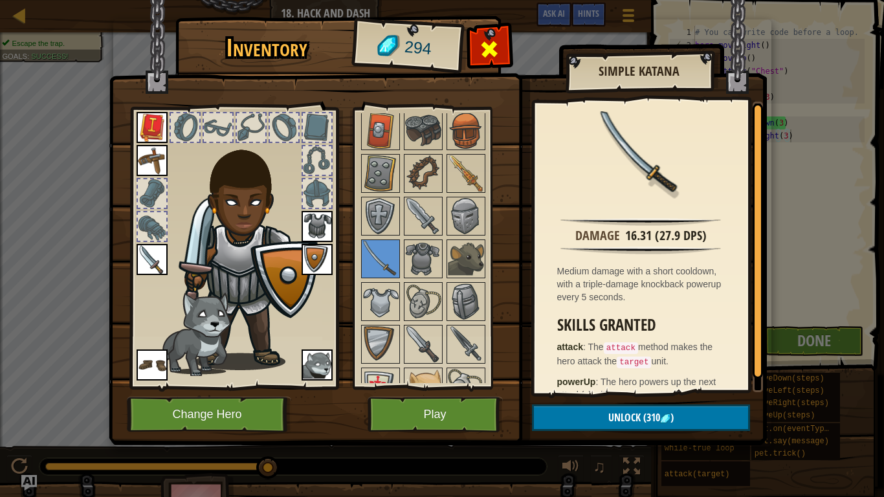
click at [494, 57] on span at bounding box center [489, 49] width 21 height 21
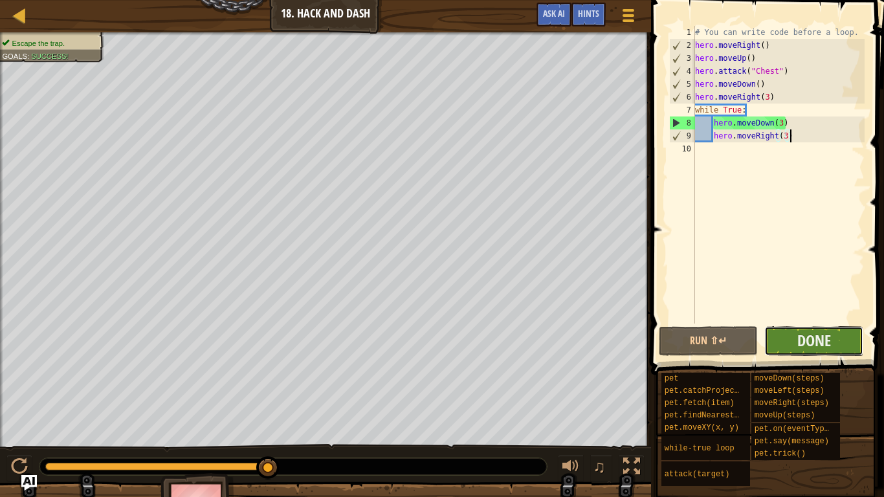
click at [773, 340] on button "Done" at bounding box center [813, 341] width 99 height 30
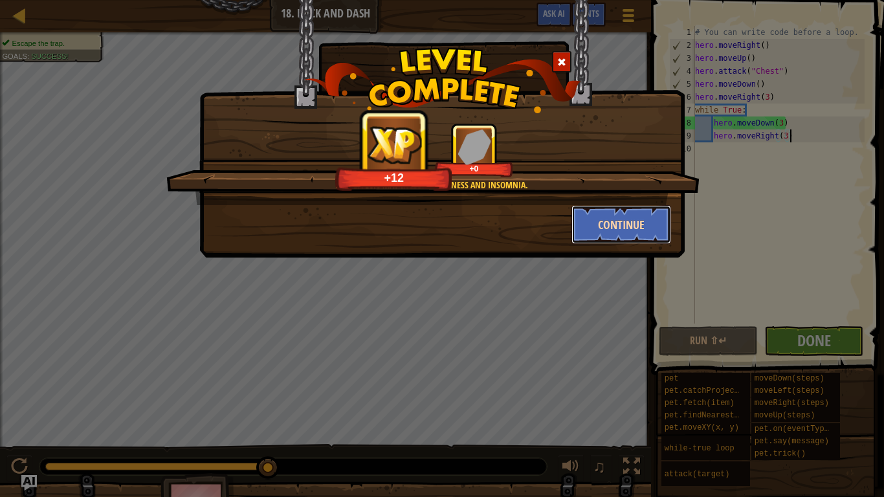
click at [626, 229] on button "Continue" at bounding box center [621, 224] width 100 height 39
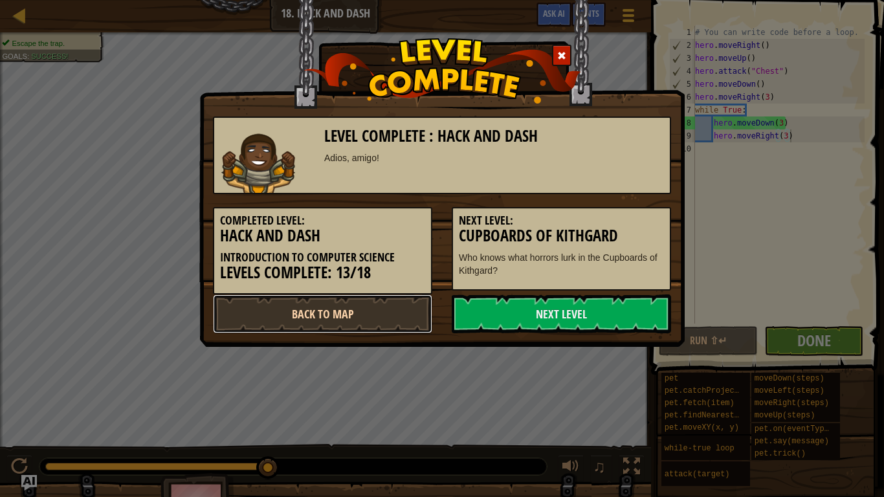
click at [405, 306] on link "Back to Map" at bounding box center [322, 313] width 219 height 39
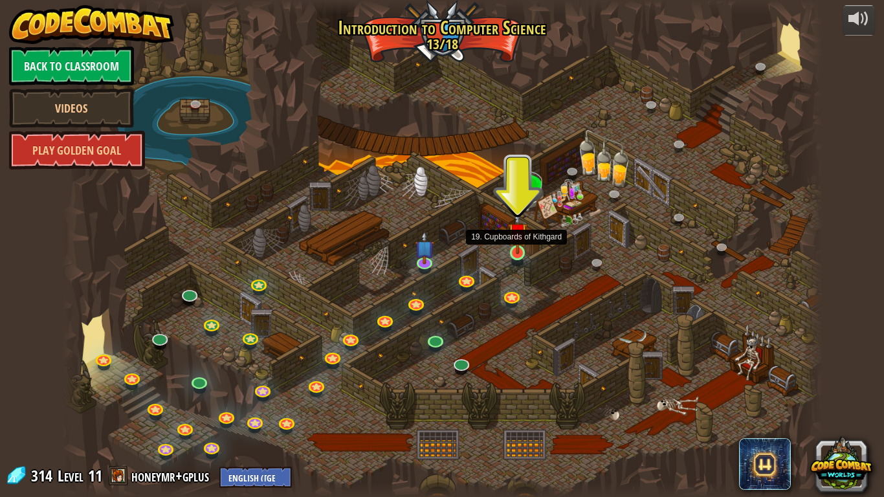
click at [516, 254] on img at bounding box center [517, 232] width 19 height 44
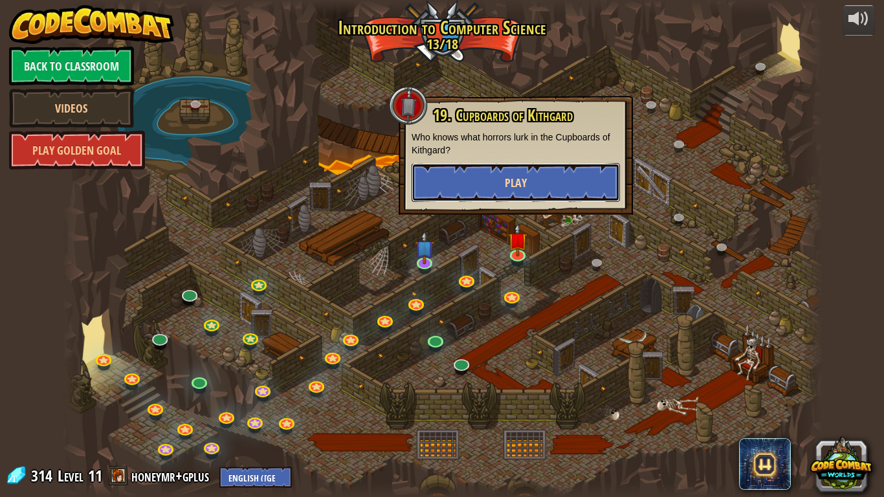
click at [490, 180] on button "Play" at bounding box center [515, 182] width 208 height 39
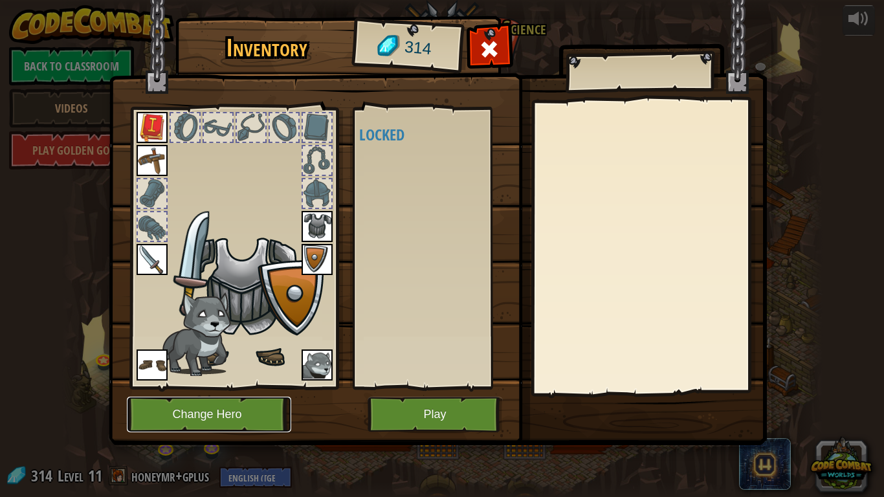
click at [273, 411] on button "Change Hero" at bounding box center [209, 415] width 164 height 36
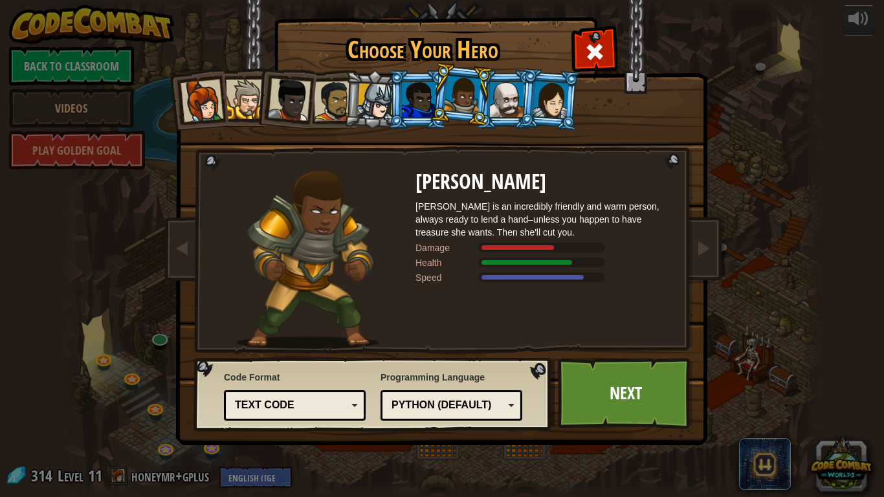
click at [470, 400] on div "Python (Default)" at bounding box center [447, 405] width 112 height 15
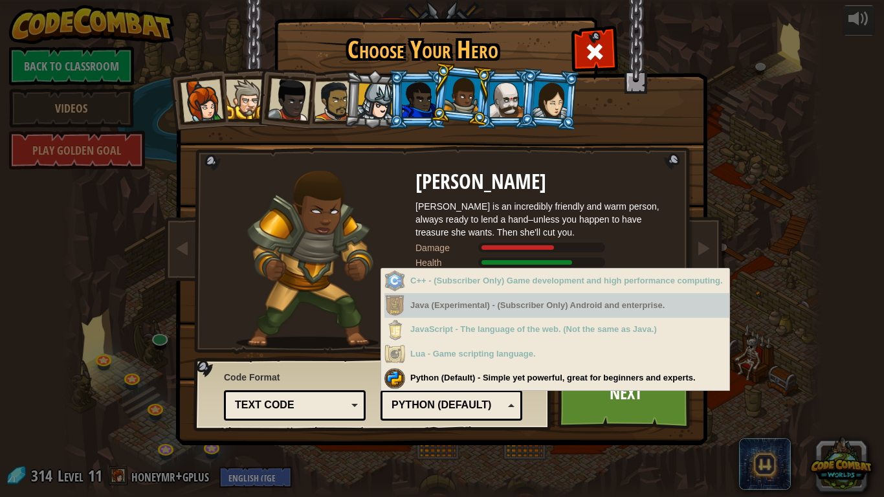
click at [347, 307] on img at bounding box center [307, 260] width 142 height 178
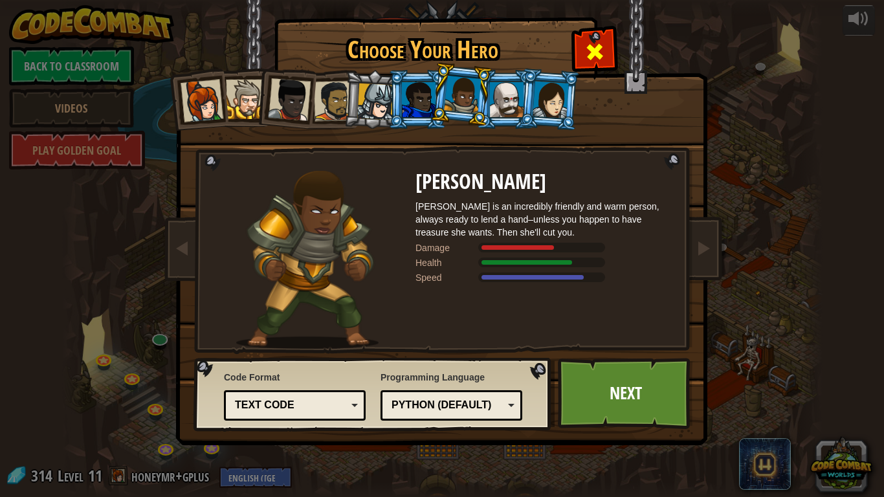
click at [590, 54] on span at bounding box center [594, 51] width 21 height 21
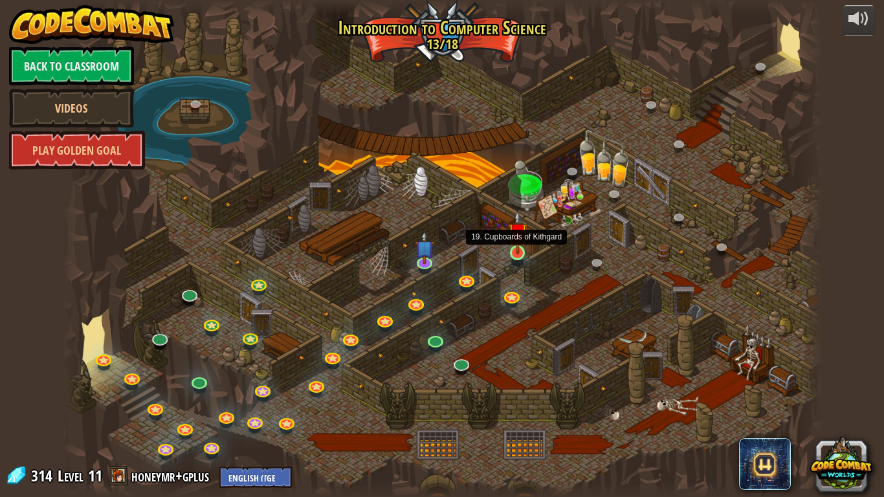
click at [513, 252] on img at bounding box center [517, 232] width 19 height 44
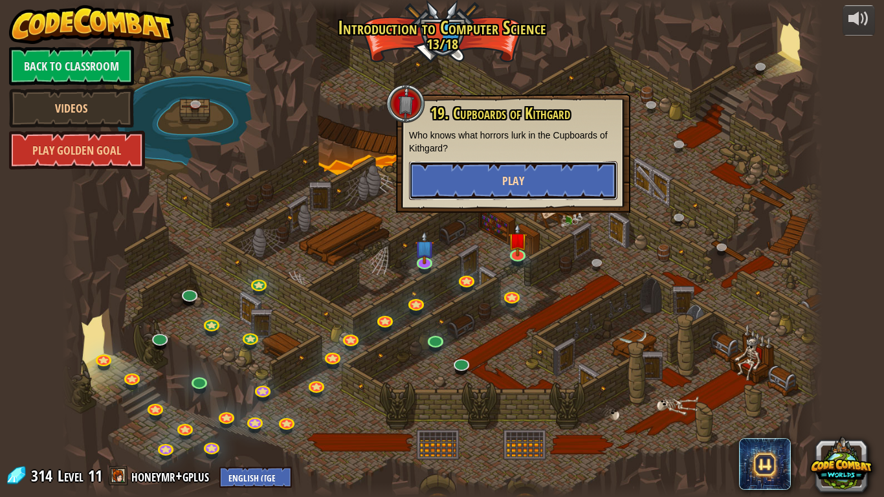
click at [524, 199] on button "Play" at bounding box center [513, 180] width 208 height 39
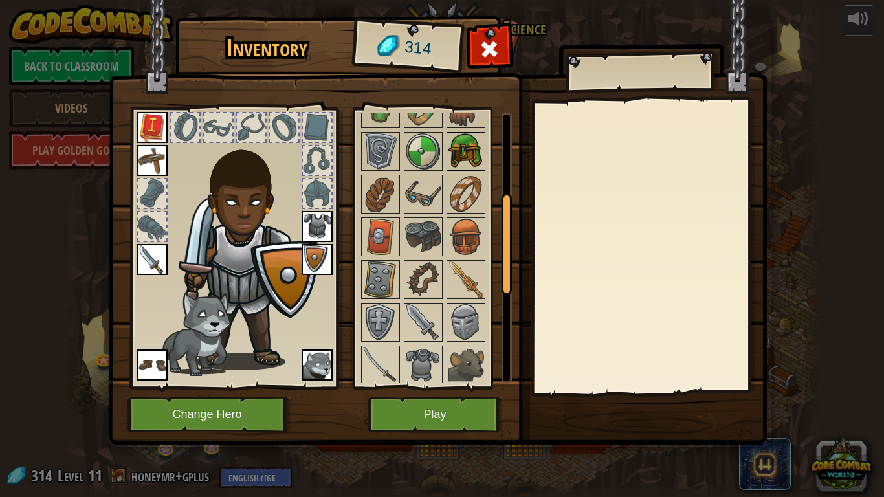
scroll to position [219, 0]
click at [462, 133] on img at bounding box center [466, 150] width 36 height 36
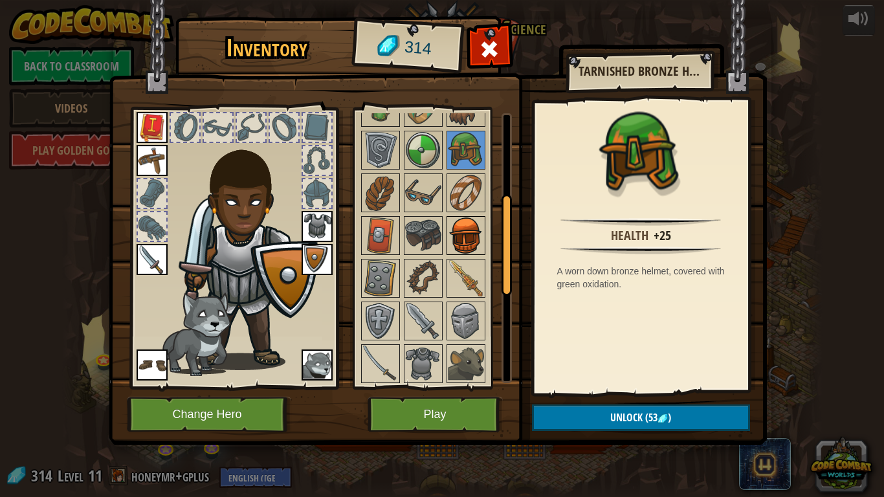
click at [460, 220] on img at bounding box center [466, 235] width 36 height 36
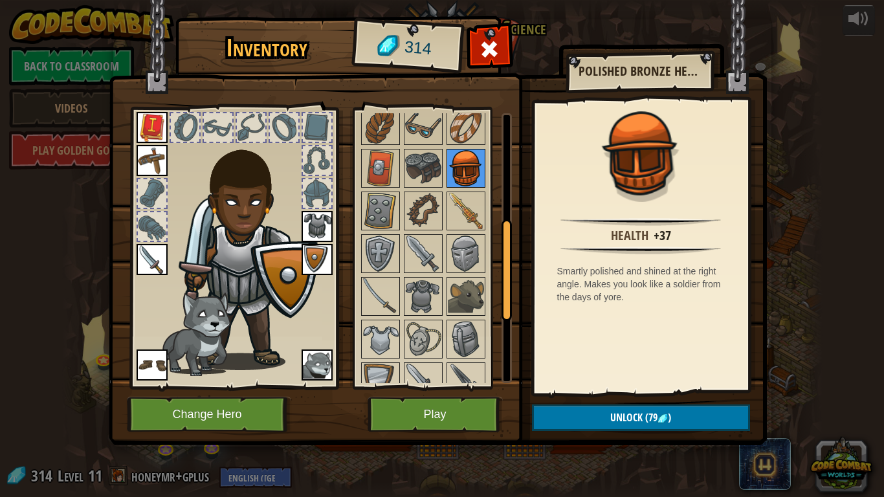
scroll to position [292, 0]
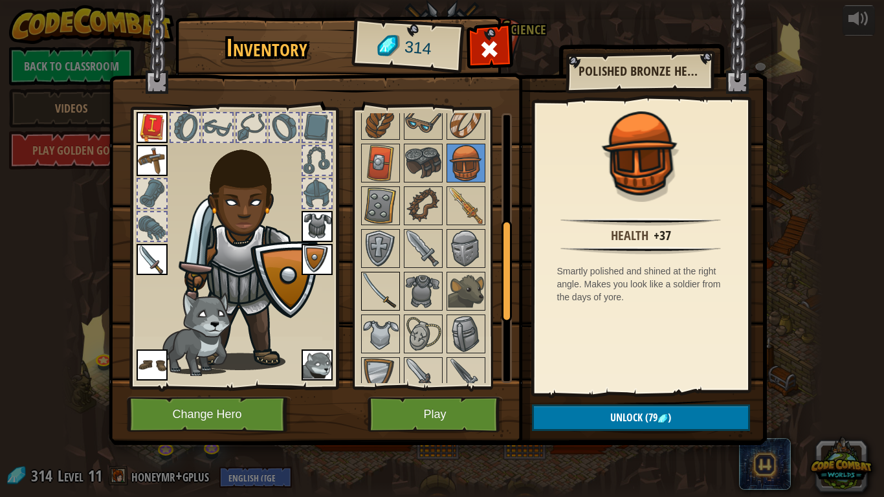
click at [384, 283] on img at bounding box center [380, 291] width 36 height 36
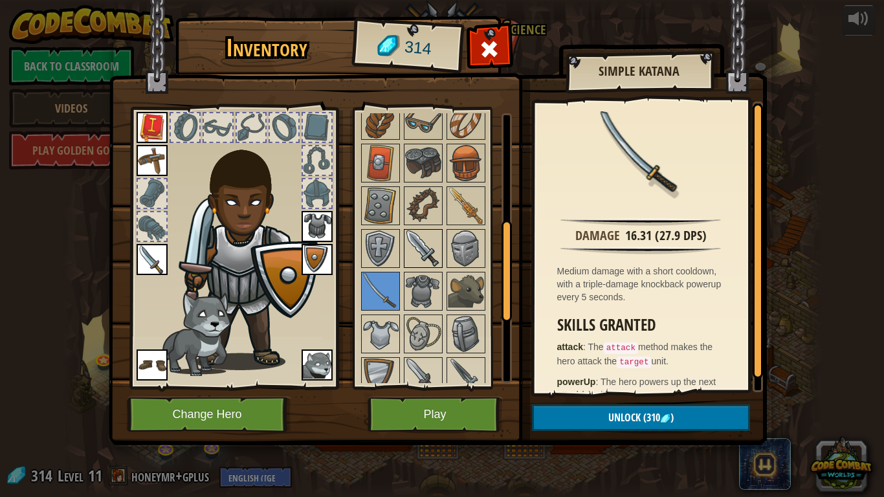
click at [424, 251] on img at bounding box center [423, 248] width 36 height 36
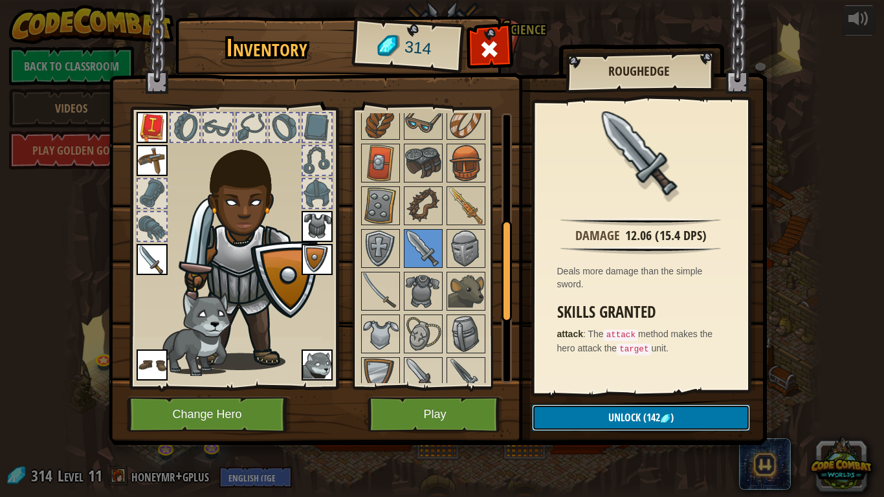
click at [555, 409] on button "Unlock (142 )" at bounding box center [641, 417] width 218 height 27
click at [600, 417] on button "Confirm" at bounding box center [641, 417] width 218 height 27
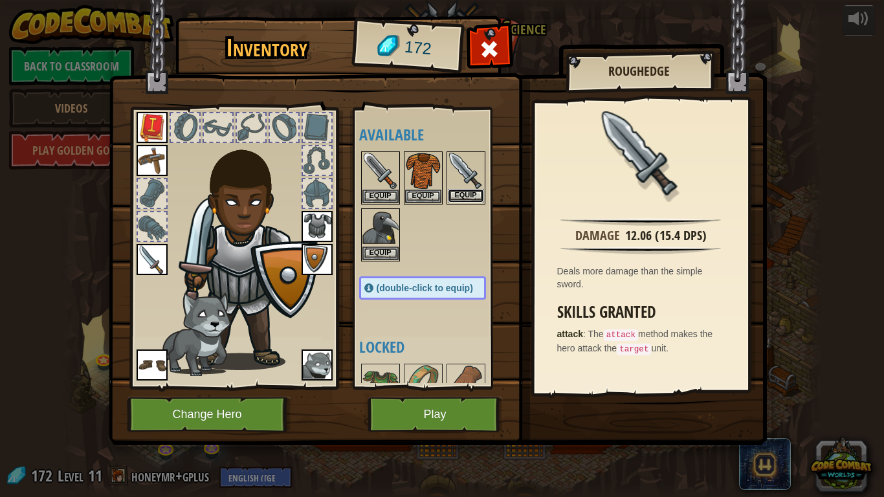
click at [458, 199] on button "Equip" at bounding box center [466, 196] width 36 height 14
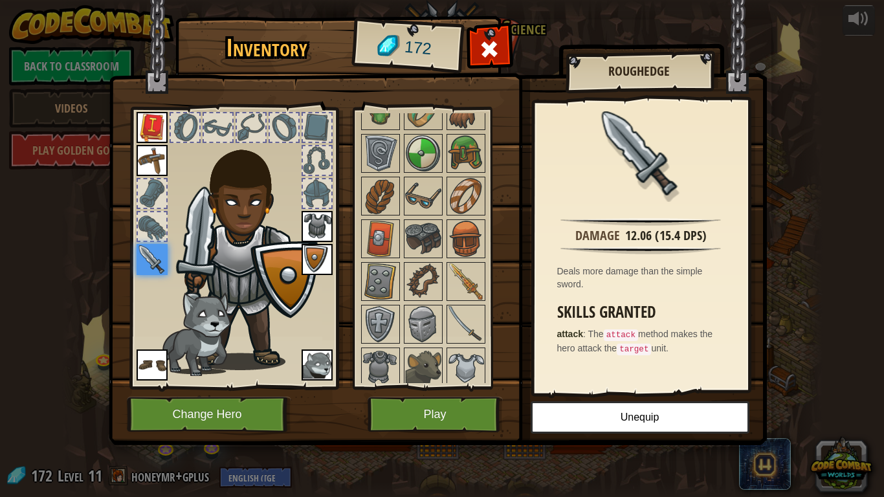
scroll to position [273, 0]
click at [479, 246] on img at bounding box center [466, 238] width 36 height 36
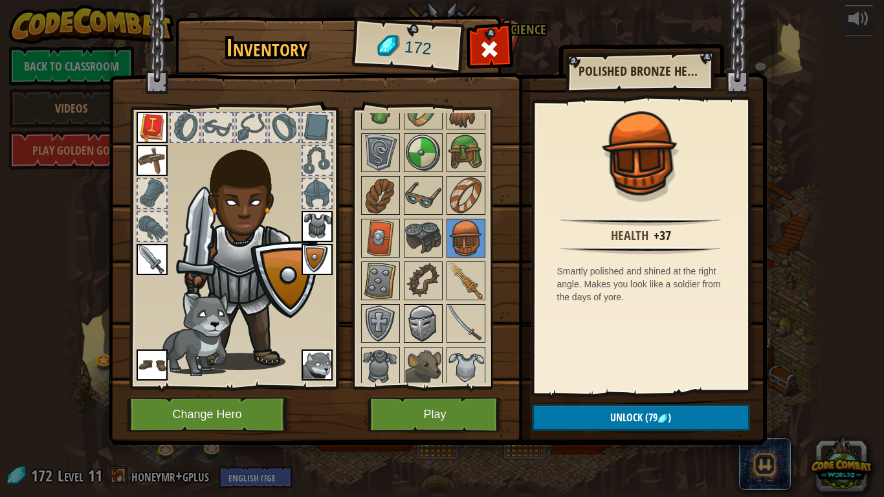
click at [435, 305] on img at bounding box center [423, 323] width 36 height 36
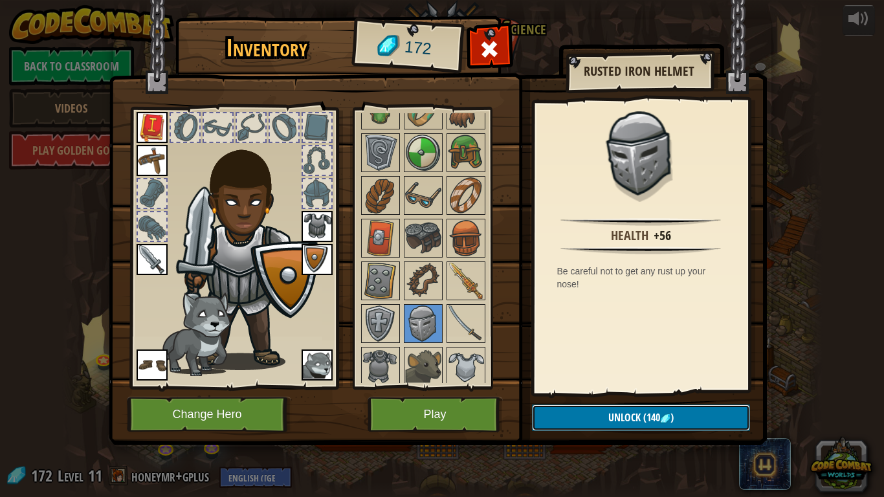
click at [589, 426] on button "Unlock (140 )" at bounding box center [641, 417] width 218 height 27
click at [587, 422] on button "Confirm" at bounding box center [641, 417] width 218 height 27
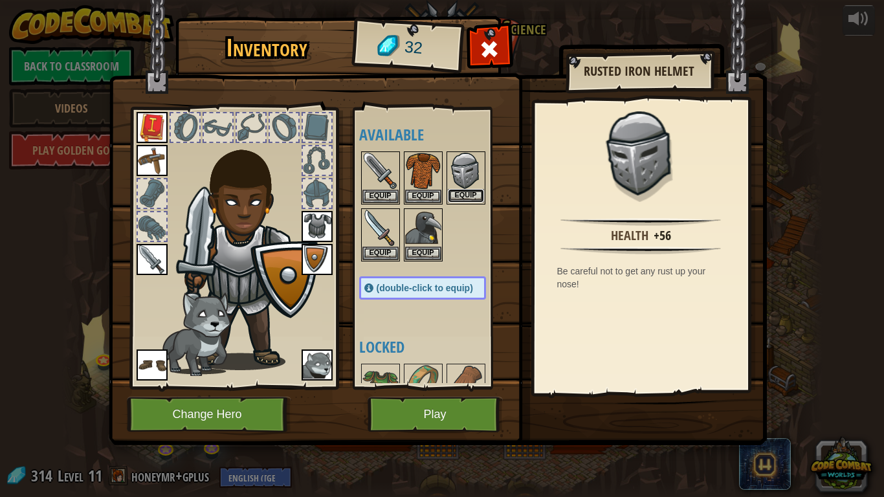
click at [459, 197] on button "Equip" at bounding box center [466, 196] width 36 height 14
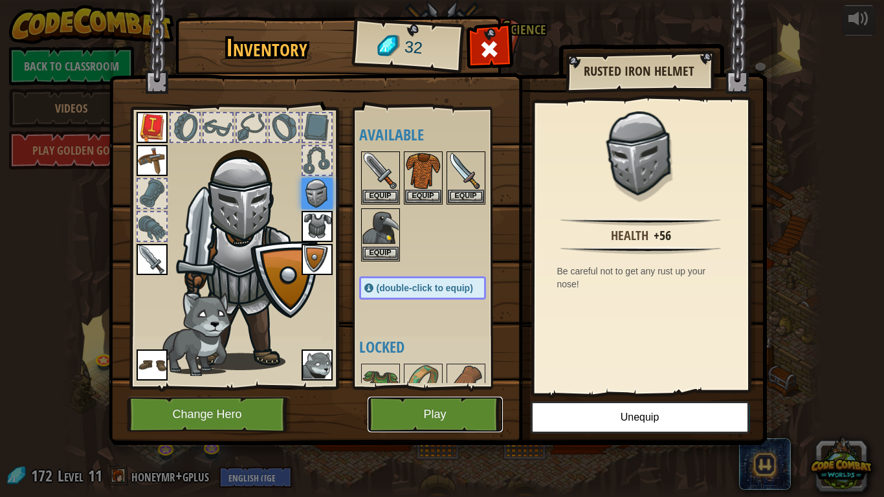
click at [422, 411] on button "Play" at bounding box center [434, 415] width 135 height 36
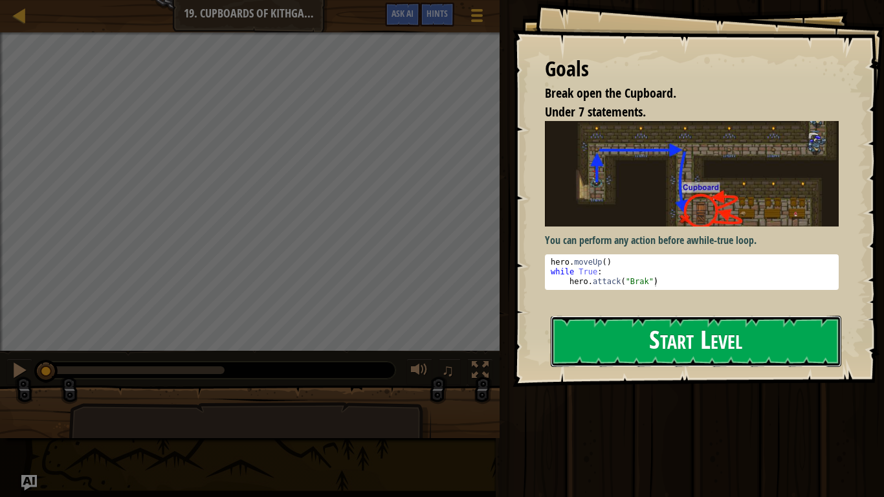
click at [688, 348] on button "Start Level" at bounding box center [695, 341] width 290 height 51
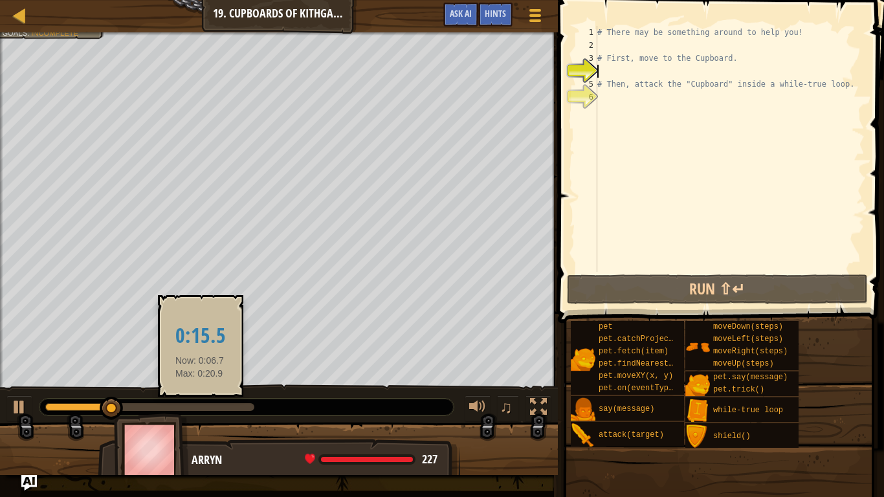
click at [202, 404] on div at bounding box center [149, 407] width 209 height 8
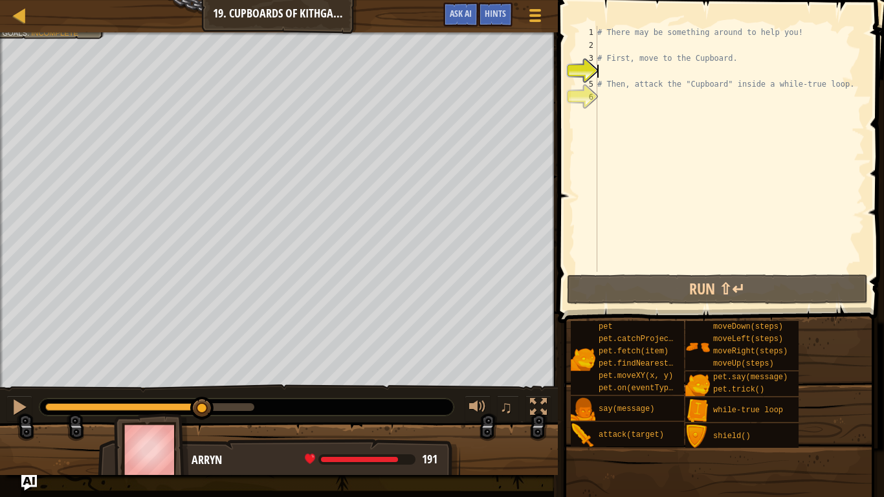
click at [152, 400] on div at bounding box center [246, 406] width 414 height 17
click at [151, 408] on div at bounding box center [123, 407] width 157 height 8
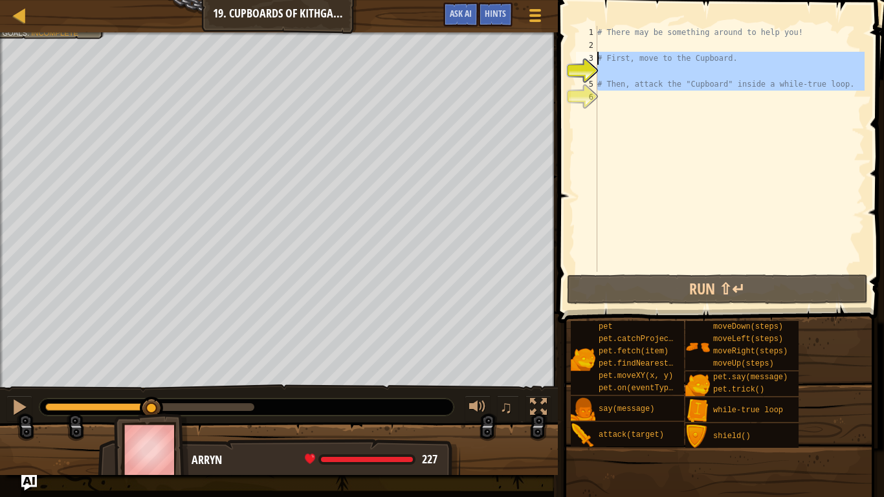
drag, startPoint x: 735, startPoint y: 142, endPoint x: 596, endPoint y: 57, distance: 162.6
click at [596, 57] on div "1 2 3 4 5 6 # There may be something around to help you! # First, move to the C…" at bounding box center [718, 149] width 291 height 246
type textarea "# First, move to the Cupboard."
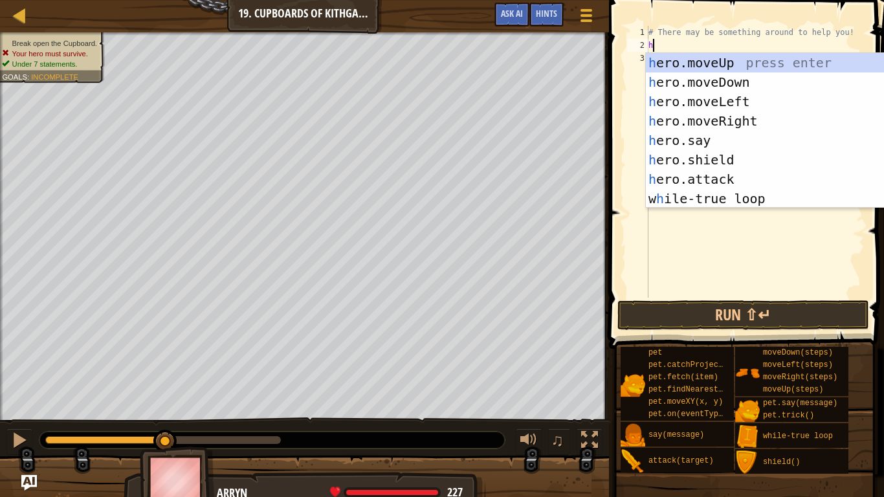
type textarea "her"
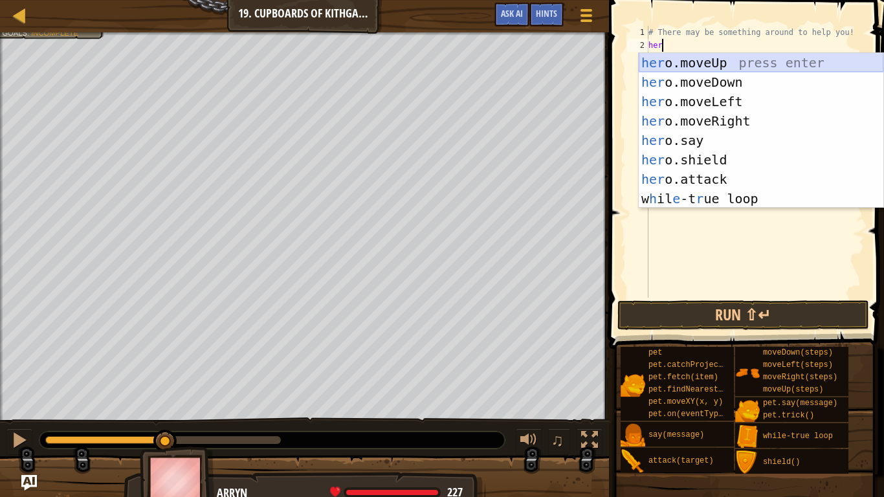
click at [656, 61] on div "her o.moveUp press enter her o.moveDown press enter her o.moveLeft press enter …" at bounding box center [760, 150] width 245 height 194
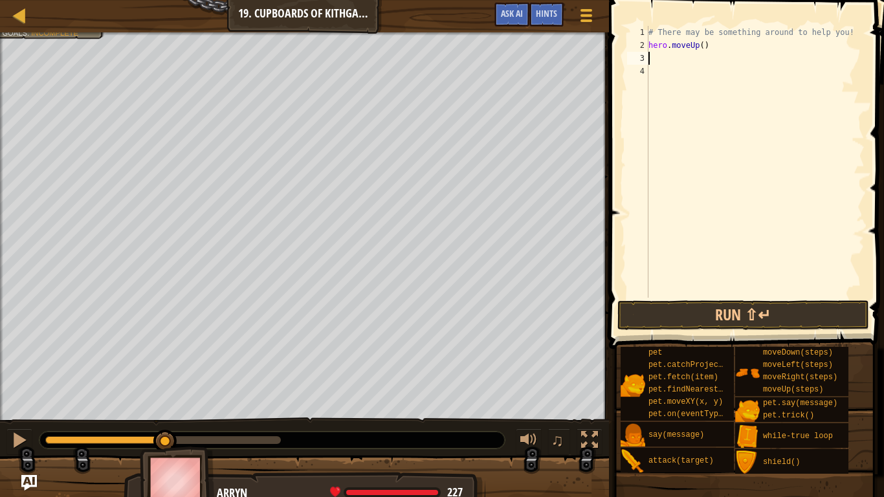
type textarea "h"
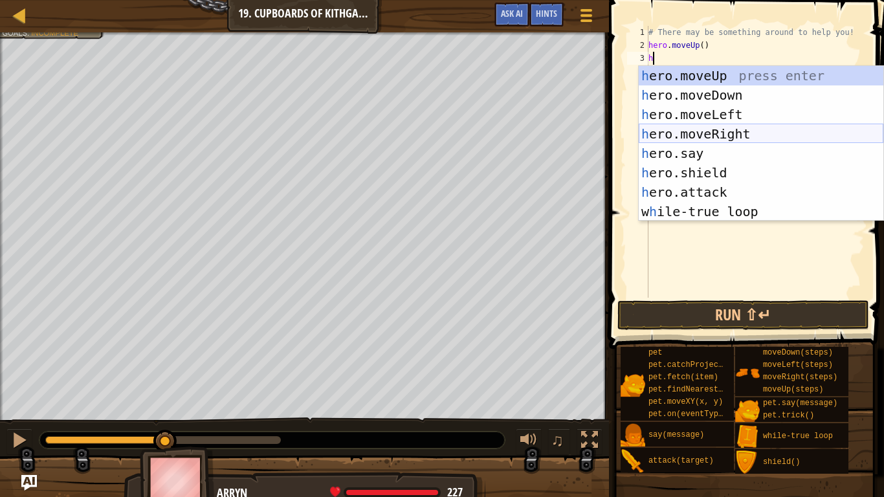
click at [729, 129] on div "h ero.moveUp press enter h ero.moveDown press enter h ero.moveLeft press enter …" at bounding box center [760, 163] width 245 height 194
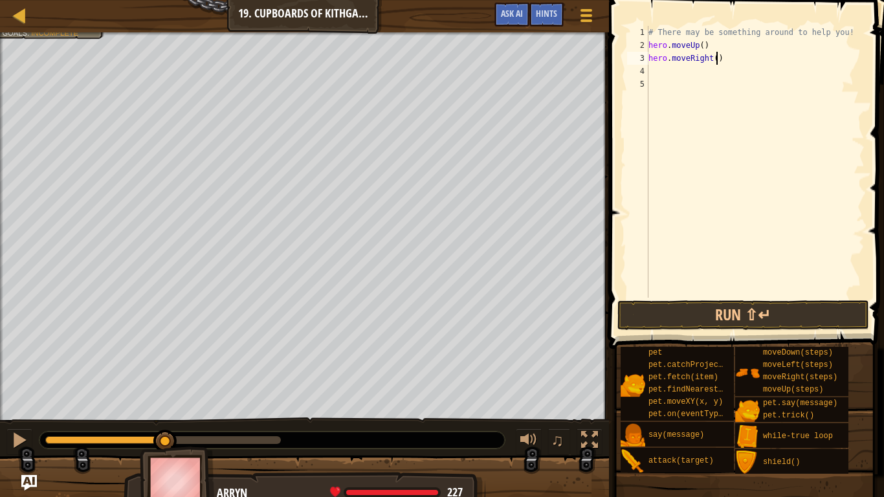
click at [716, 61] on div "# There may be something around to help you! hero . moveUp ( ) hero . moveRight…" at bounding box center [755, 175] width 219 height 298
type textarea "hero.moveRight(2)"
click at [682, 87] on div "# There may be something around to help you! hero . moveUp ( ) hero . moveRight…" at bounding box center [755, 175] width 219 height 298
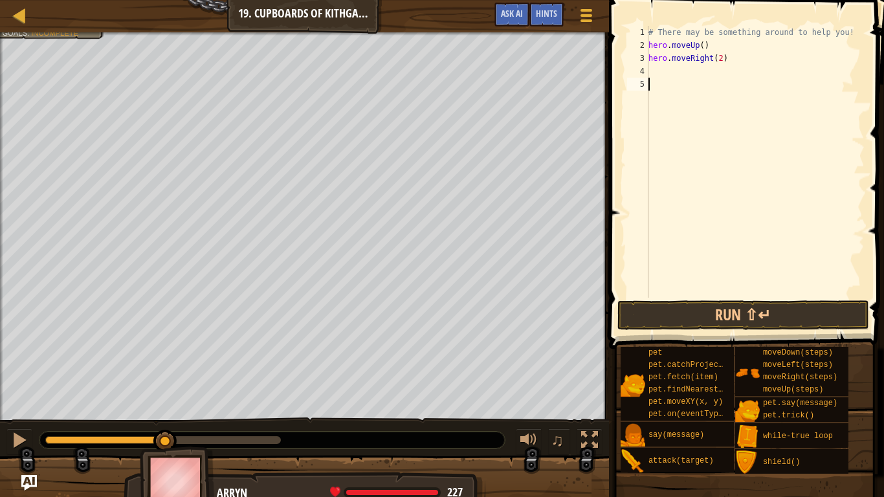
click at [671, 80] on div "# There may be something around to help you! hero . moveUp ( ) hero . moveRight…" at bounding box center [755, 175] width 219 height 298
click at [671, 74] on div "# There may be something around to help you! hero . moveUp ( ) hero . moveRight…" at bounding box center [755, 175] width 219 height 298
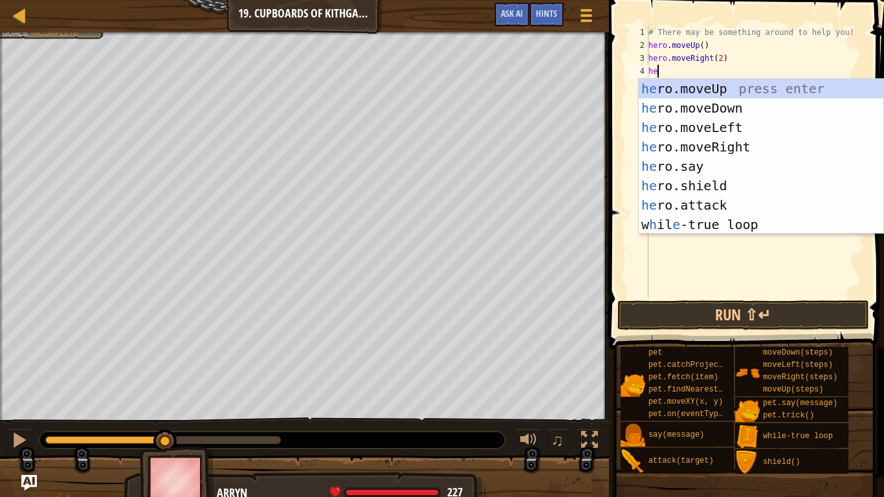
type textarea "her"
click at [687, 110] on div "her o.moveUp press enter her o.moveDown press enter her o.moveLeft press enter …" at bounding box center [760, 176] width 245 height 194
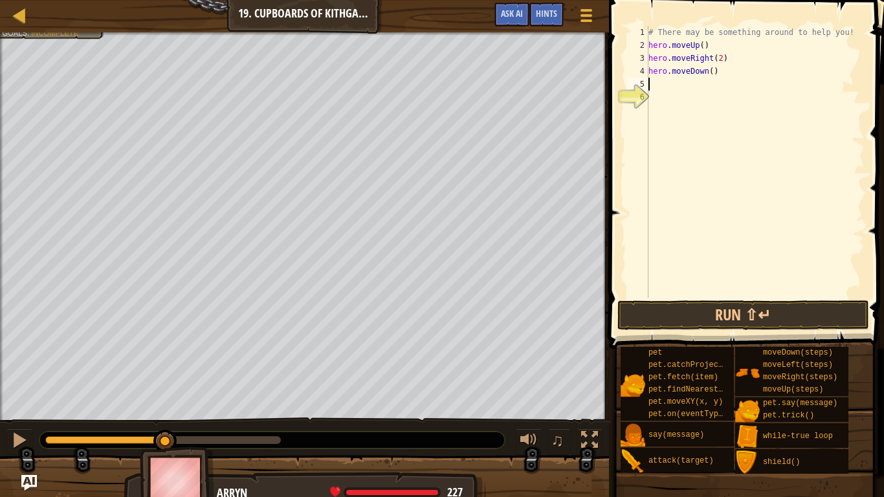
scroll to position [6, 0]
click at [713, 70] on div "# There may be something around to help you! hero . moveUp ( ) hero . moveRight…" at bounding box center [755, 175] width 219 height 298
type textarea "hero.moveDown(2)"
click at [690, 86] on div "# There may be something around to help you! hero . moveUp ( ) hero . moveRight…" at bounding box center [755, 175] width 219 height 298
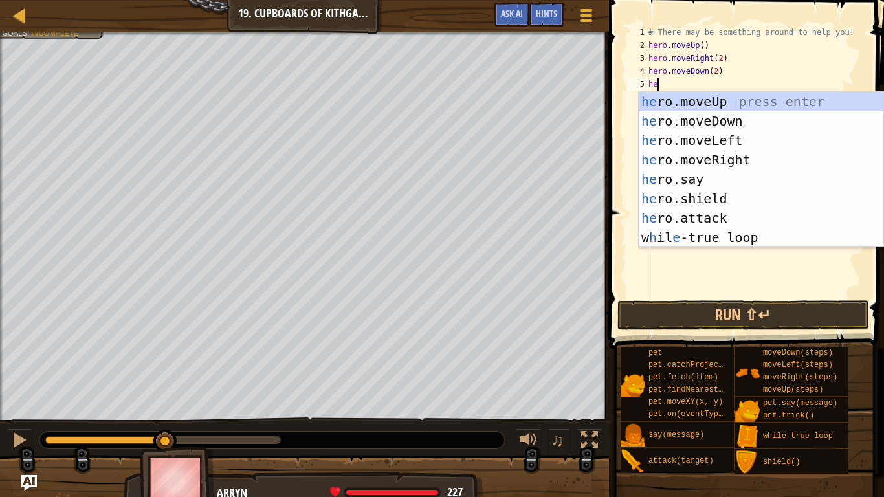
scroll to position [6, 1]
click at [706, 212] on div "her o.moveUp press enter her o.moveDown press enter her o.moveLeft press enter …" at bounding box center [760, 189] width 245 height 194
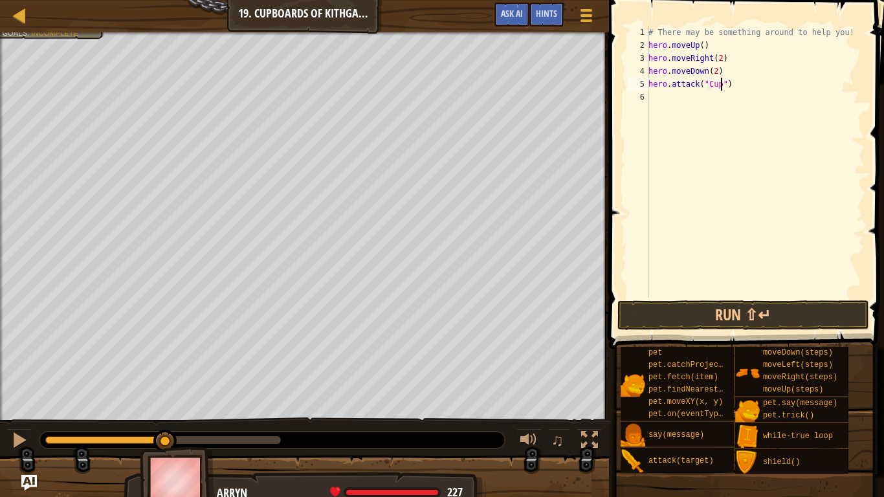
scroll to position [6, 10]
type textarea "hero.attack("Cupboard")"
click at [712, 98] on div "# There may be something around to help you! hero . moveUp ( ) hero . moveRight…" at bounding box center [755, 175] width 219 height 298
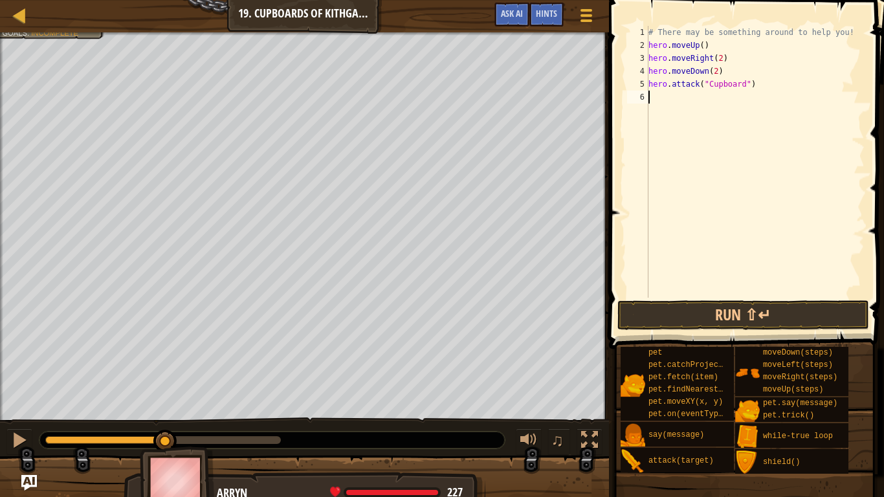
type textarea "h"
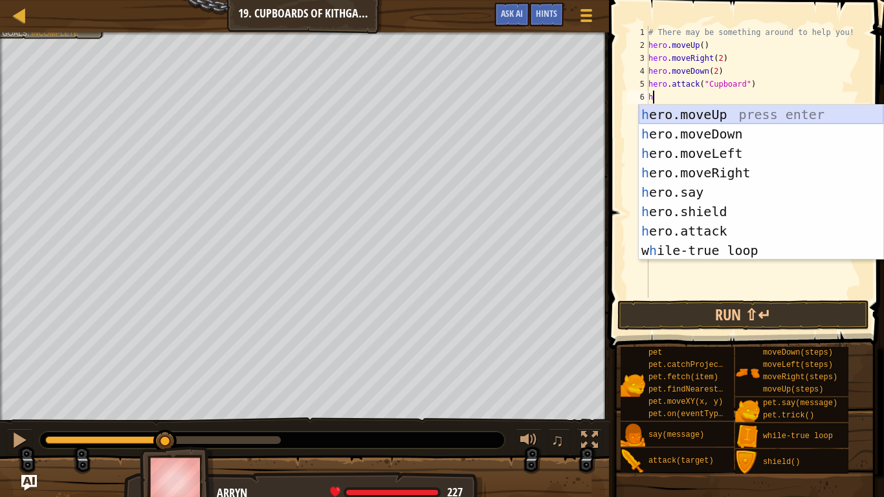
click at [747, 113] on div "h ero.moveUp press enter h ero.moveDown press enter h ero.moveLeft press enter …" at bounding box center [760, 202] width 245 height 194
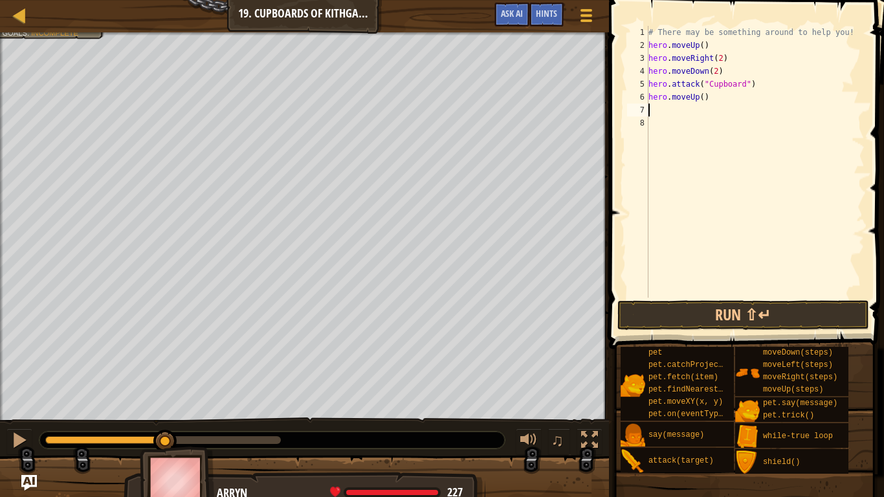
click at [702, 98] on div "# There may be something around to help you! hero . moveUp ( ) hero . moveRight…" at bounding box center [755, 175] width 219 height 298
type textarea "hero.moveUp(2)"
click at [712, 113] on div "# There may be something around to help you! hero . moveUp ( ) hero . moveRight…" at bounding box center [755, 175] width 219 height 298
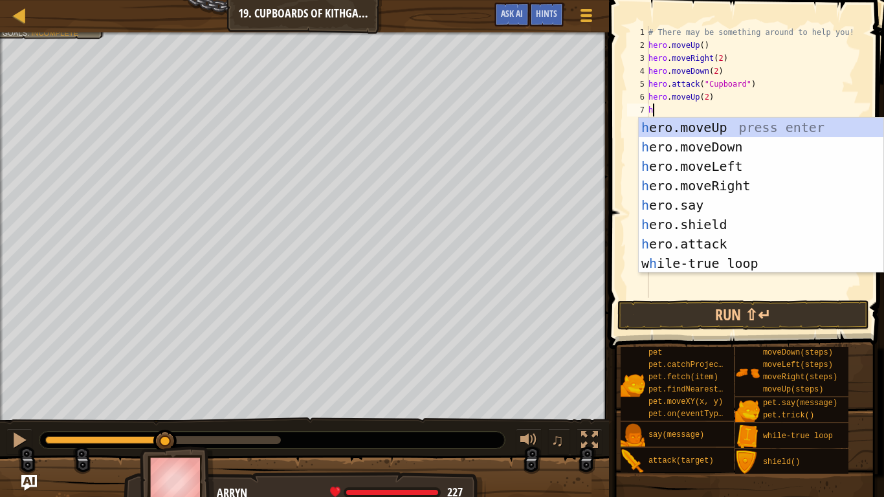
type textarea "he"
click at [731, 168] on div "he ro.moveUp press enter he ro.moveDown press enter he ro.moveLeft press enter …" at bounding box center [760, 215] width 245 height 194
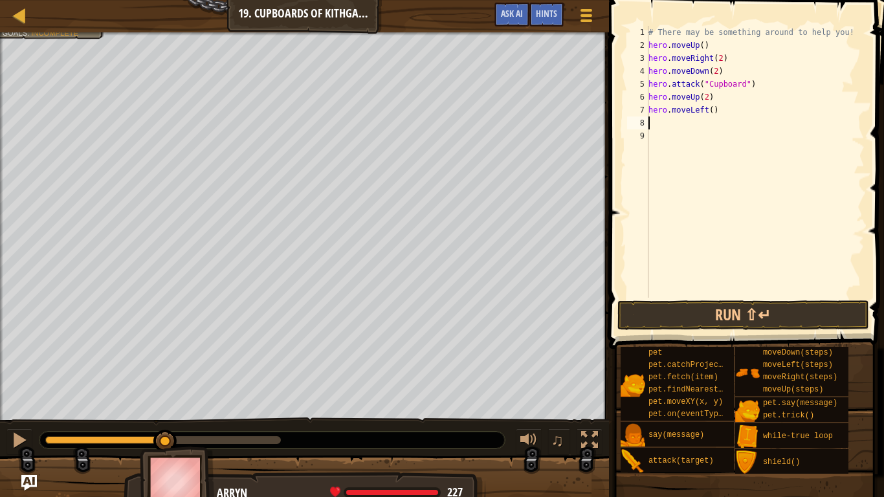
scroll to position [6, 0]
click at [712, 112] on div "# There may be something around to help you! hero . moveUp ( ) hero . moveRight…" at bounding box center [755, 175] width 219 height 298
type textarea "hero.moveLeft(2)"
click at [737, 309] on button "Run ⇧↵" at bounding box center [743, 315] width 252 height 30
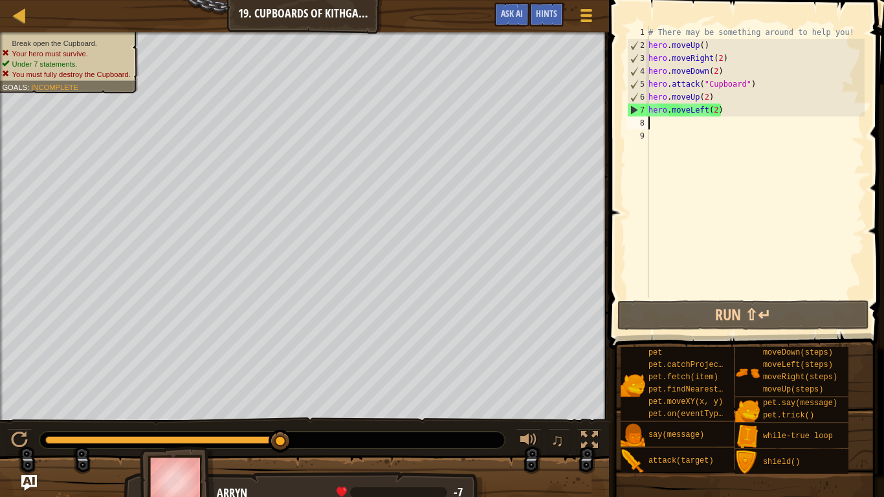
drag, startPoint x: 741, startPoint y: 124, endPoint x: 733, endPoint y: 121, distance: 8.8
click at [733, 121] on div "# There may be something around to help you! hero . moveUp ( ) hero . moveRight…" at bounding box center [755, 175] width 219 height 298
